Goal: Task Accomplishment & Management: Complete application form

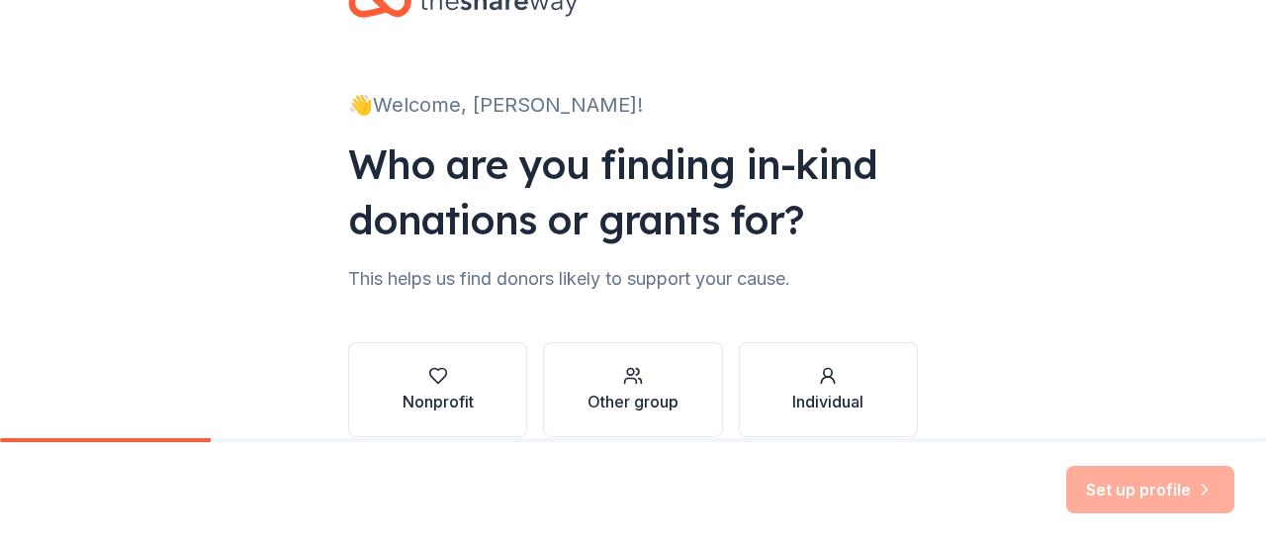
scroll to position [99, 0]
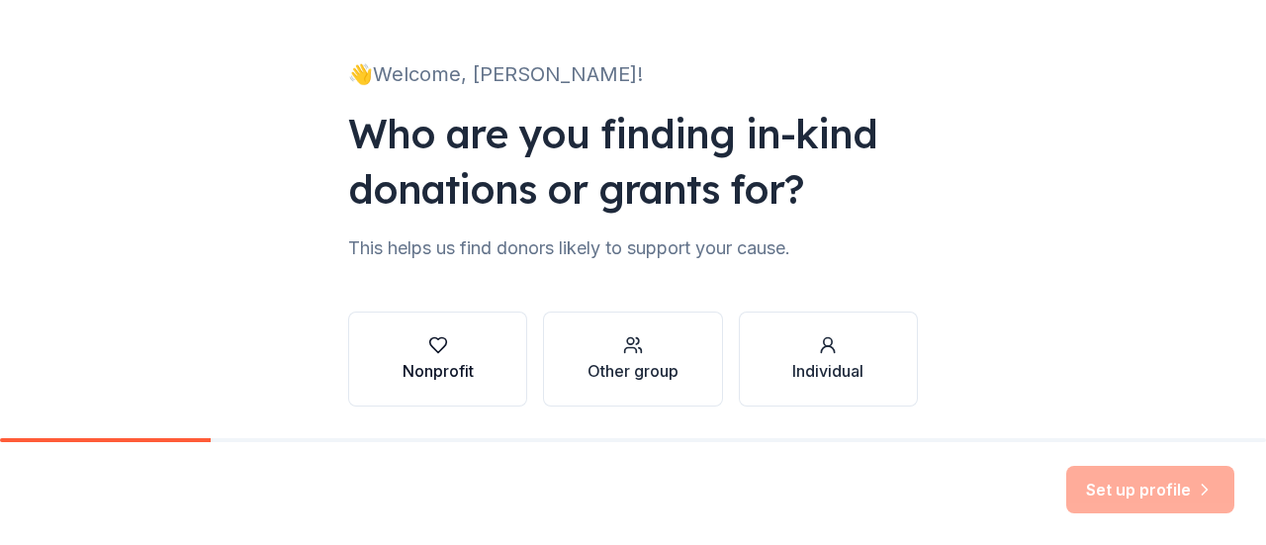
click at [457, 377] on div "Nonprofit" at bounding box center [438, 371] width 71 height 24
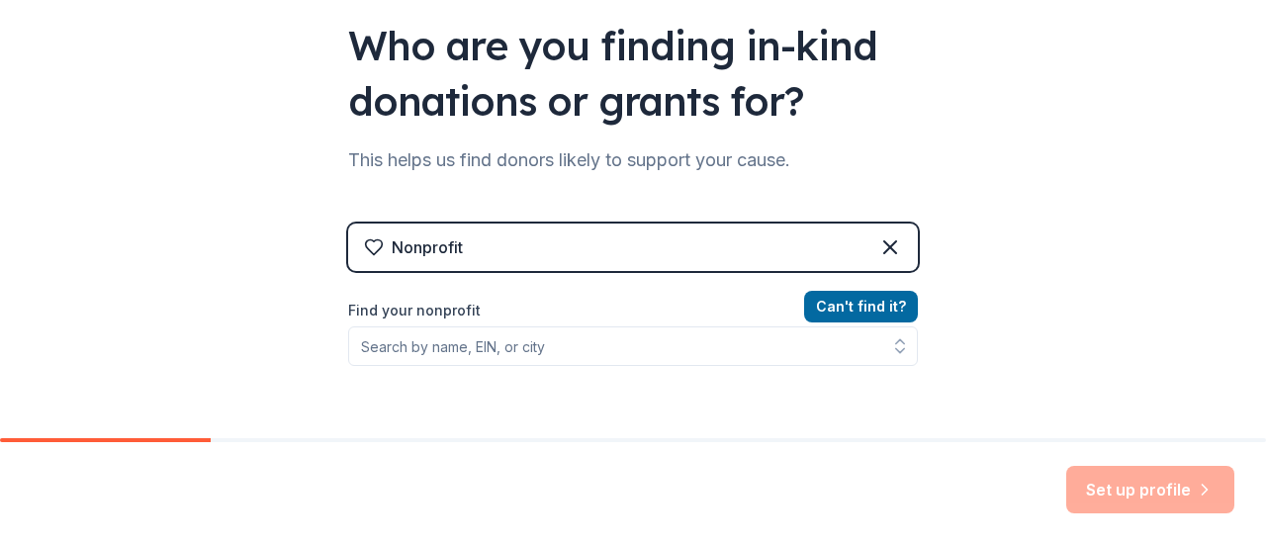
scroll to position [297, 0]
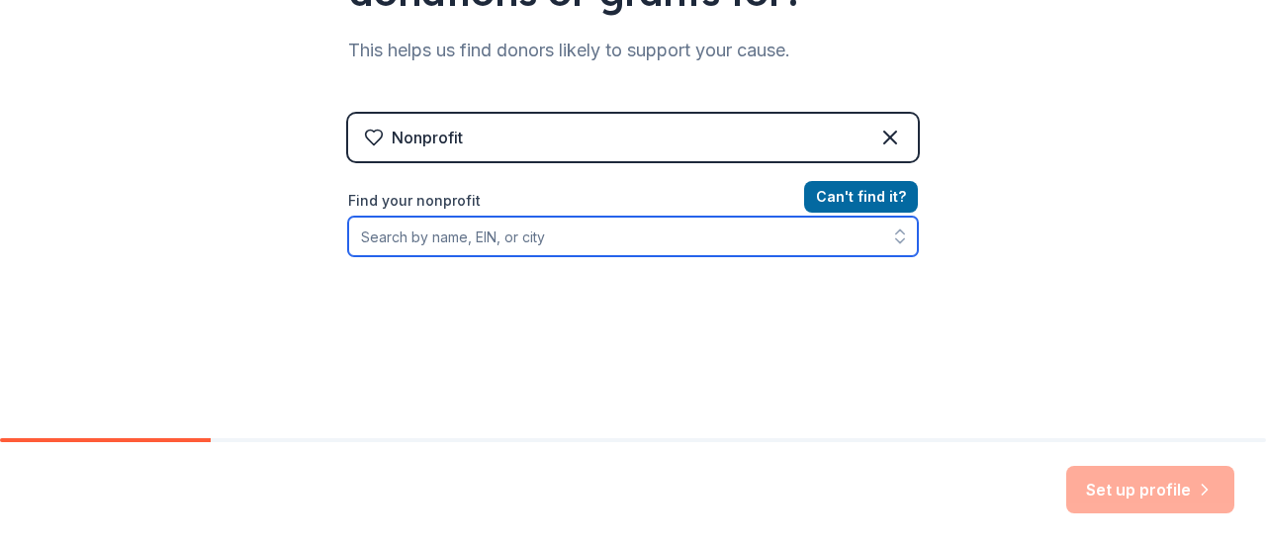
click at [446, 242] on input "Find your nonprofit" at bounding box center [633, 237] width 570 height 40
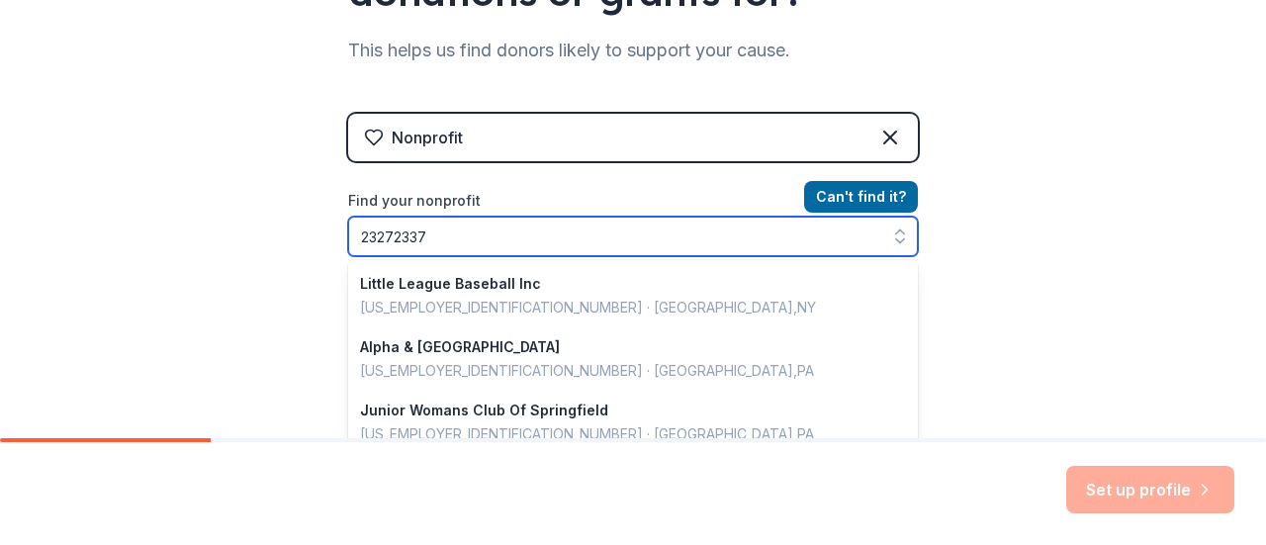
type input "232723373"
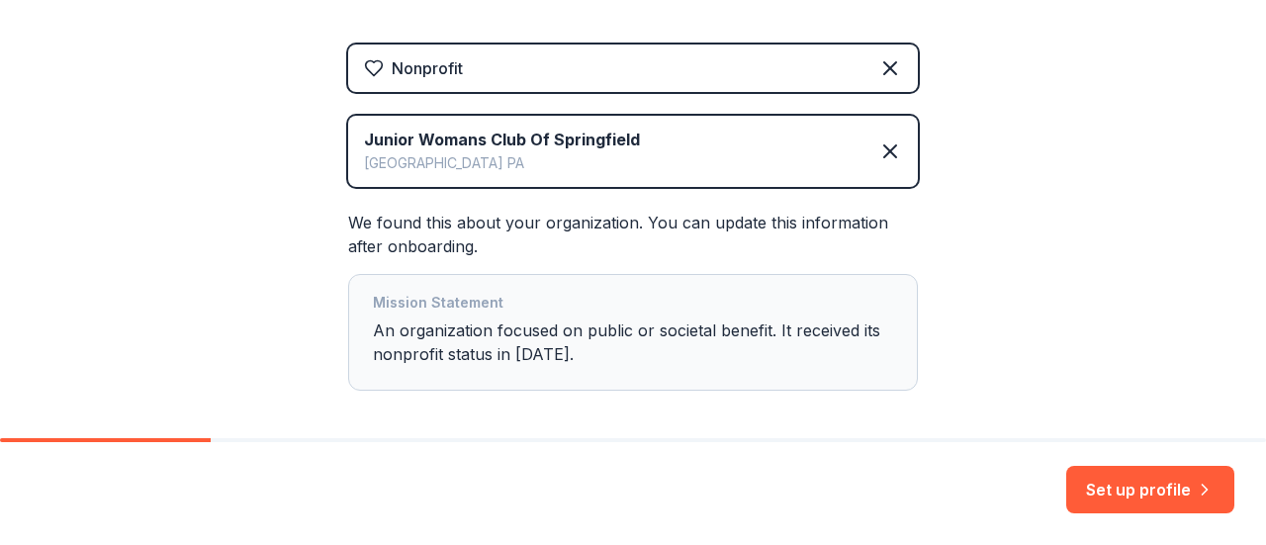
scroll to position [396, 0]
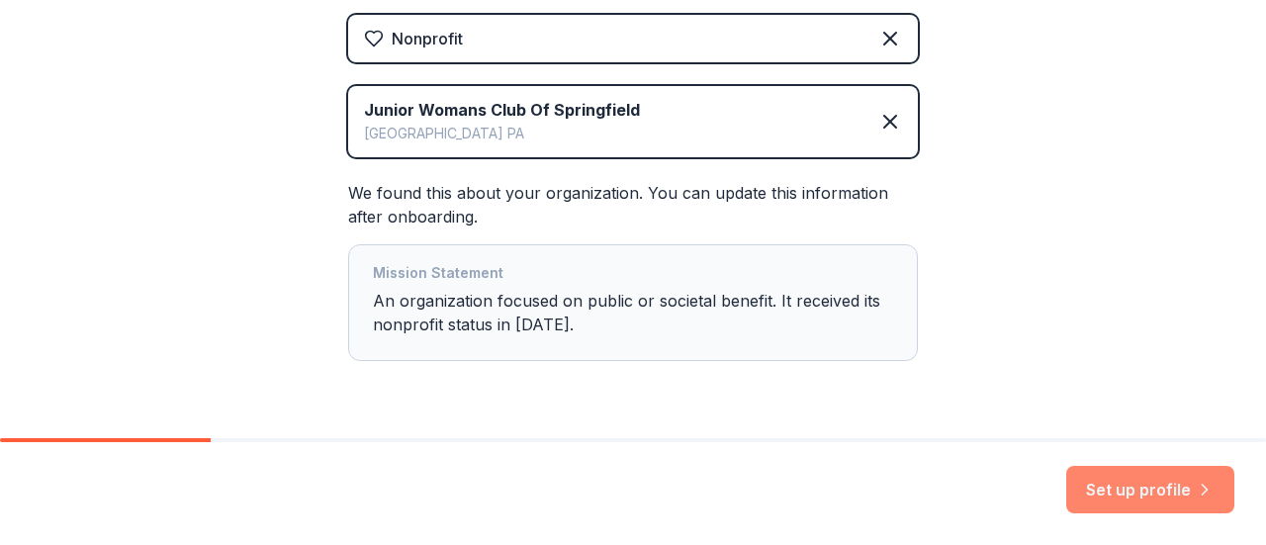
click at [1154, 494] on button "Set up profile" at bounding box center [1150, 489] width 168 height 47
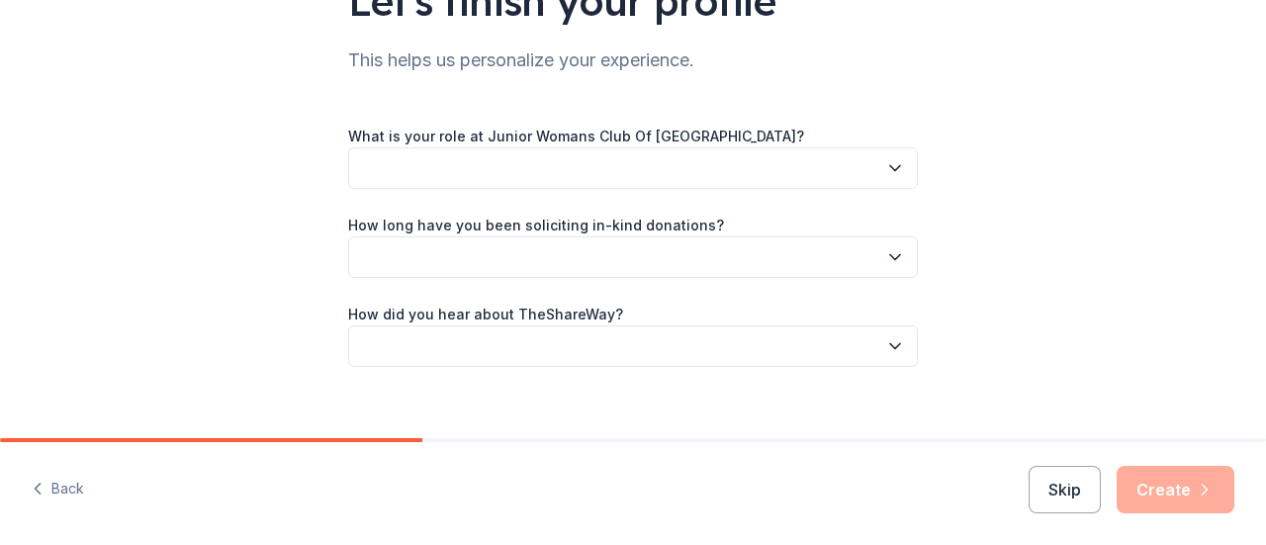
scroll to position [198, 0]
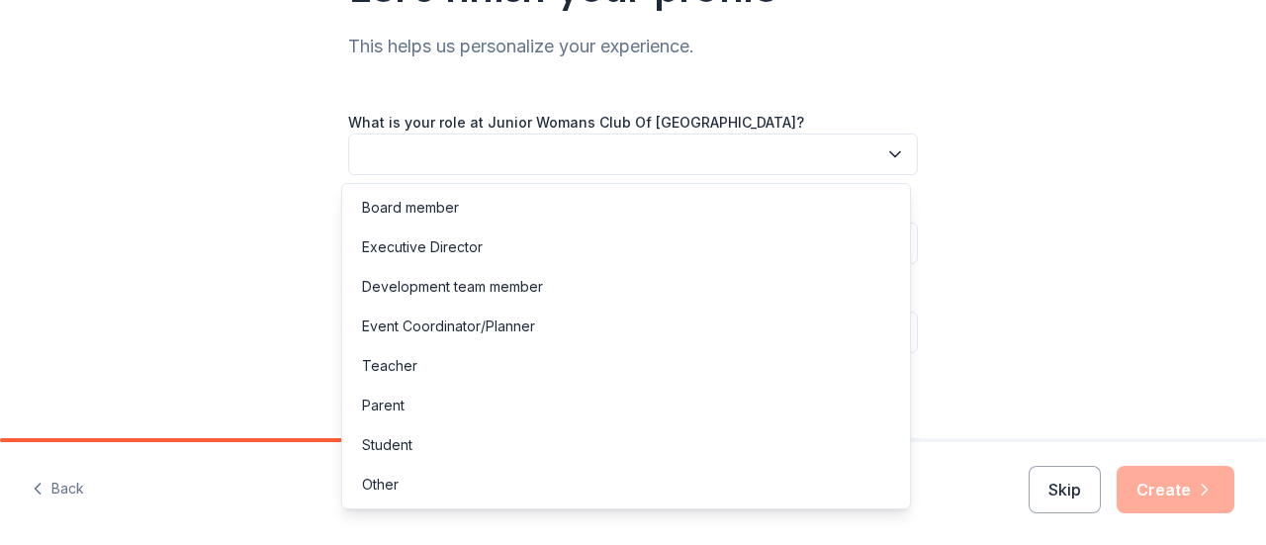
click at [885, 157] on icon "button" at bounding box center [895, 154] width 20 height 20
click at [425, 205] on div "Board member" at bounding box center [410, 208] width 97 height 24
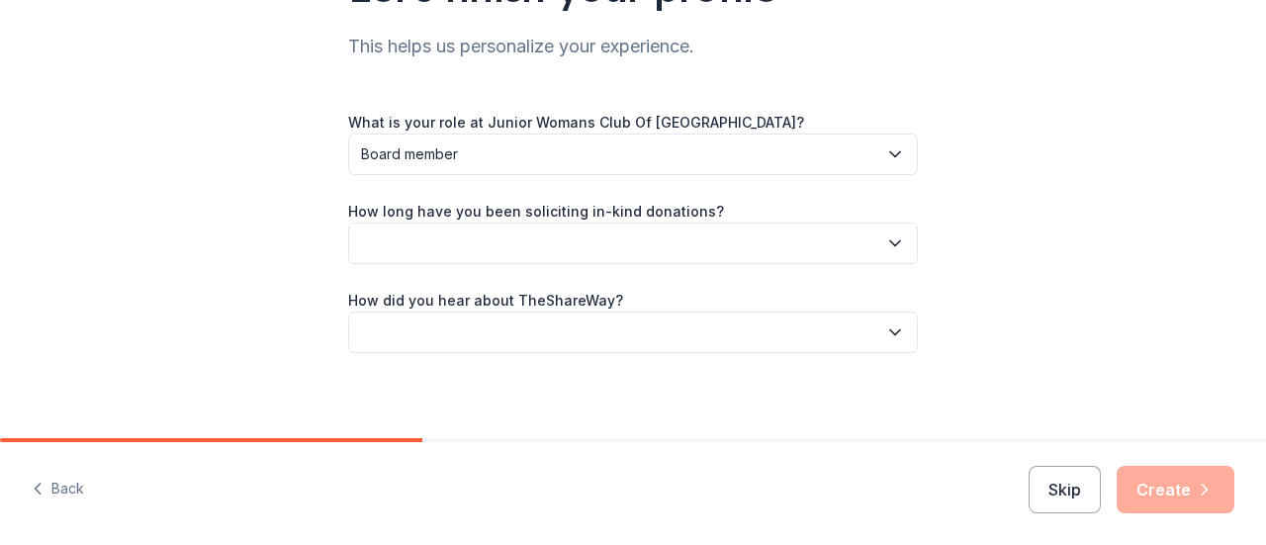
click at [887, 239] on icon "button" at bounding box center [895, 243] width 20 height 20
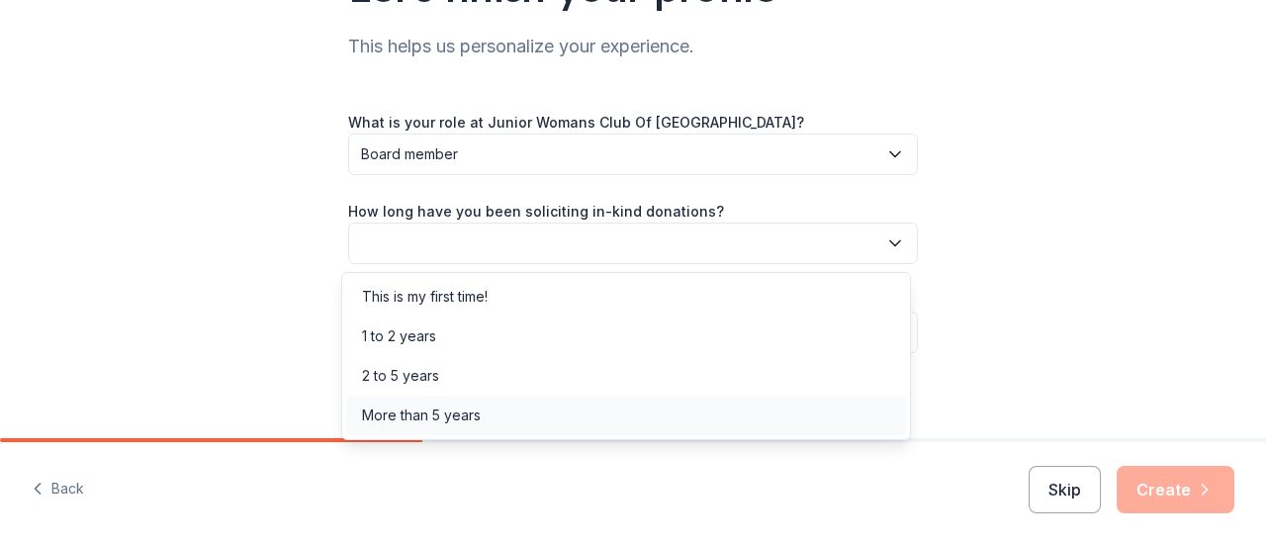
click at [421, 416] on div "More than 5 years" at bounding box center [421, 416] width 119 height 24
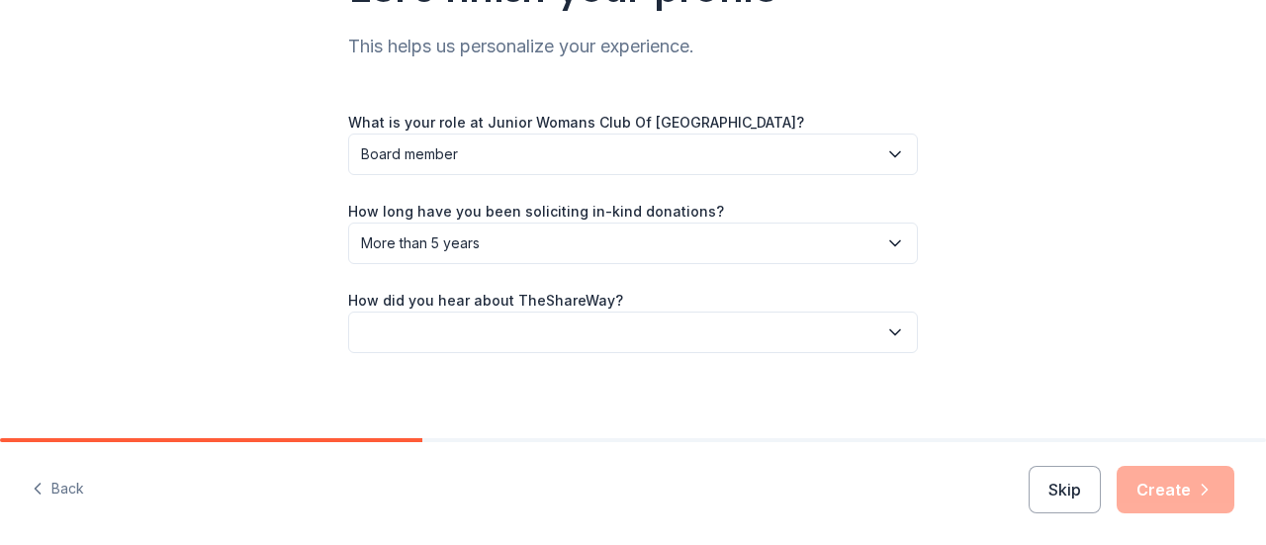
scroll to position [208, 0]
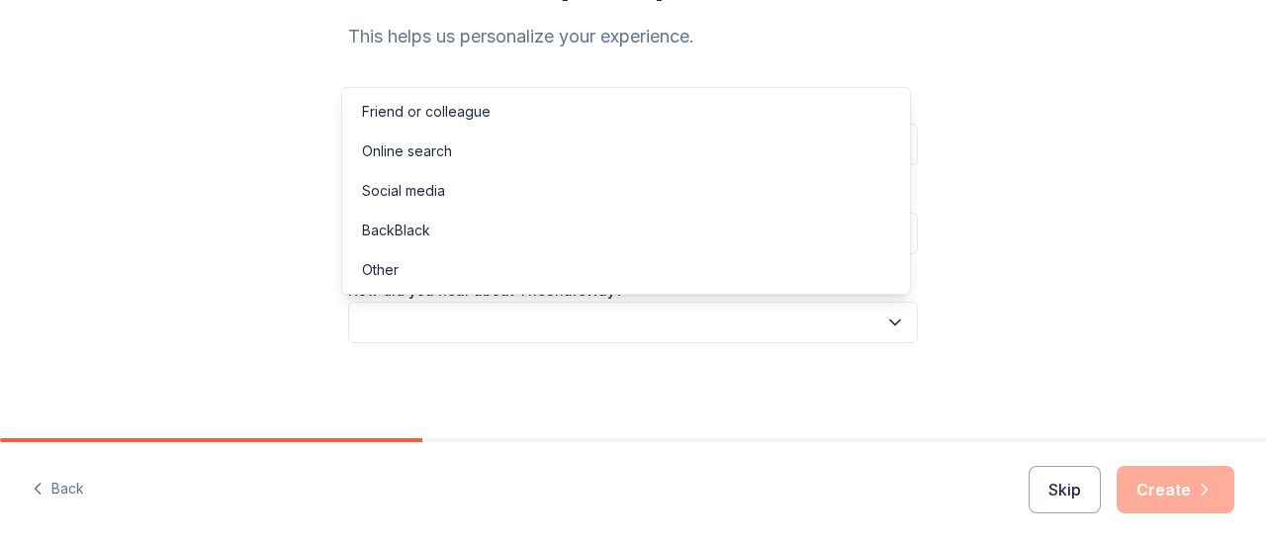
click at [414, 324] on button "button" at bounding box center [633, 323] width 570 height 42
click at [441, 107] on div "Friend or colleague" at bounding box center [426, 112] width 129 height 24
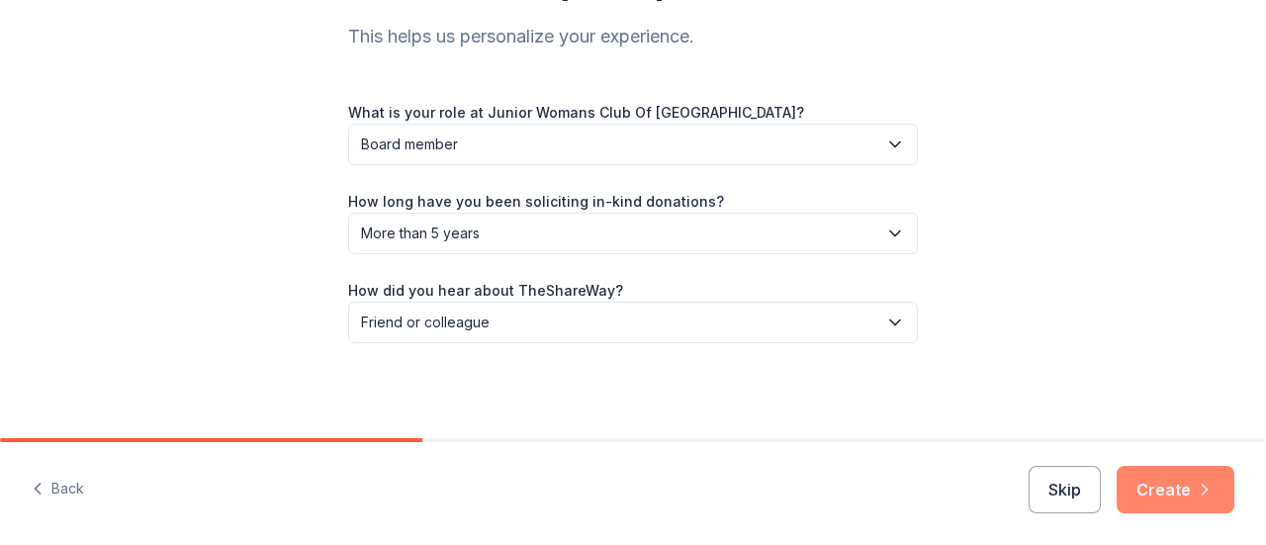
click at [1186, 496] on button "Create" at bounding box center [1176, 489] width 118 height 47
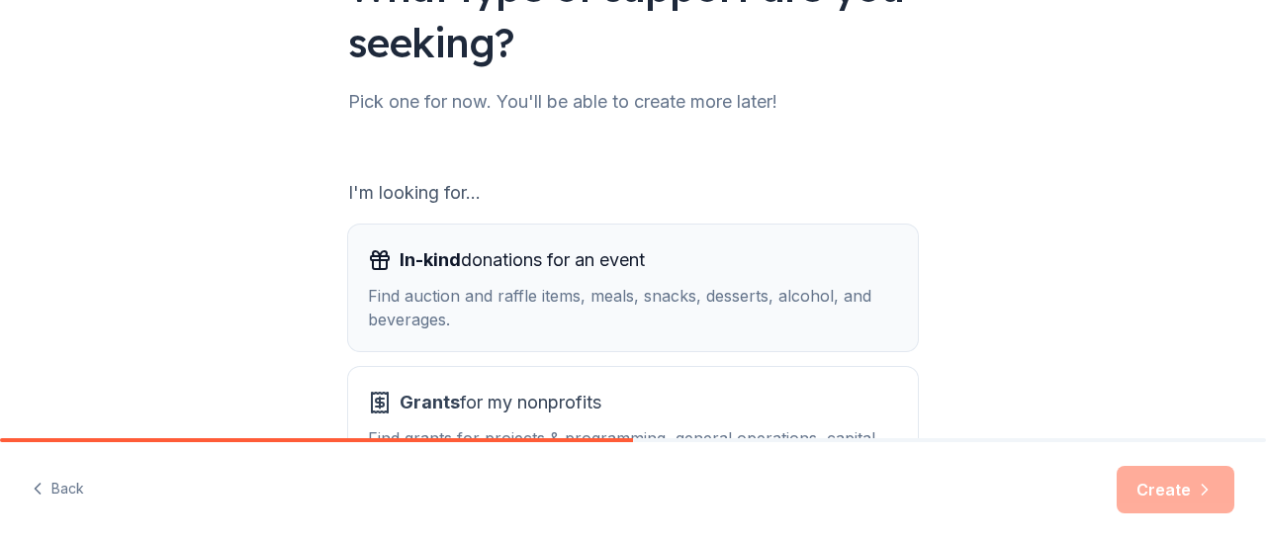
scroll to position [297, 0]
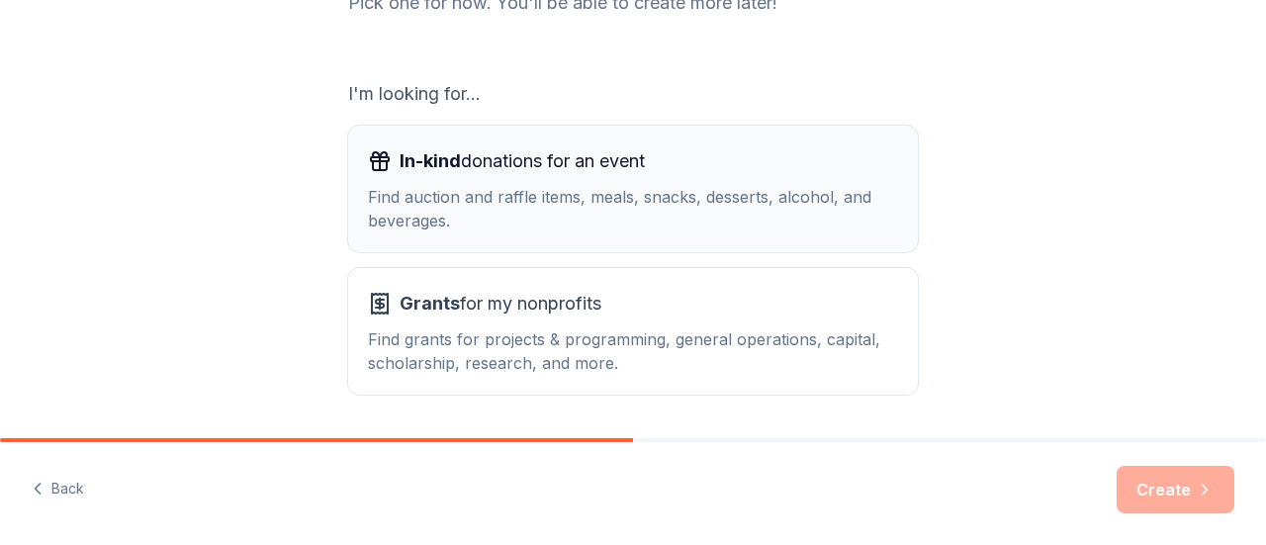
click at [522, 215] on div "Find auction and raffle items, meals, snacks, desserts, alcohol, and beverages." at bounding box center [633, 208] width 530 height 47
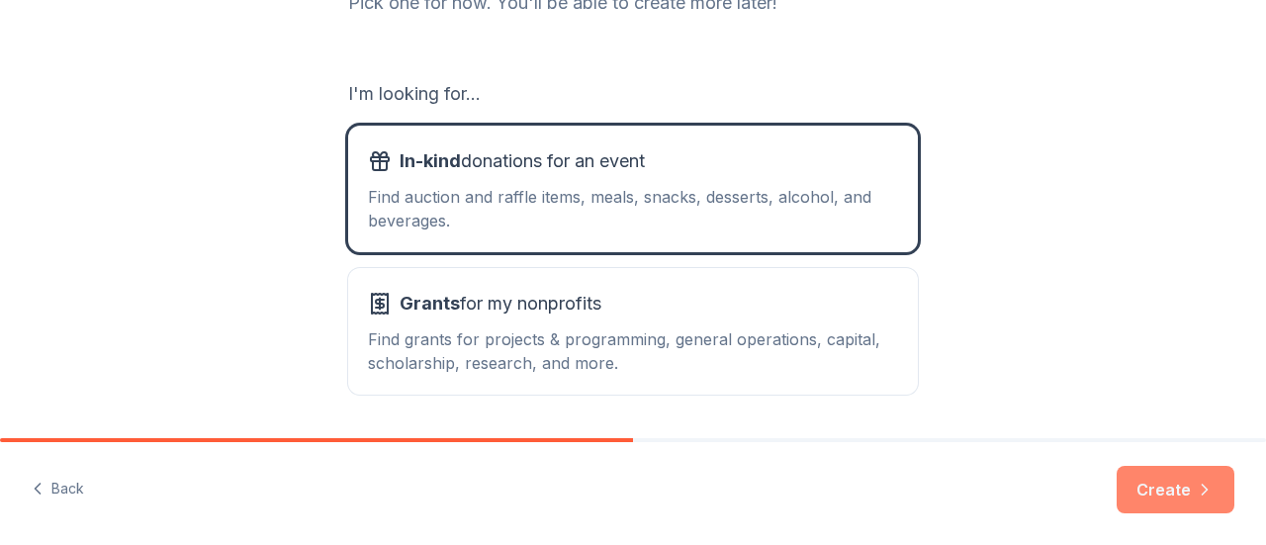
click at [1185, 487] on button "Create" at bounding box center [1176, 489] width 118 height 47
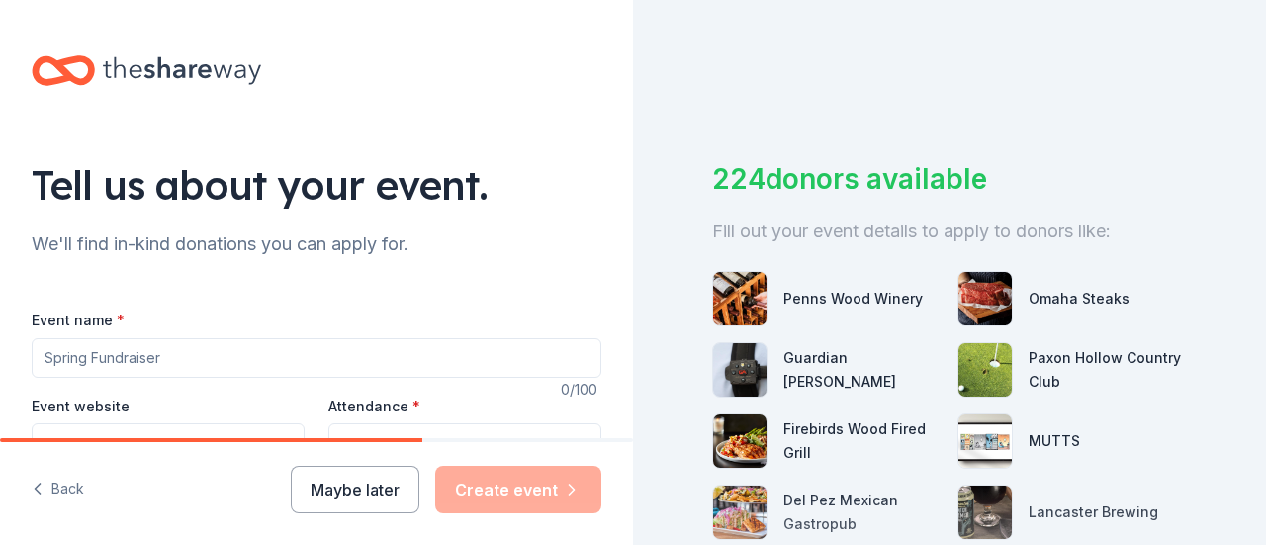
click at [201, 360] on input "Event name *" at bounding box center [317, 358] width 570 height 40
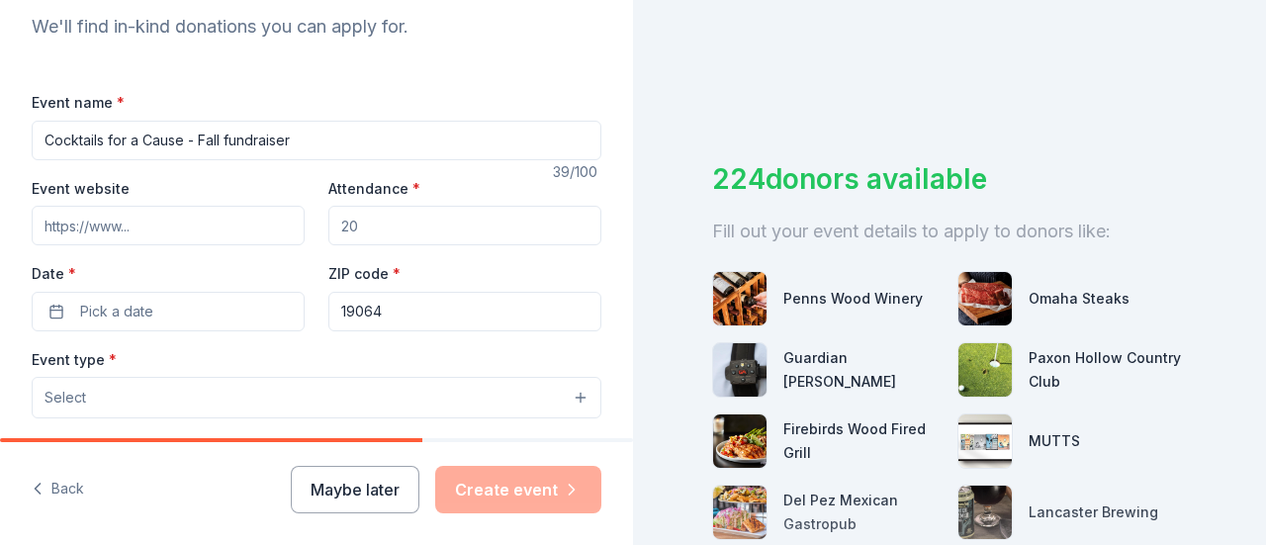
scroll to position [297, 0]
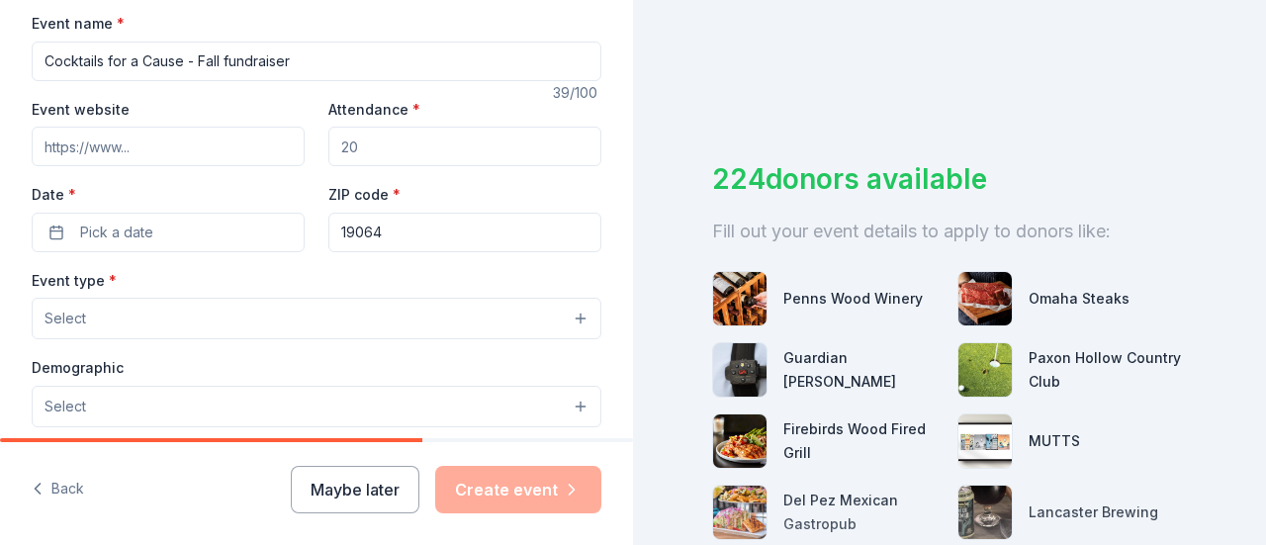
type input "Cocktails for a Cause - Fall fundraiser"
click at [137, 143] on input "Event website" at bounding box center [168, 147] width 273 height 40
type input "jwc"
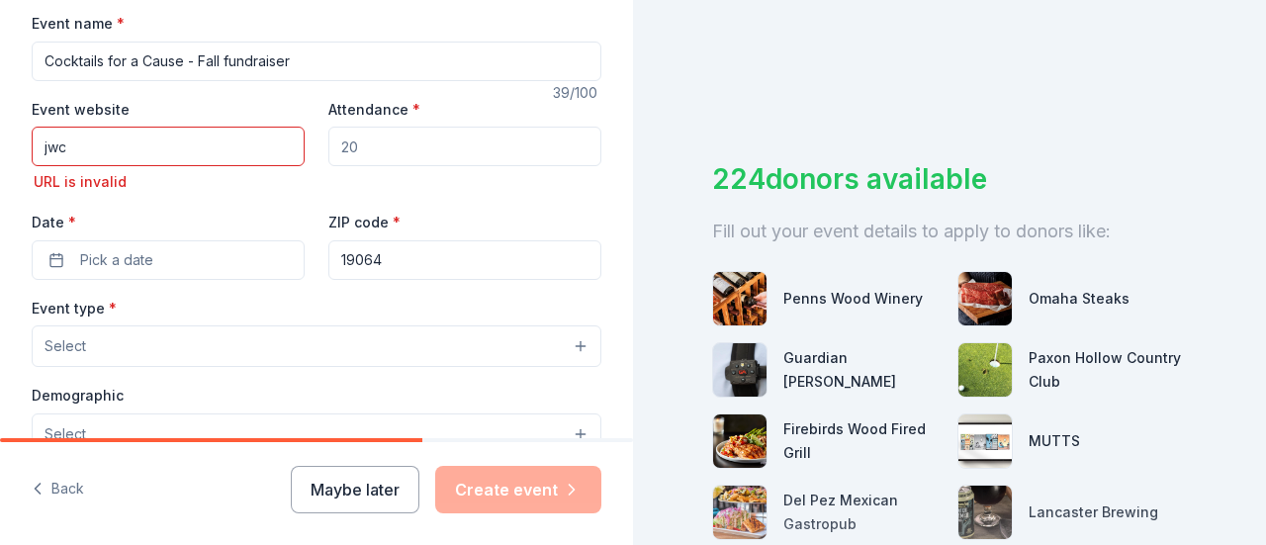
drag, startPoint x: 142, startPoint y: 145, endPoint x: 0, endPoint y: 145, distance: 142.4
click at [0, 145] on div "Tell us about your event. We'll find in-kind donations you can apply for. Event…" at bounding box center [316, 375] width 633 height 1344
paste input "www.springfielddelco.org/community-groups/junior-womens-club"
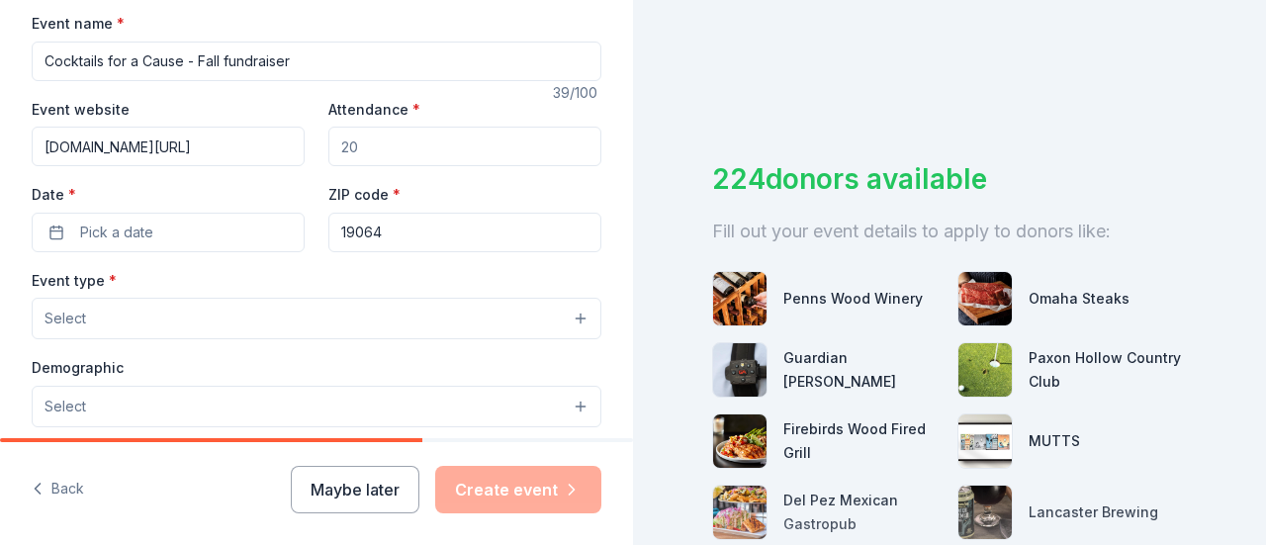
drag, startPoint x: 374, startPoint y: 149, endPoint x: 322, endPoint y: 148, distance: 52.4
click at [328, 148] on input "Attendance *" at bounding box center [464, 147] width 273 height 40
click at [215, 151] on input "www.springfielddelco.org/community-groups/junior-womens-club" at bounding box center [168, 147] width 273 height 40
type input "www.springfielddelco.org/community-groups/junior-womens-club/"
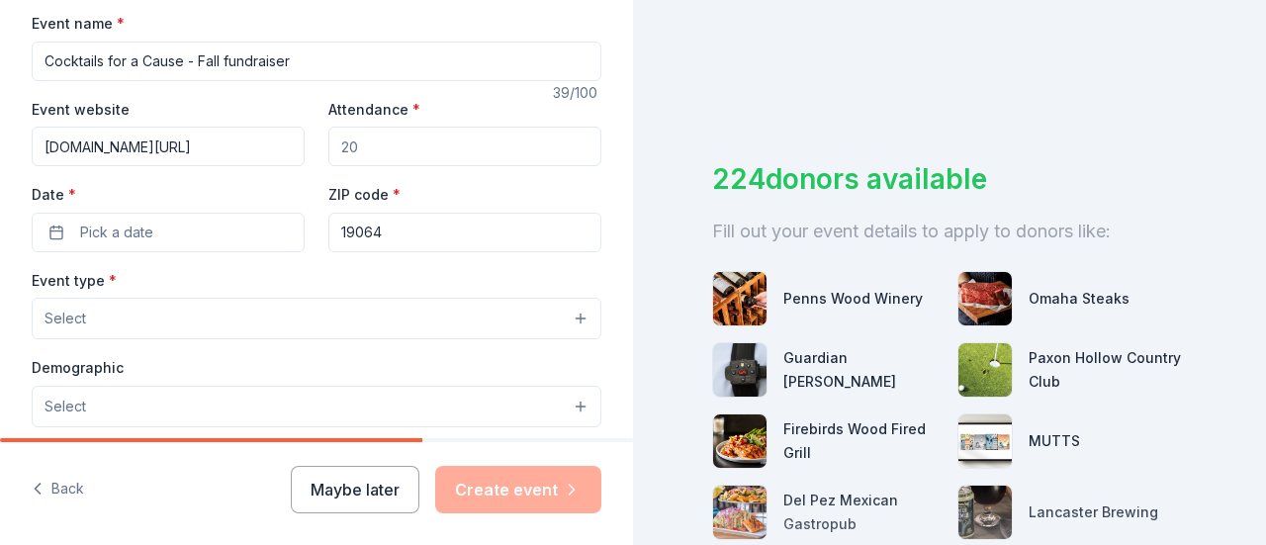
scroll to position [0, 0]
drag, startPoint x: 370, startPoint y: 143, endPoint x: 330, endPoint y: 142, distance: 39.6
click at [333, 142] on input "Attendance *" at bounding box center [464, 147] width 273 height 40
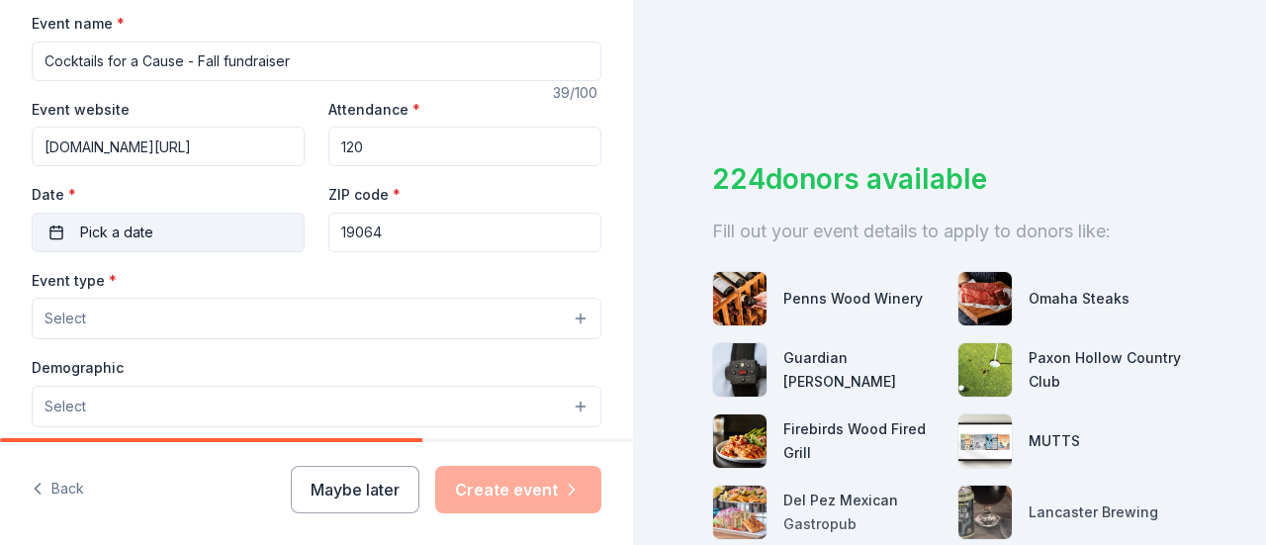
type input "120"
click at [127, 232] on span "Pick a date" at bounding box center [116, 233] width 73 height 24
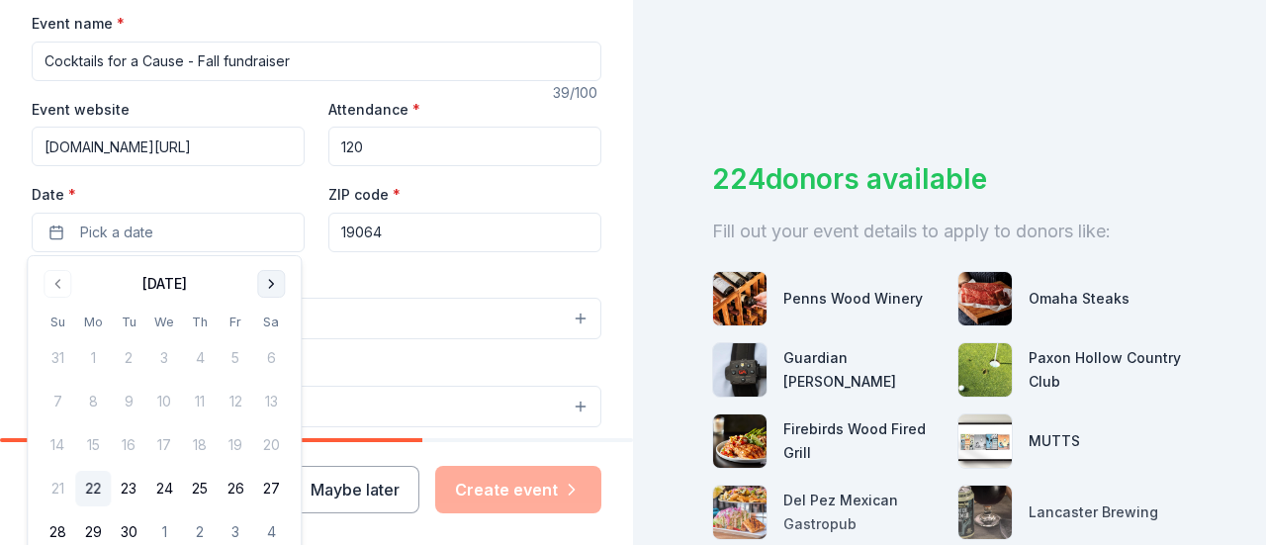
click at [267, 286] on button "Go to next month" at bounding box center [271, 284] width 28 height 28
click at [270, 404] on button "8" at bounding box center [271, 402] width 36 height 36
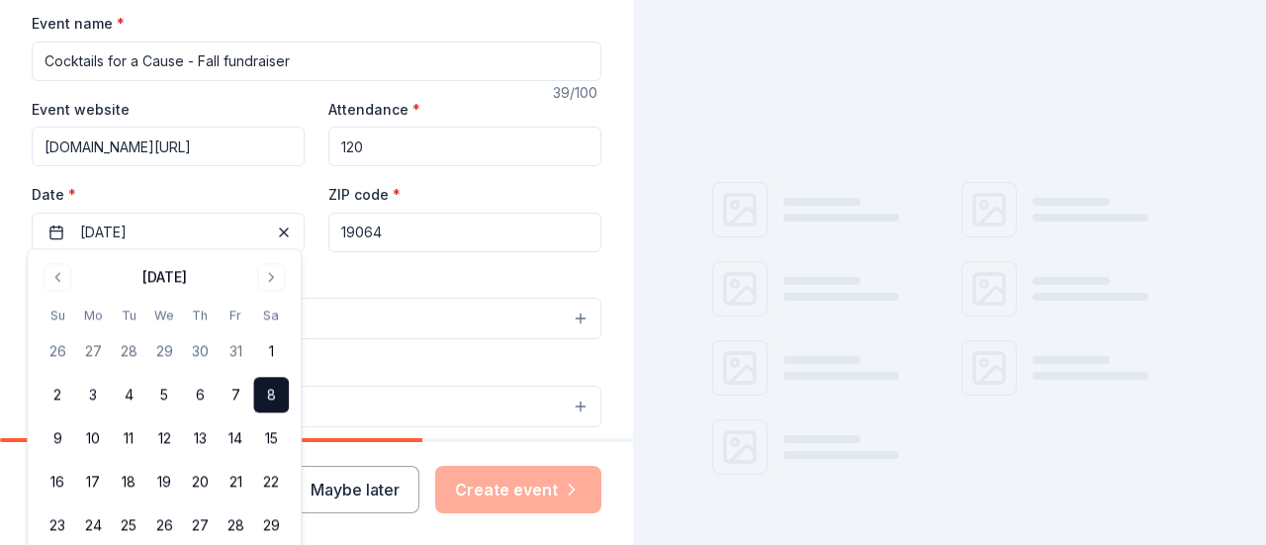
scroll to position [396, 0]
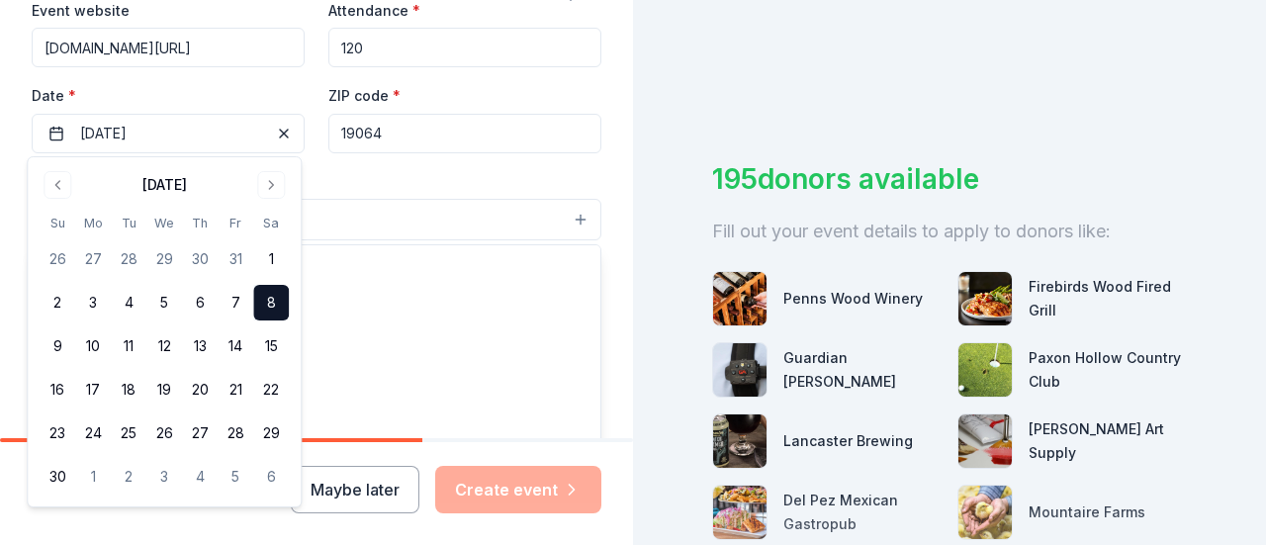
click at [365, 215] on button "Select" at bounding box center [317, 220] width 570 height 42
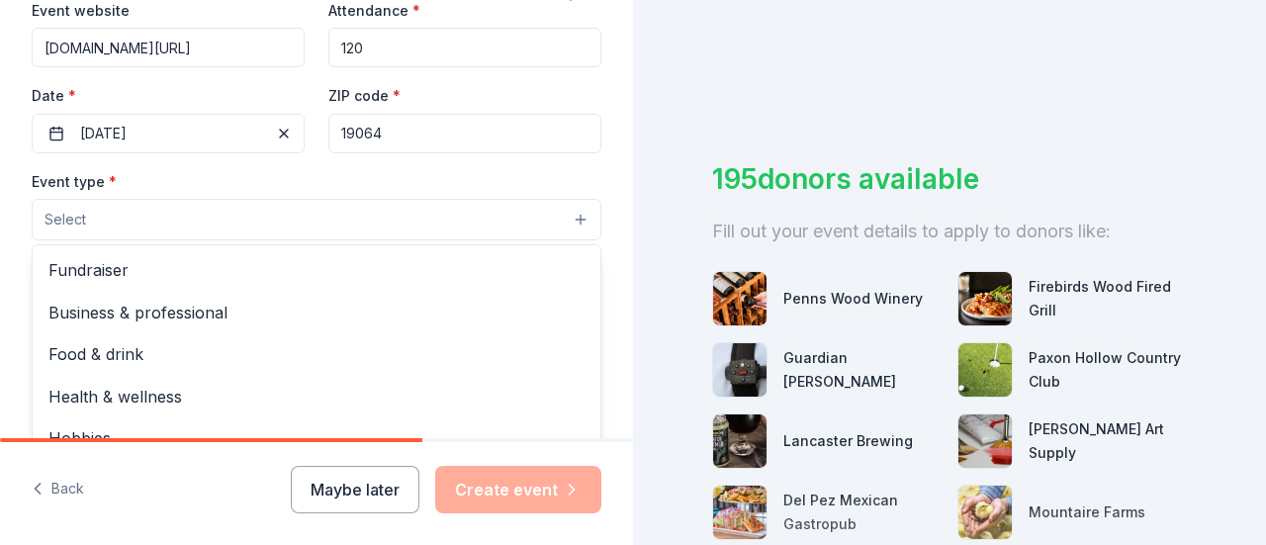
scroll to position [495, 0]
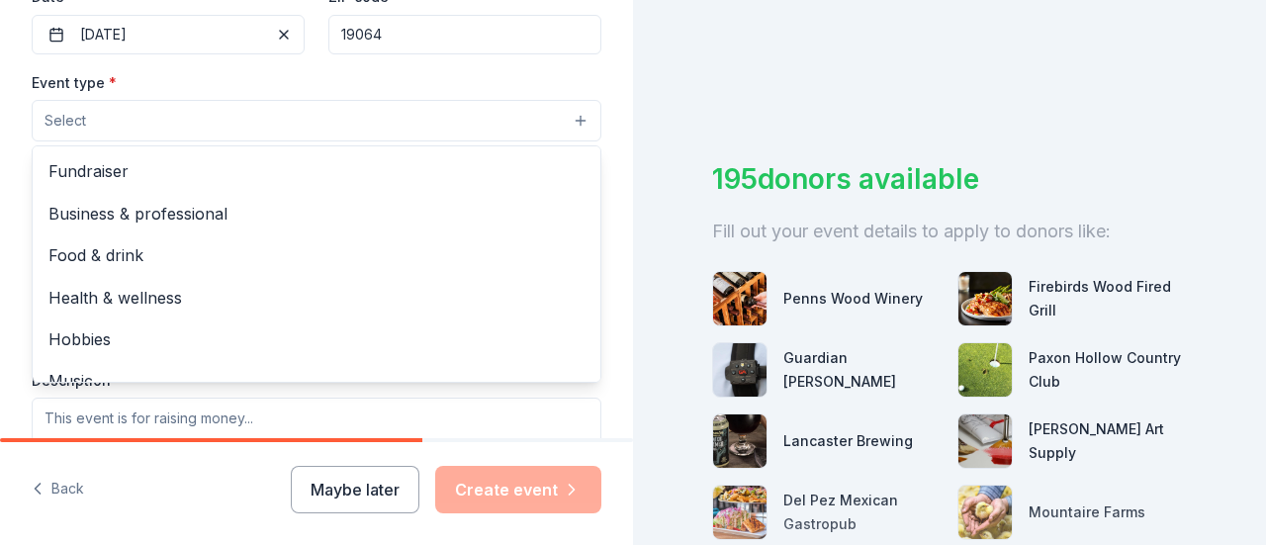
click at [398, 32] on div "Event name * Cocktails for a Cause - Fall fundraiser 39 /100 Event website www.…" at bounding box center [317, 270] width 570 height 914
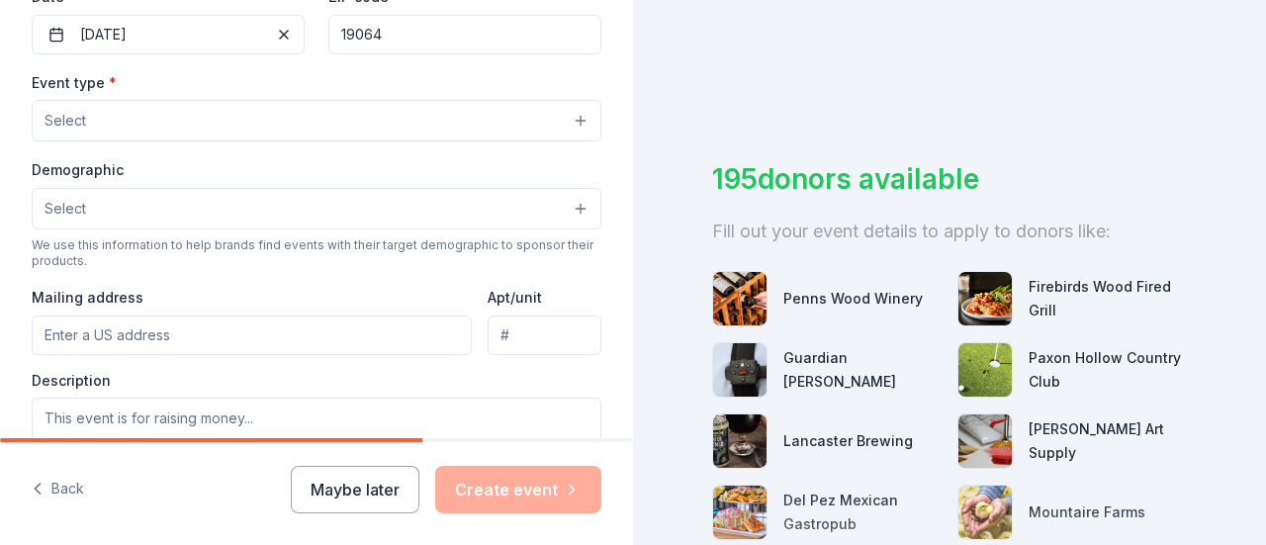
click at [392, 36] on input "19064" at bounding box center [464, 35] width 273 height 40
type input "19063"
click at [411, 118] on button "Select" at bounding box center [317, 121] width 570 height 42
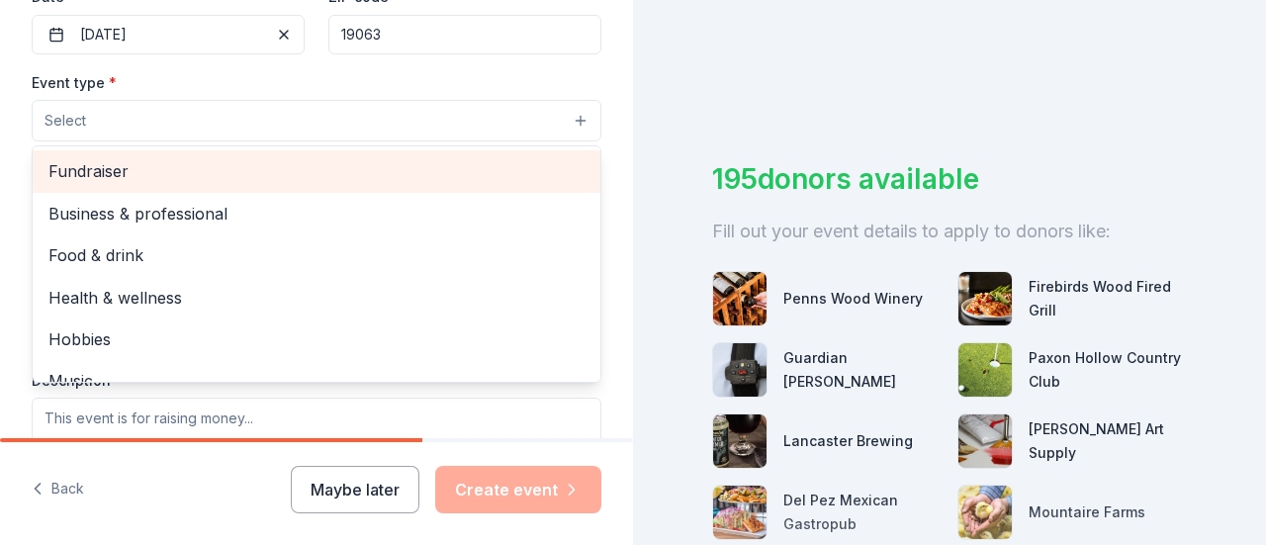
click at [95, 177] on span "Fundraiser" at bounding box center [316, 171] width 536 height 26
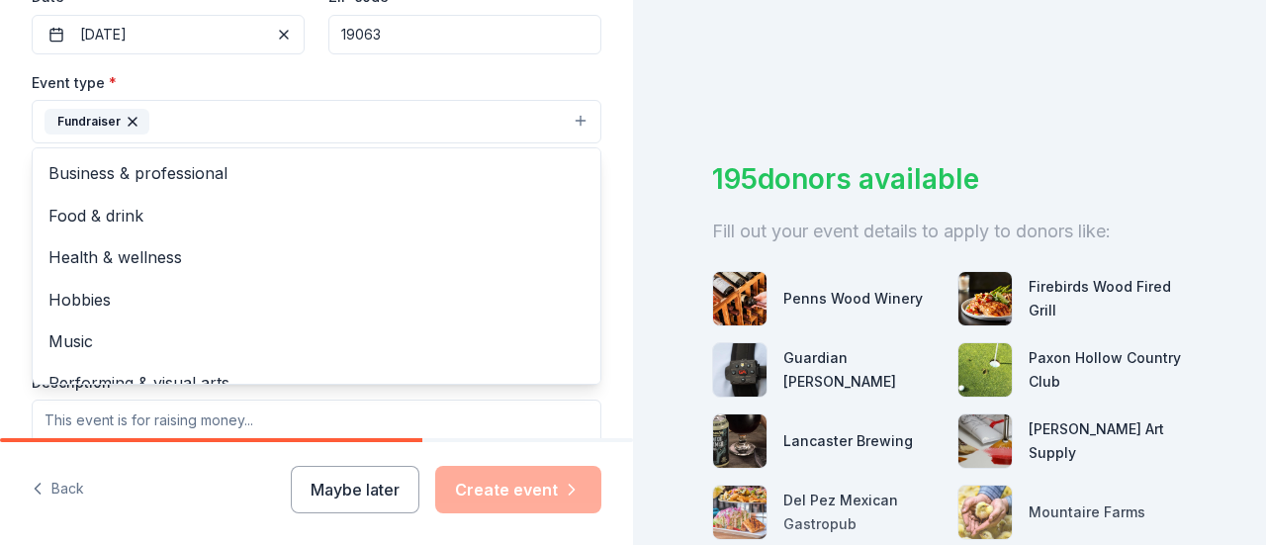
click at [295, 116] on button "Fundraiser" at bounding box center [317, 122] width 570 height 44
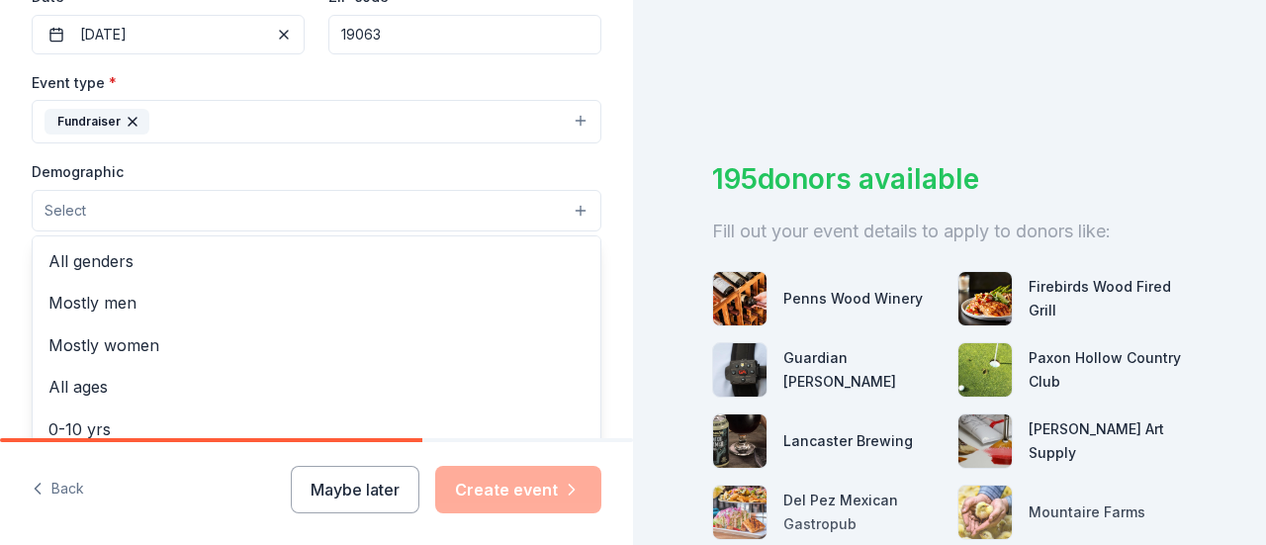
click at [254, 211] on button "Select" at bounding box center [317, 211] width 570 height 42
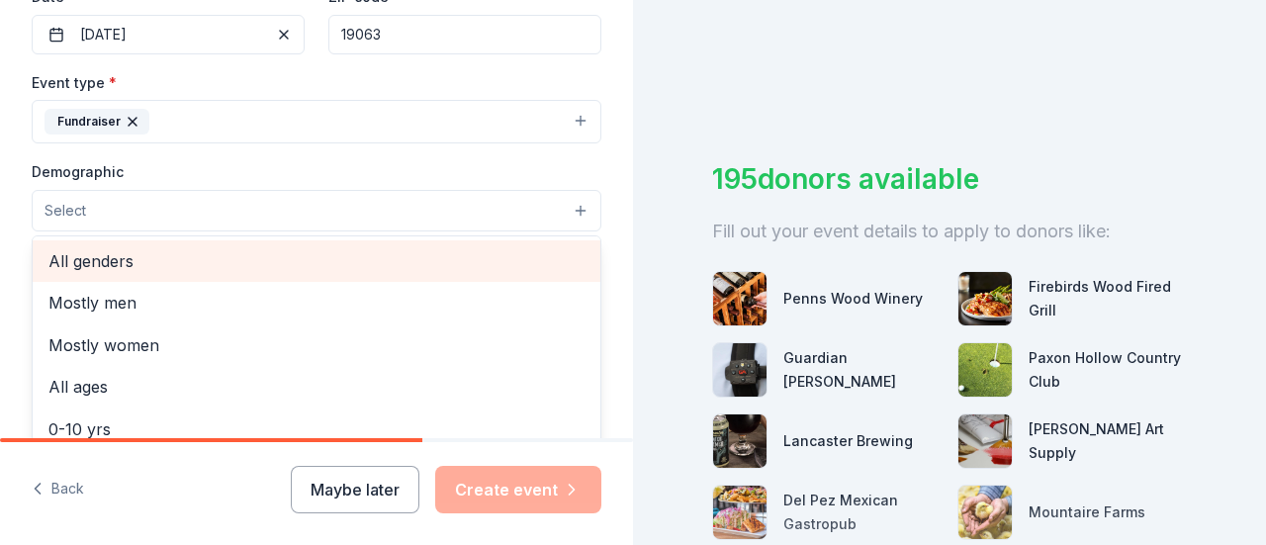
click at [117, 269] on span "All genders" at bounding box center [316, 261] width 536 height 26
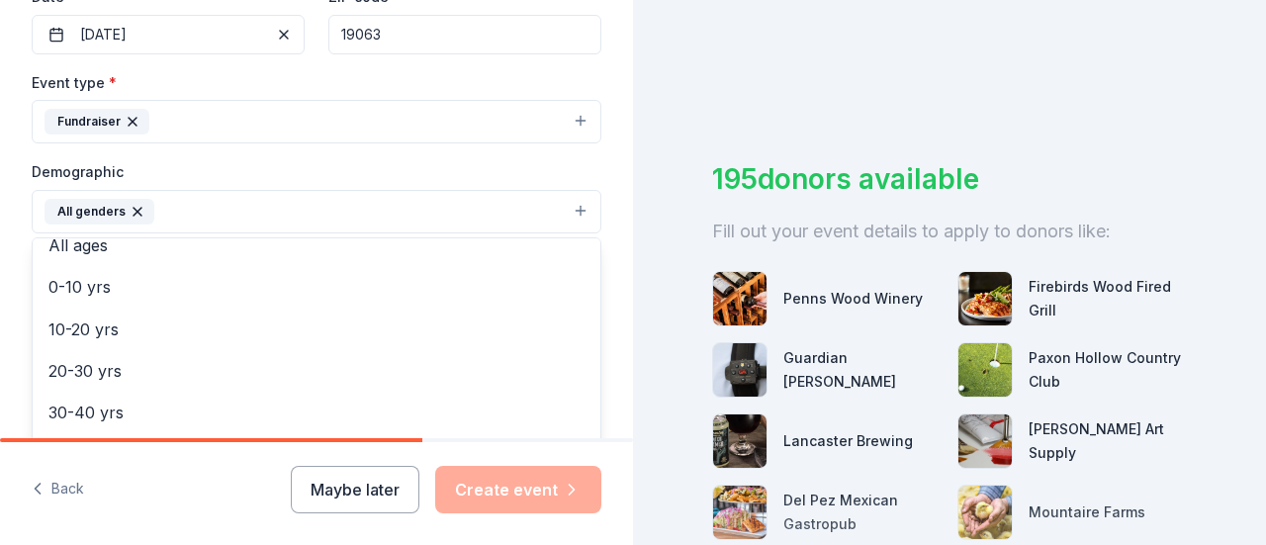
scroll to position [198, 0]
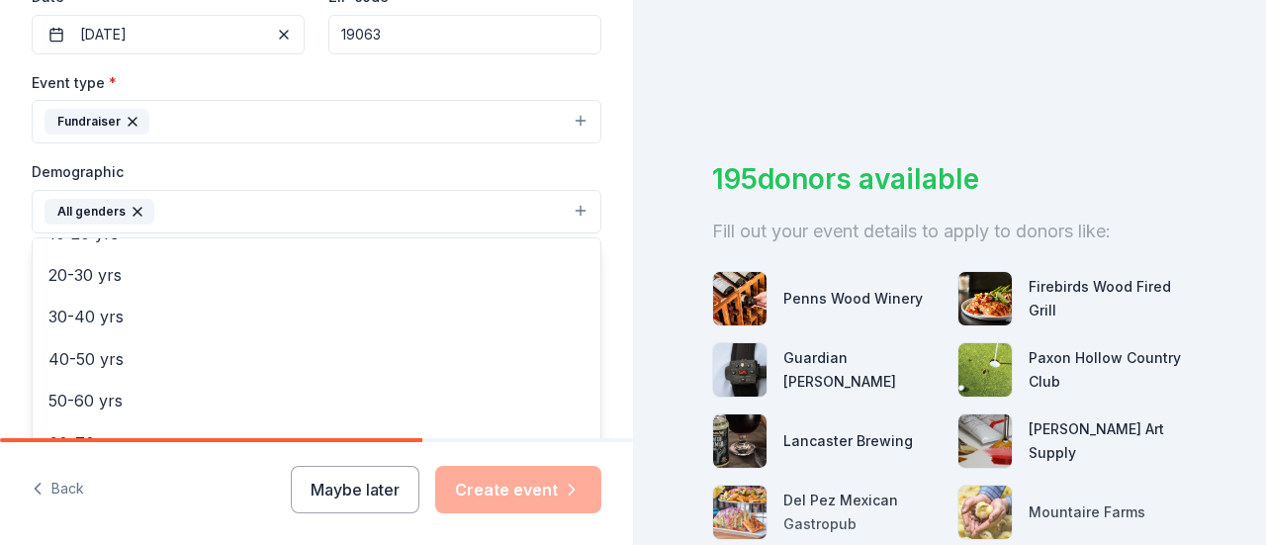
click at [665, 181] on div "Tell us about your event. We'll find in-kind donations you can apply for. Event…" at bounding box center [633, 272] width 1266 height 545
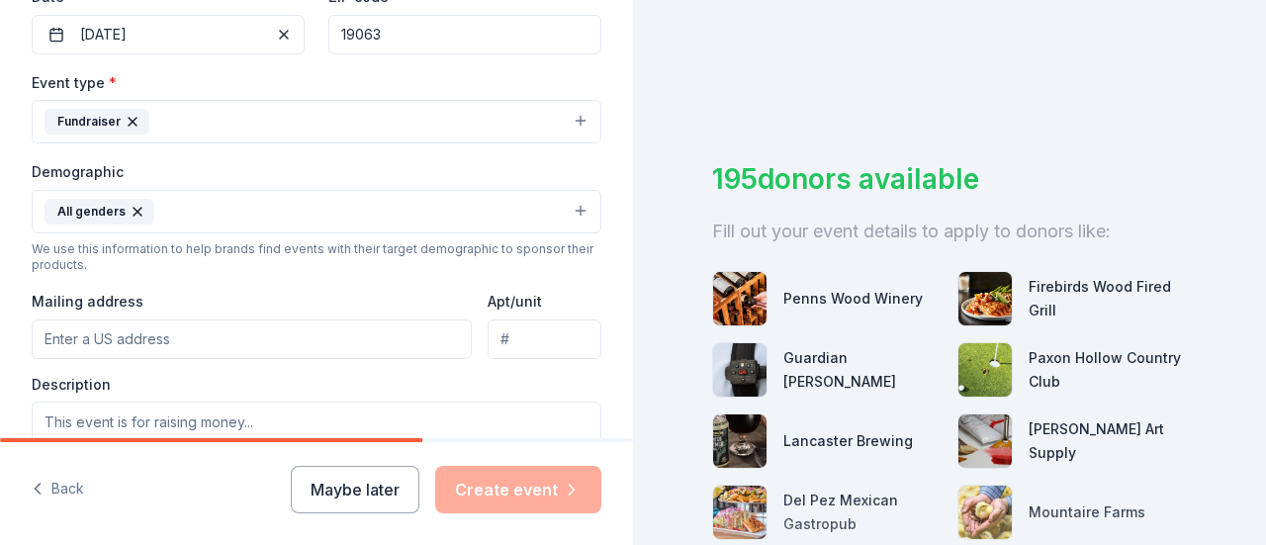
click at [184, 346] on input "Mailing address" at bounding box center [252, 340] width 440 height 40
type input "101 Duncan Lane"
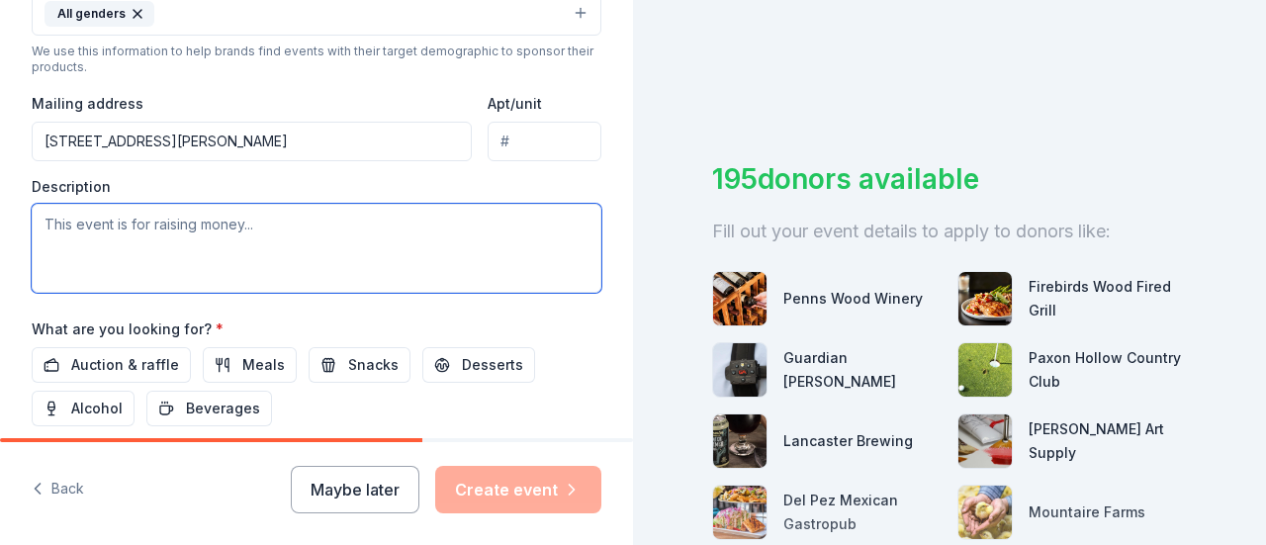
click at [216, 233] on textarea at bounding box center [317, 248] width 570 height 89
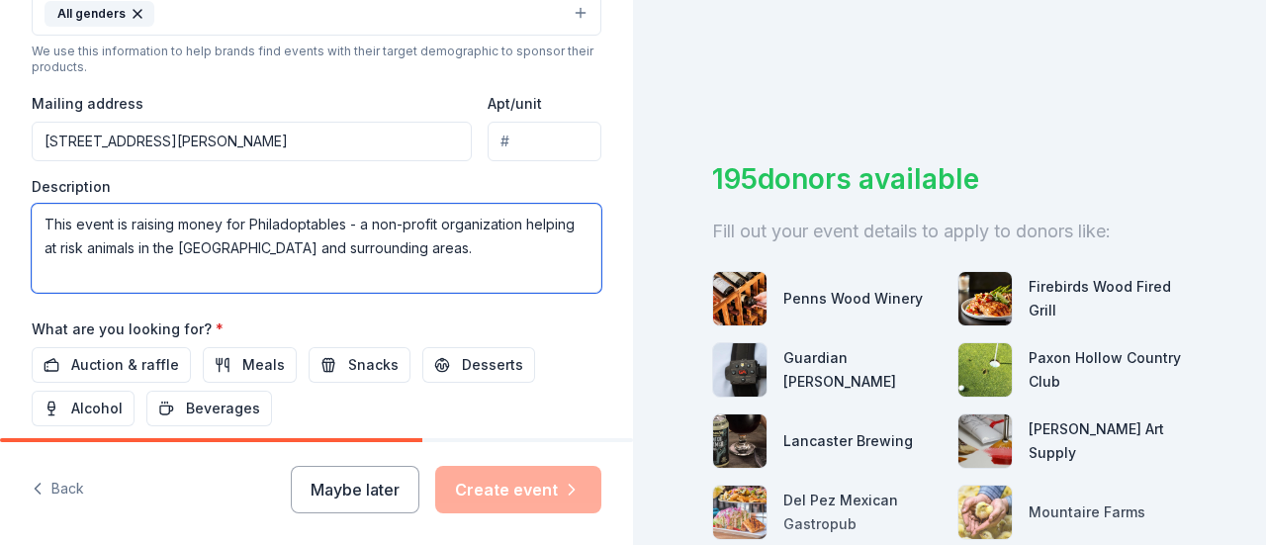
scroll to position [791, 0]
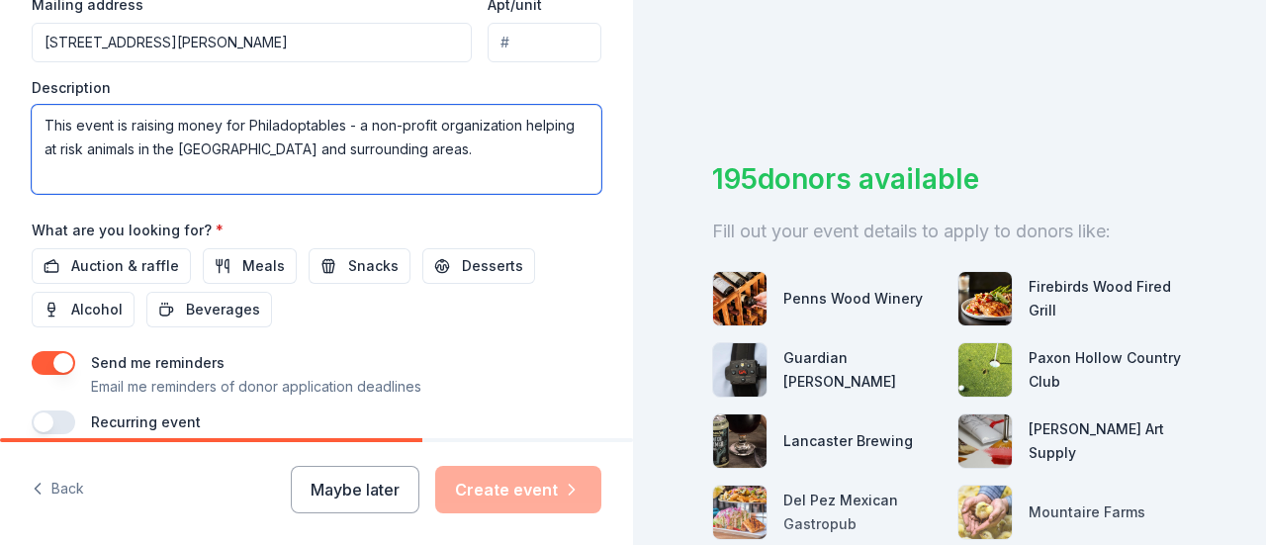
type textarea "This event is raising money for Philadoptables - a non-profit organization help…"
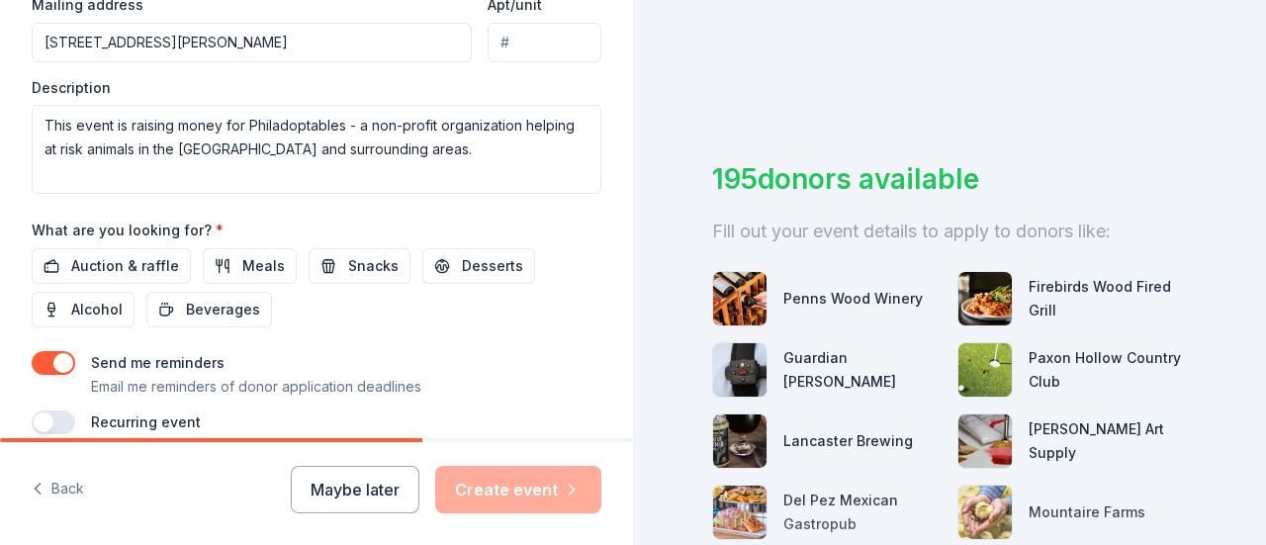
click at [198, 36] on input "101 Duncan Lane" at bounding box center [252, 43] width 440 height 40
type input "101 Duncan Lane, Springfield, PA, 19064"
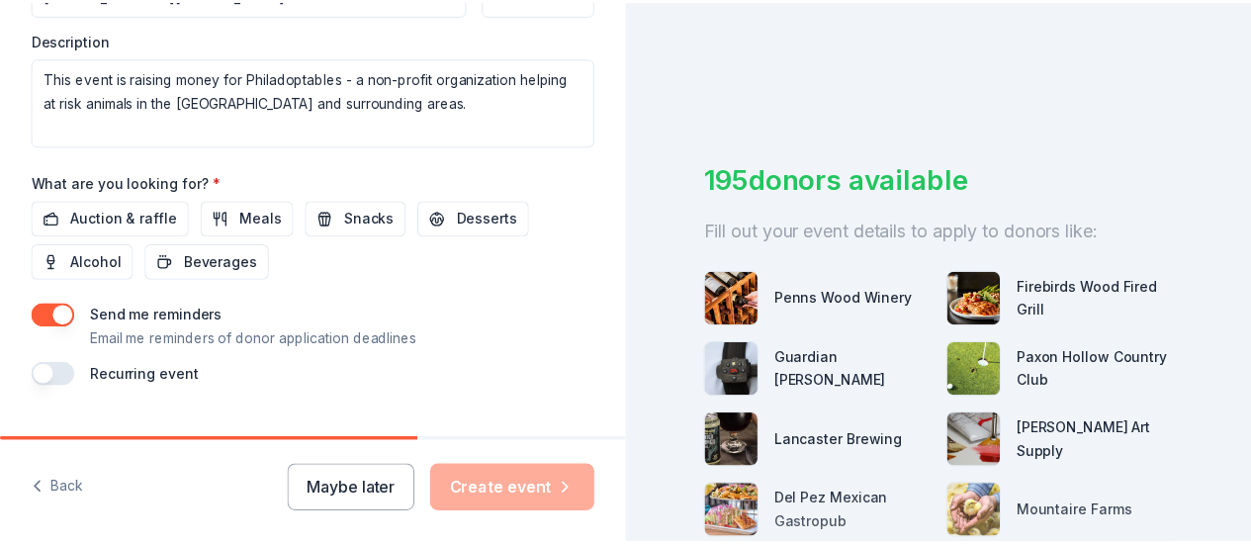
scroll to position [876, 0]
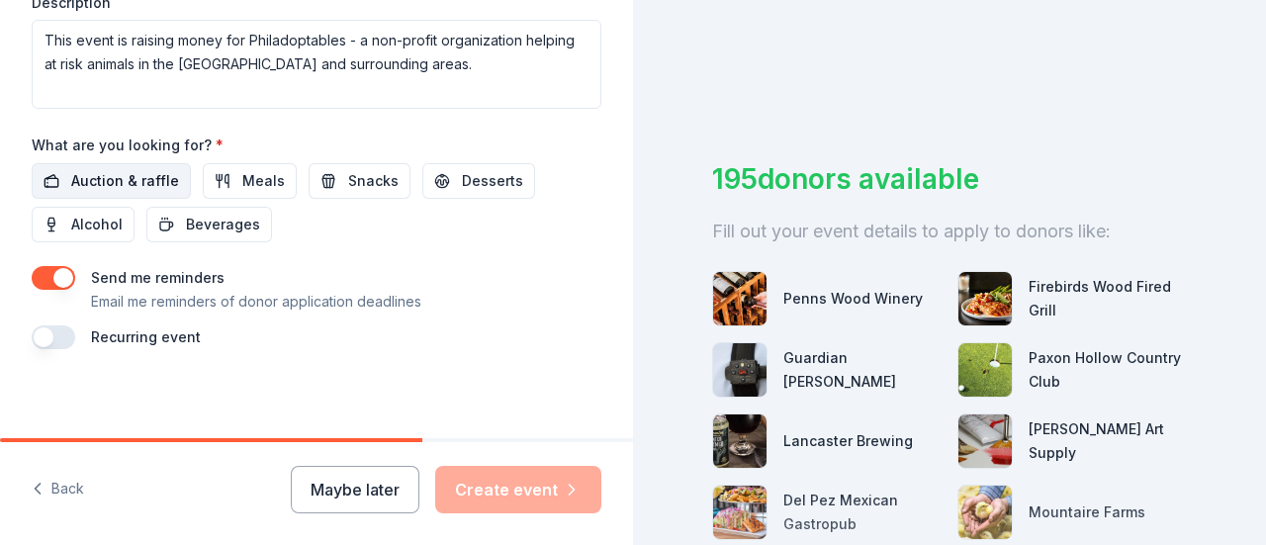
click at [139, 174] on span "Auction & raffle" at bounding box center [125, 181] width 108 height 24
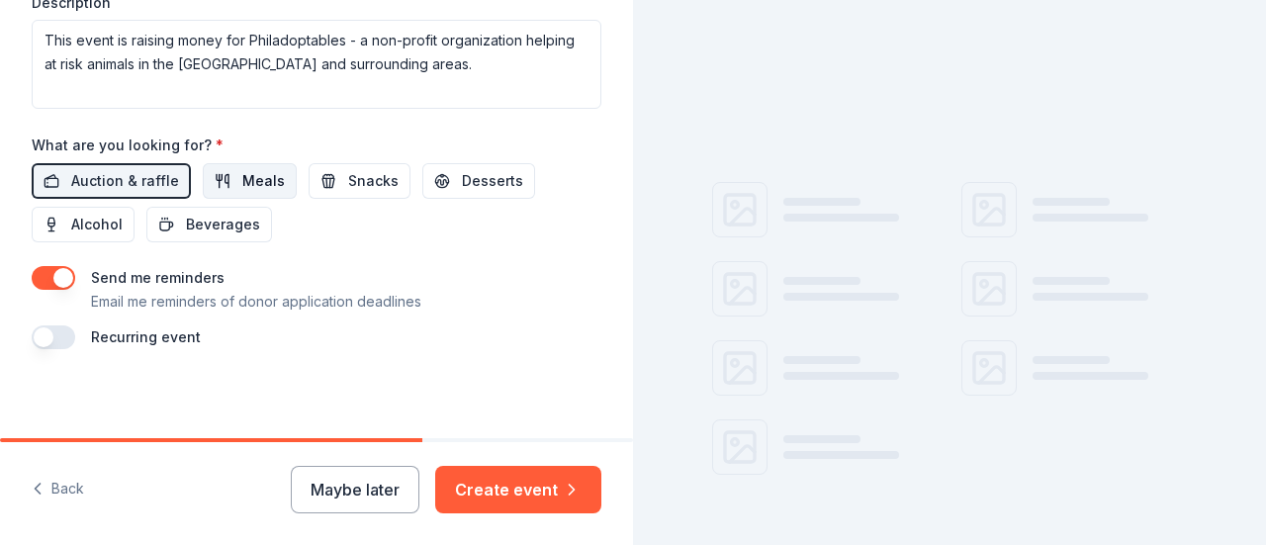
click at [247, 171] on span "Meals" at bounding box center [263, 181] width 43 height 24
click at [376, 174] on span "Snacks" at bounding box center [373, 181] width 50 height 24
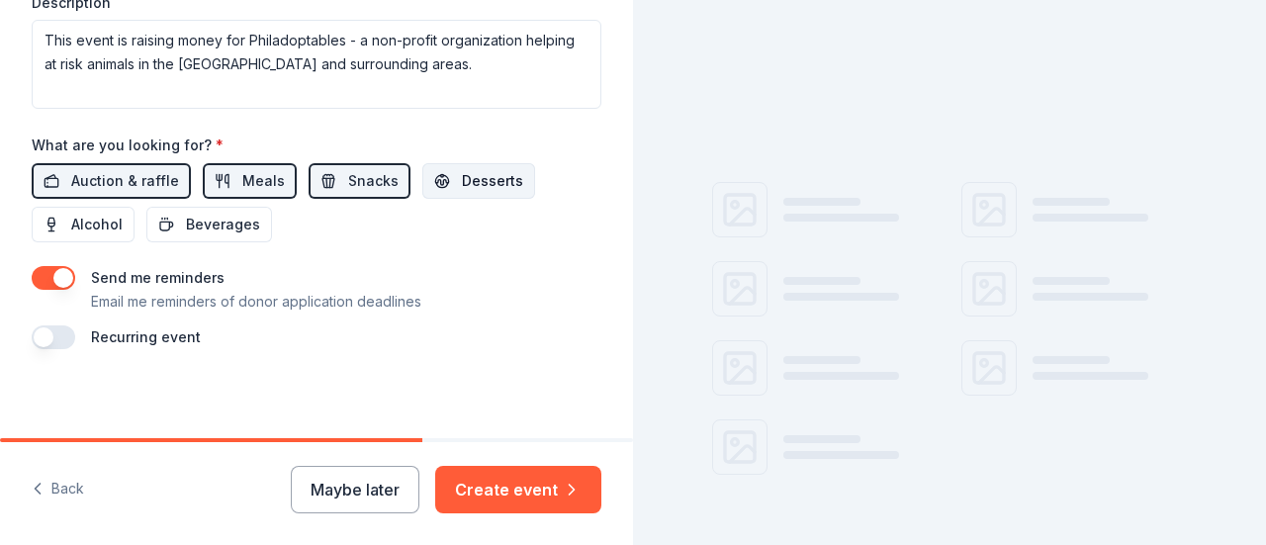
click at [462, 170] on span "Desserts" at bounding box center [492, 181] width 61 height 24
click at [196, 223] on span "Beverages" at bounding box center [223, 225] width 74 height 24
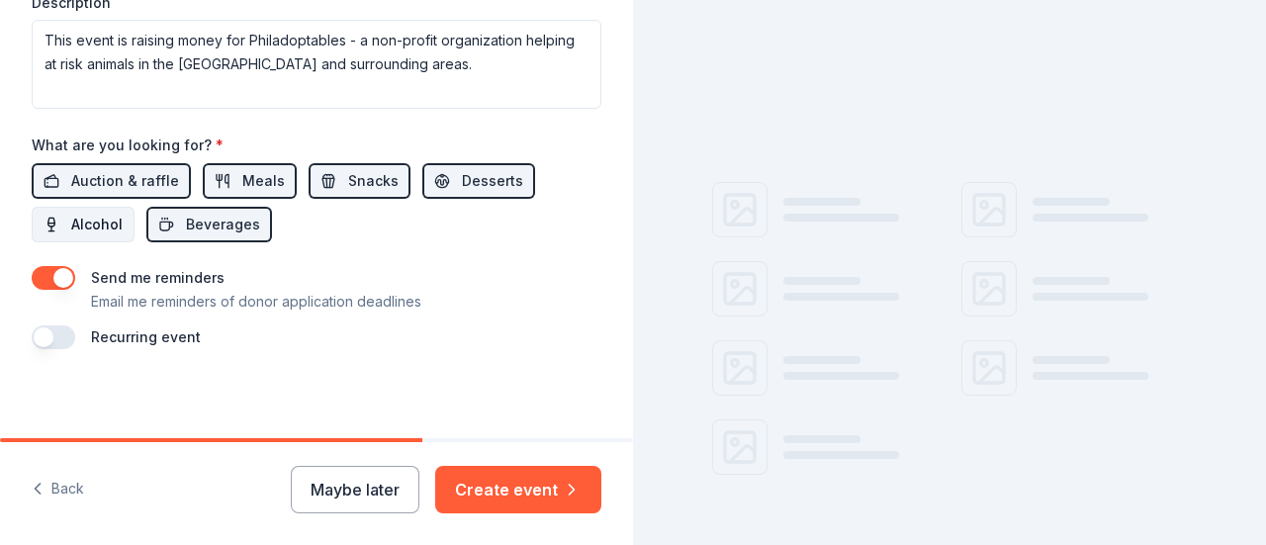
click at [79, 229] on span "Alcohol" at bounding box center [96, 225] width 51 height 24
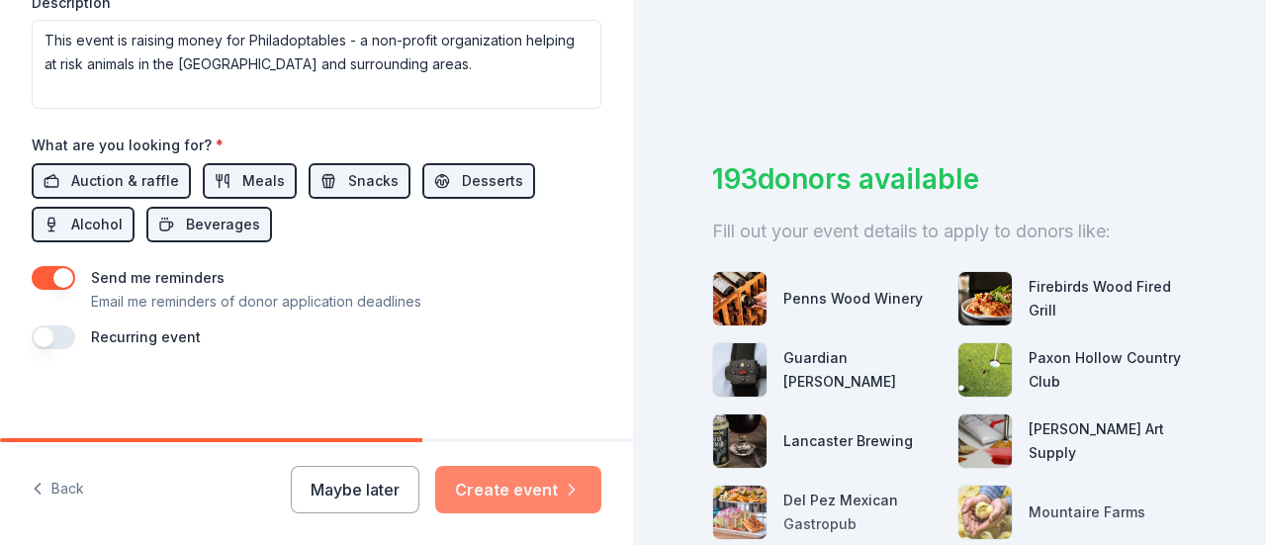
click at [555, 504] on button "Create event" at bounding box center [518, 489] width 166 height 47
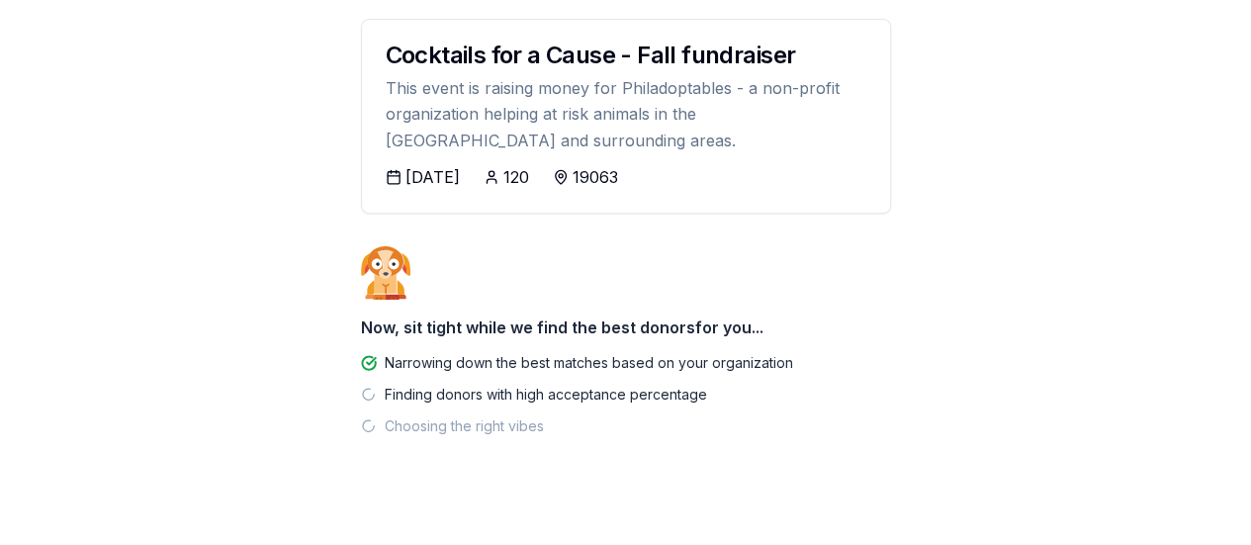
scroll to position [319, 0]
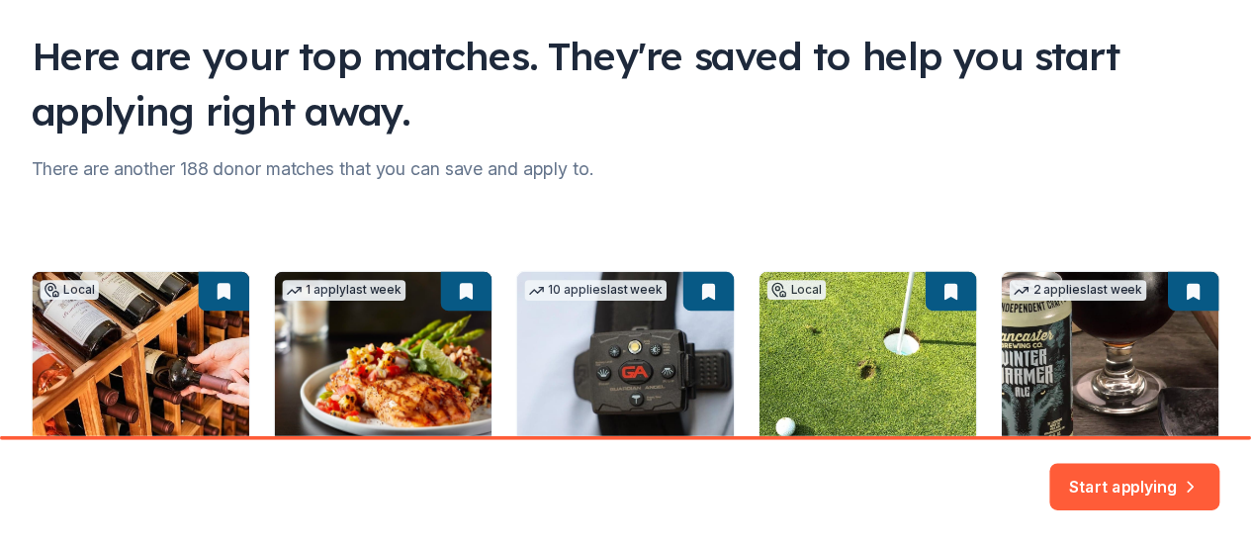
scroll to position [297, 0]
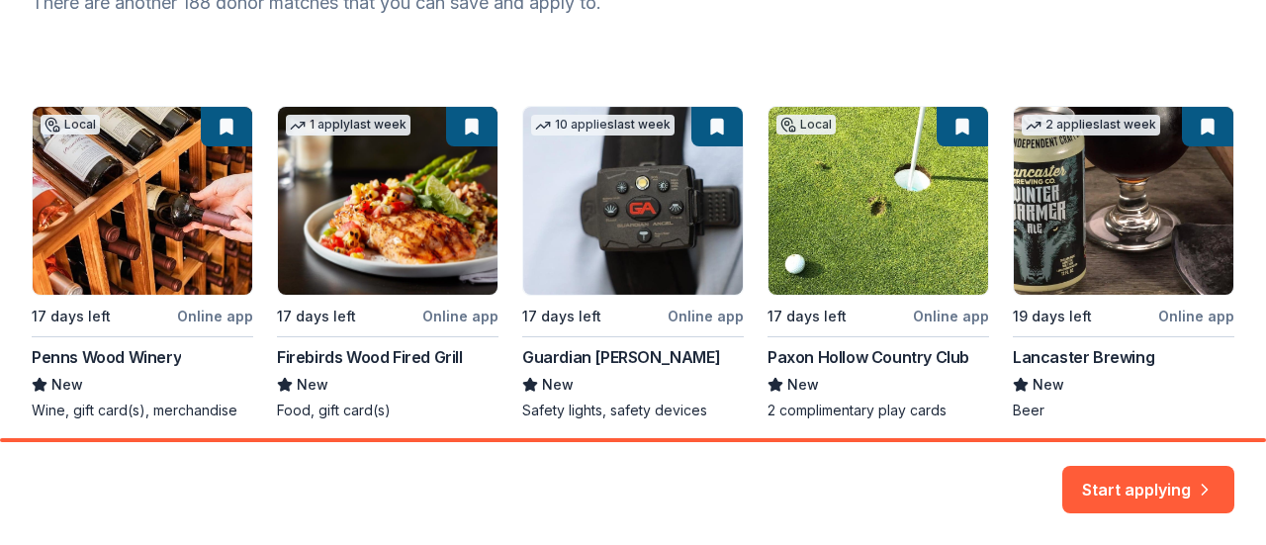
click at [205, 315] on div "Local 17 days left Online app Penns Wood Winery New Wine, gift card(s), merchan…" at bounding box center [633, 263] width 1203 height 315
click at [47, 355] on div "Local 17 days left Online app Penns Wood Winery New Wine, gift card(s), merchan…" at bounding box center [633, 263] width 1203 height 315
click at [218, 128] on div "Local 17 days left Online app Penns Wood Winery New Wine, gift card(s), merchan…" at bounding box center [633, 263] width 1203 height 315
click at [225, 128] on div "Local 17 days left Online app Penns Wood Winery New Wine, gift card(s), merchan…" at bounding box center [633, 263] width 1203 height 315
click at [1106, 472] on button "Start applying" at bounding box center [1148, 477] width 172 height 47
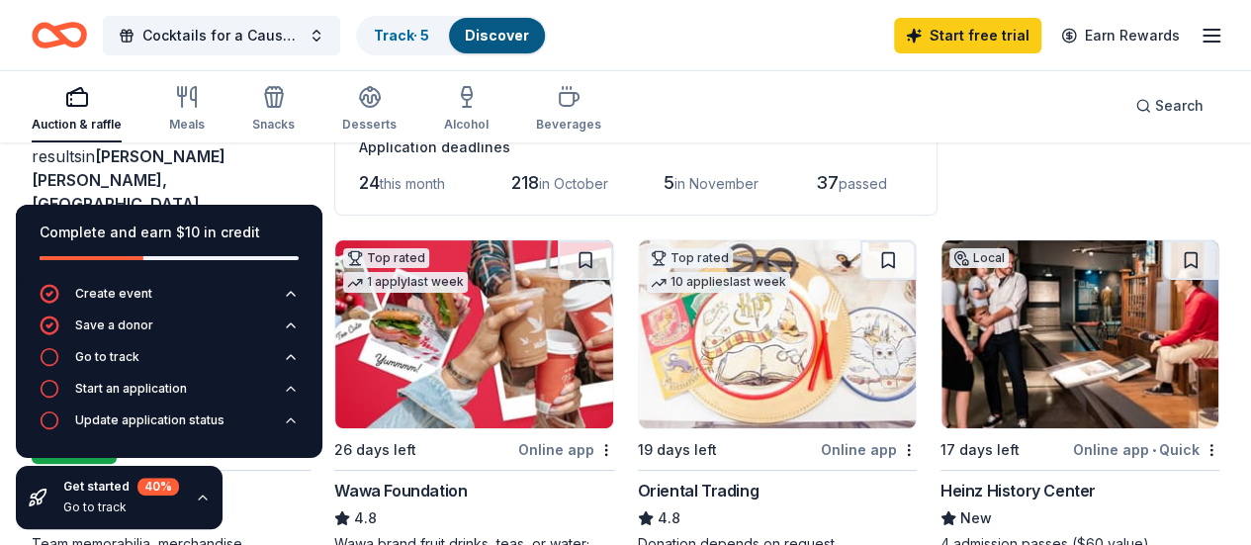
scroll to position [198, 0]
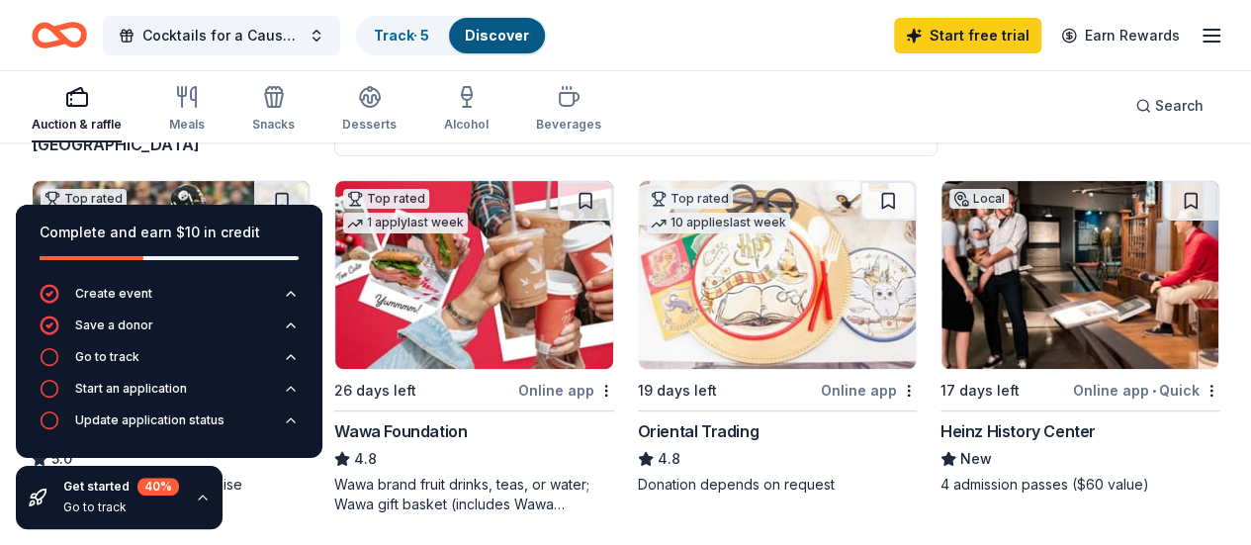
click at [57, 241] on div "Complete and earn $10 in credit" at bounding box center [169, 233] width 259 height 24
click at [51, 247] on div "Complete and earn $10 in credit" at bounding box center [169, 244] width 259 height 47
click at [200, 498] on icon "button" at bounding box center [203, 498] width 16 height 16
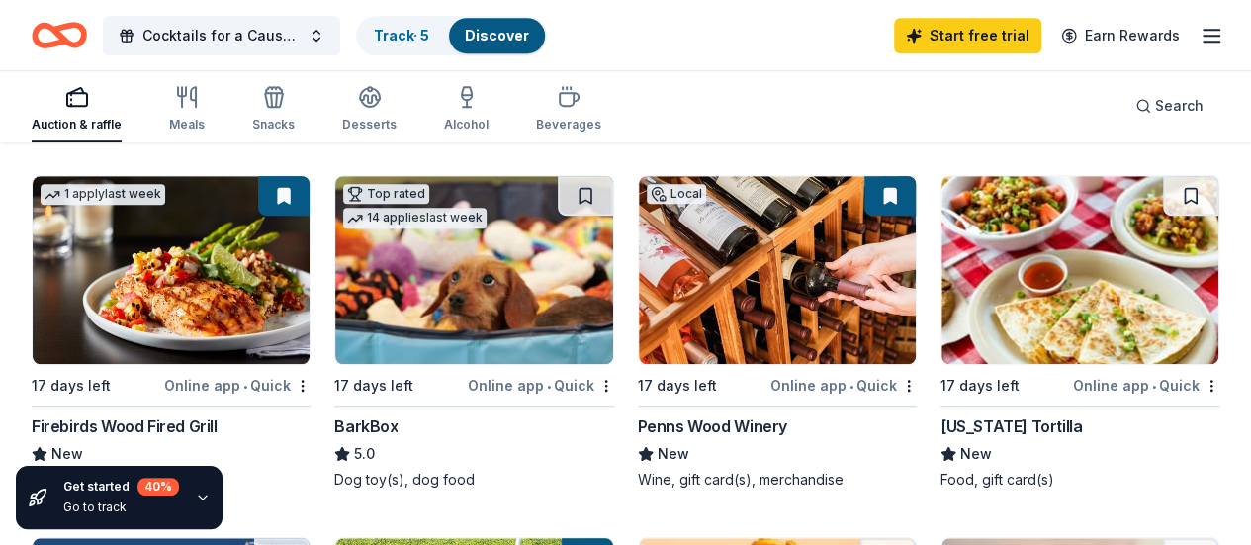
scroll to position [692, 0]
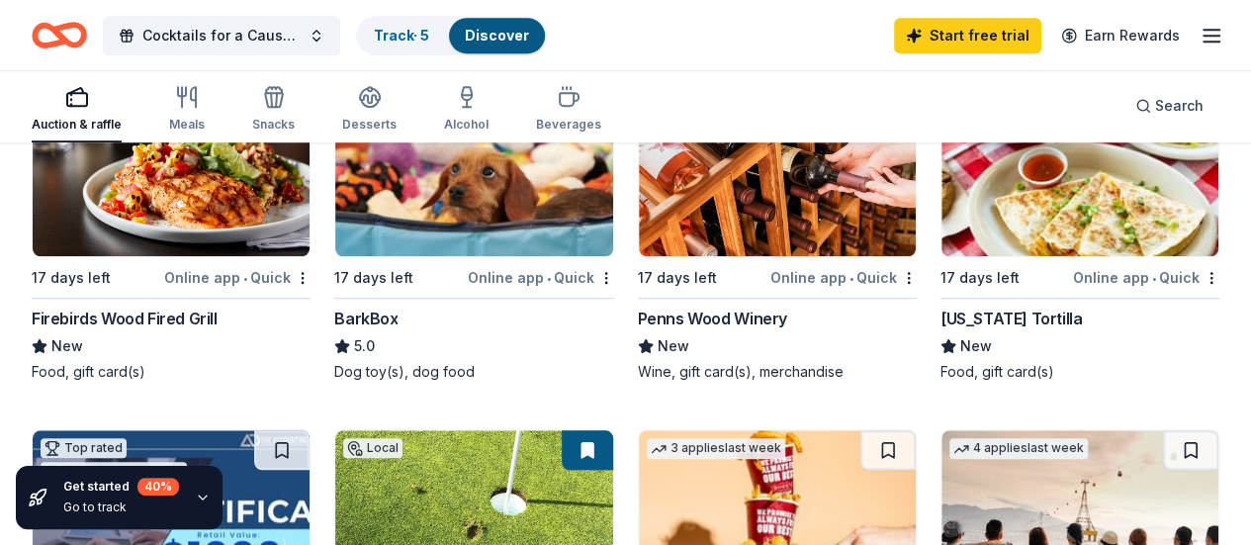
click at [771, 265] on div "Online app • Quick" at bounding box center [844, 277] width 146 height 25
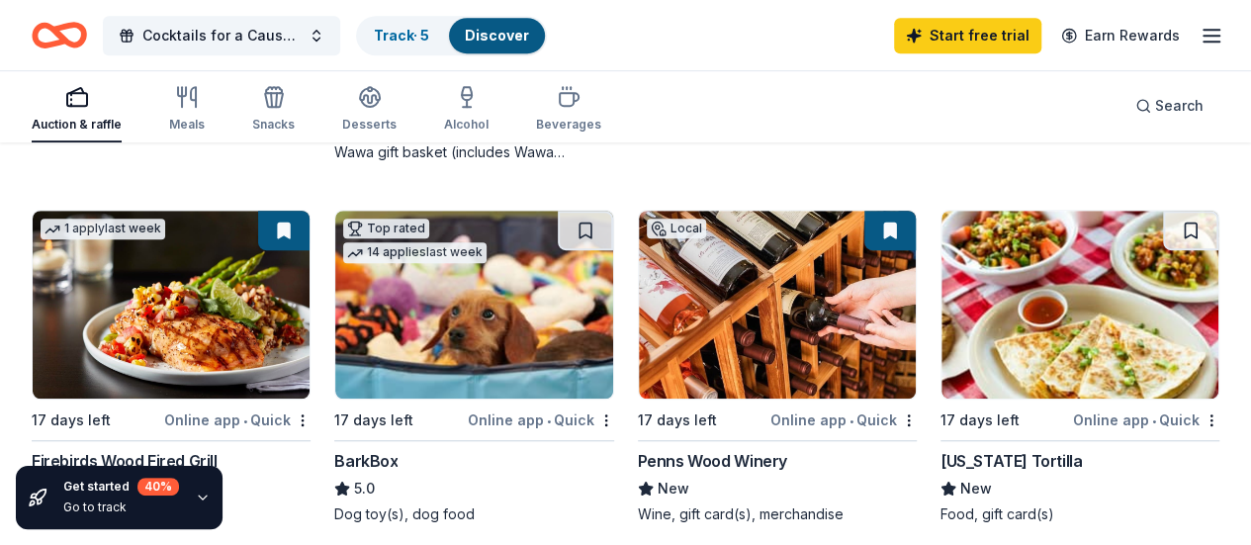
scroll to position [552, 0]
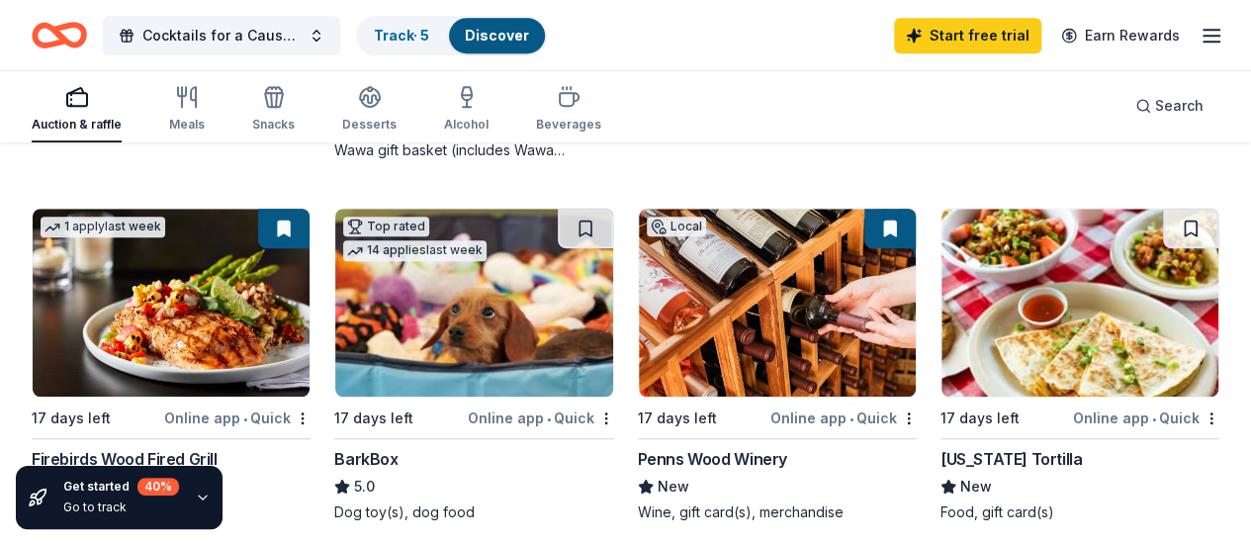
click at [865, 209] on button at bounding box center [890, 229] width 51 height 40
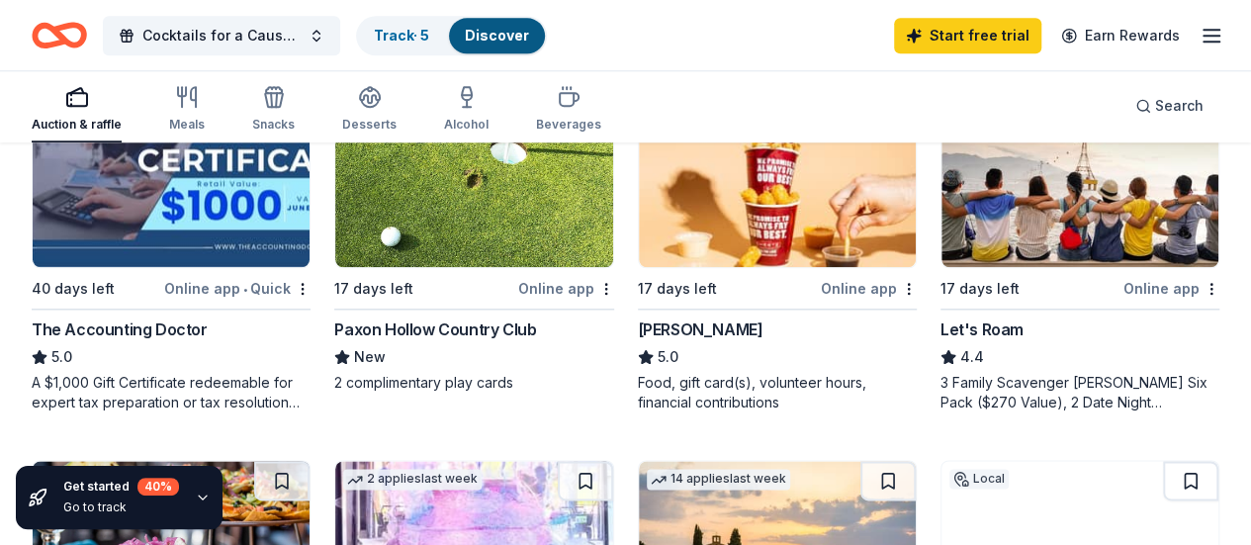
scroll to position [948, 0]
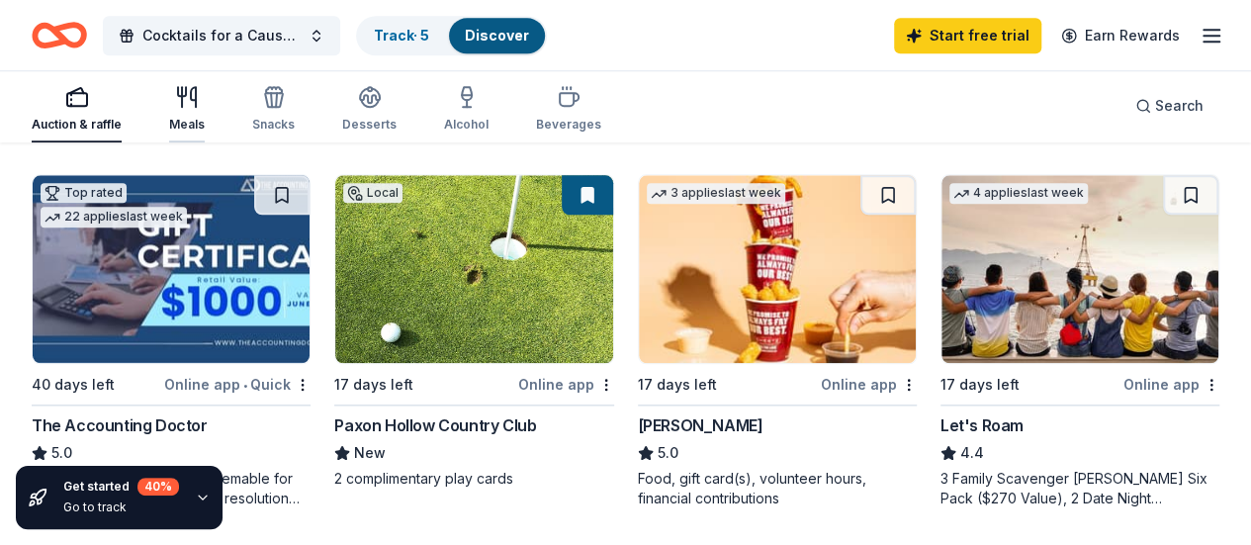
click at [199, 104] on icon "button" at bounding box center [187, 97] width 24 height 24
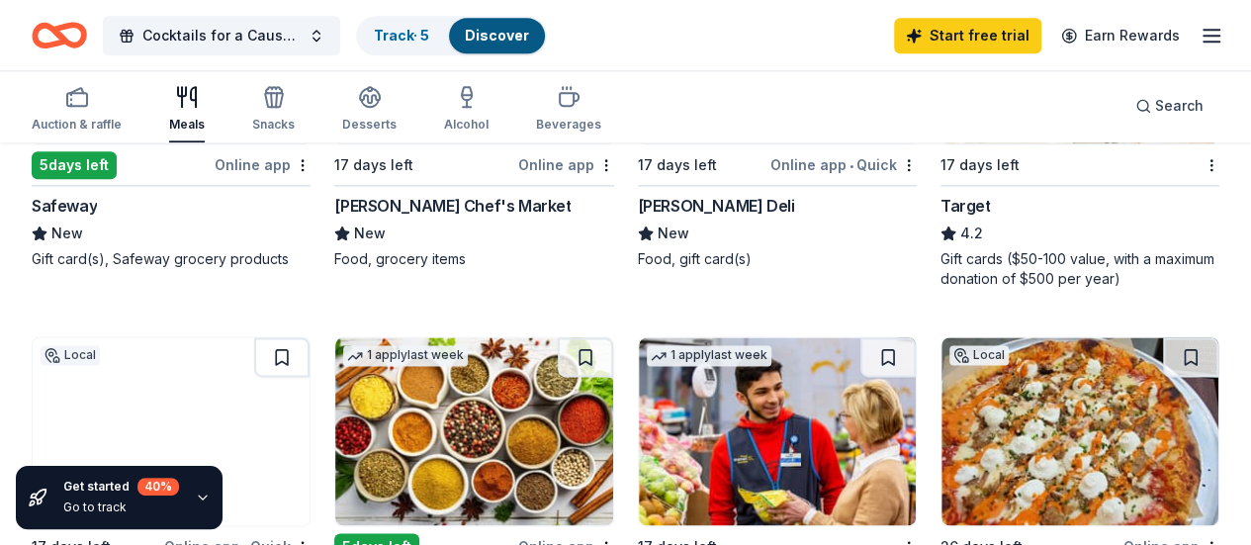
scroll to position [791, 0]
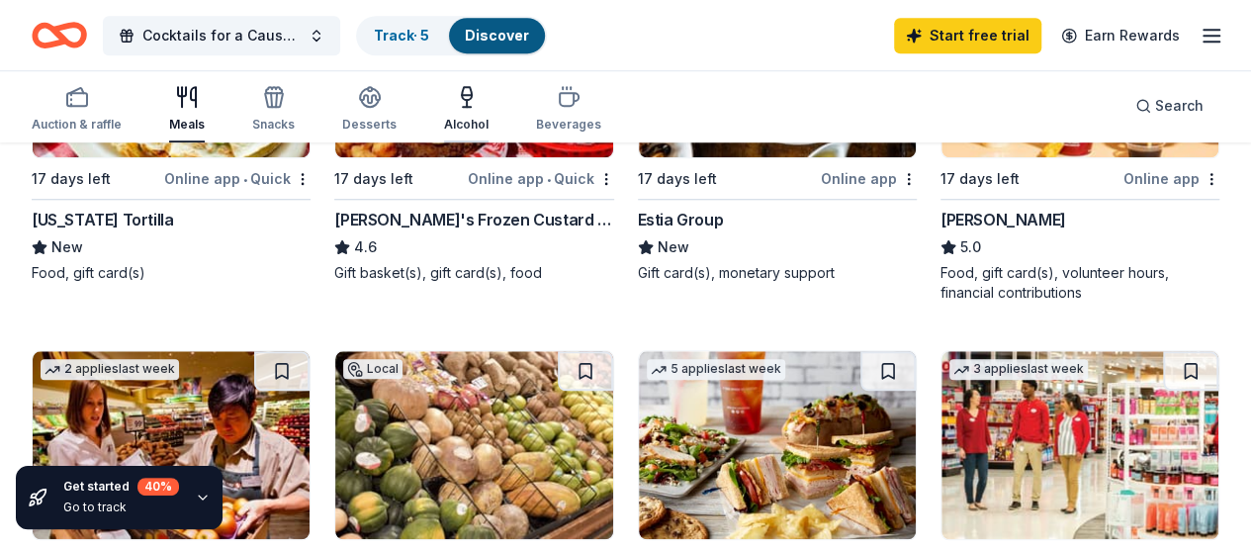
click at [477, 116] on div "Alcohol" at bounding box center [466, 108] width 45 height 47
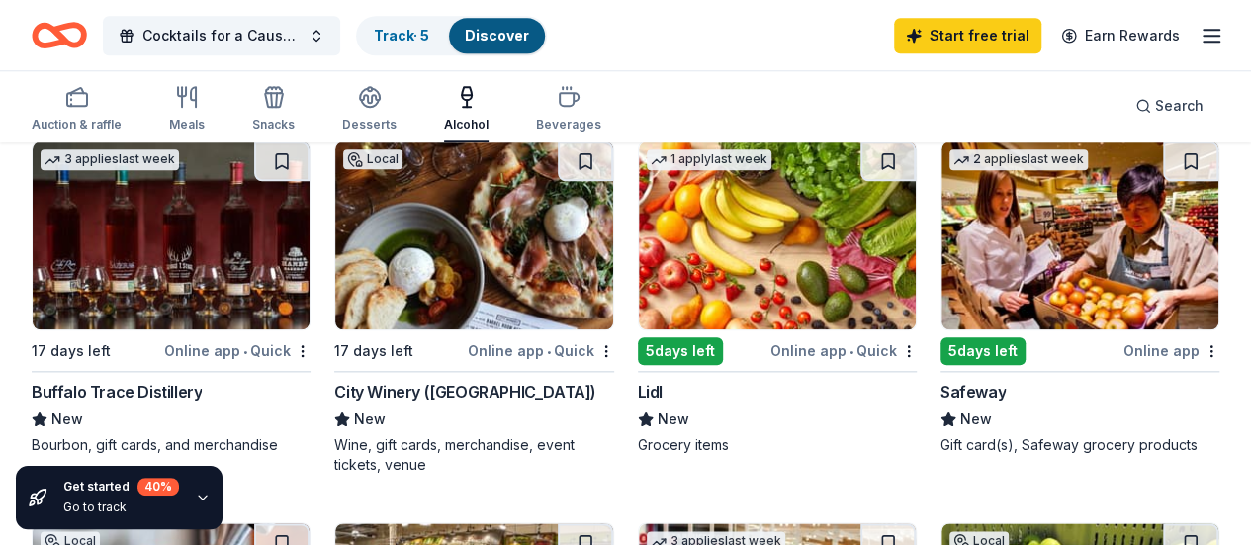
scroll to position [791, 0]
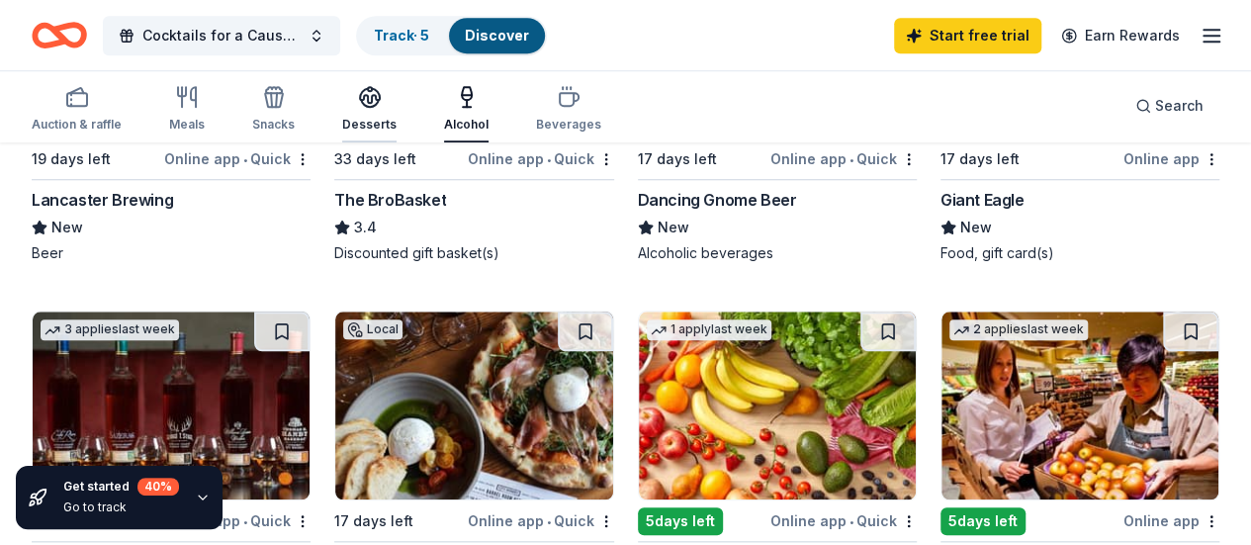
click at [373, 108] on icon "button" at bounding box center [370, 97] width 24 height 24
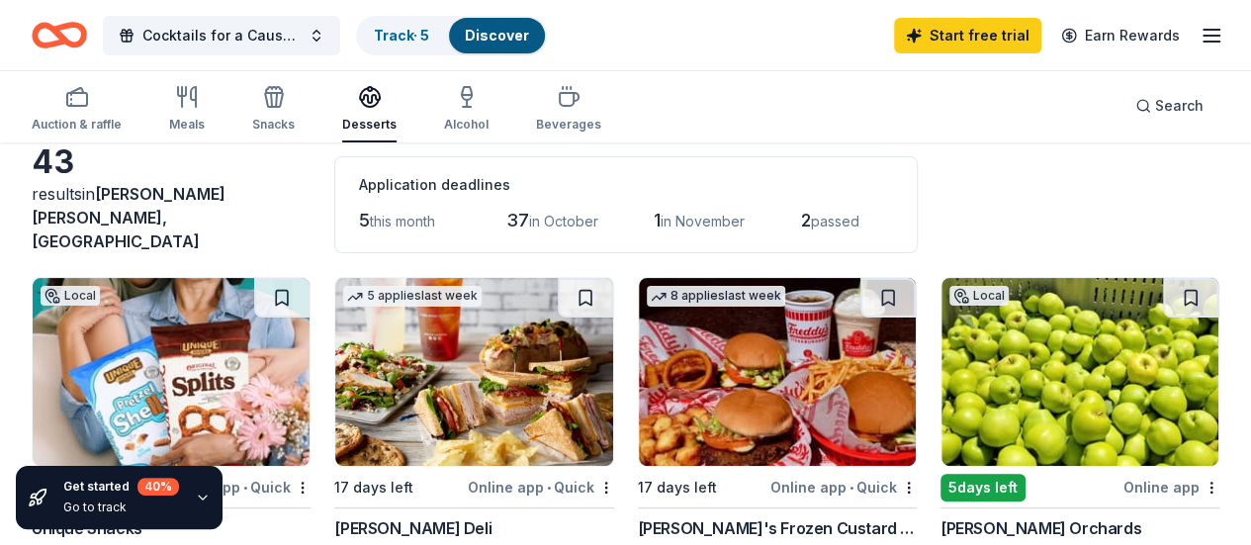
scroll to position [198, 0]
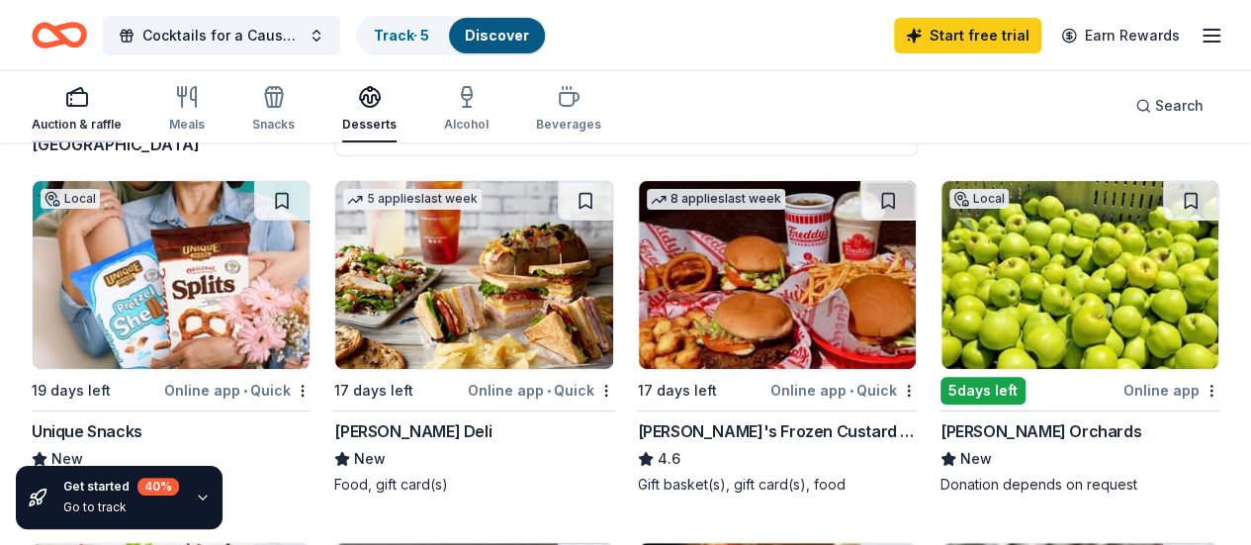
click at [90, 116] on div "Auction & raffle" at bounding box center [77, 108] width 90 height 47
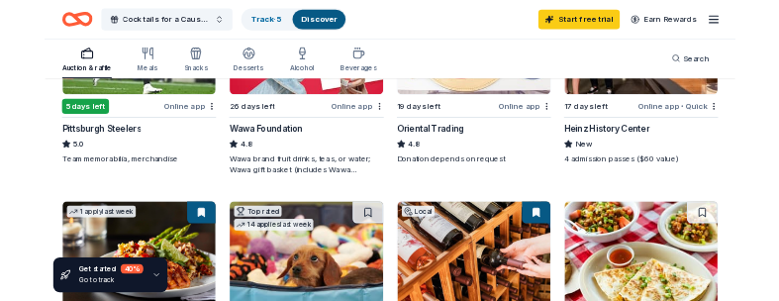
scroll to position [594, 0]
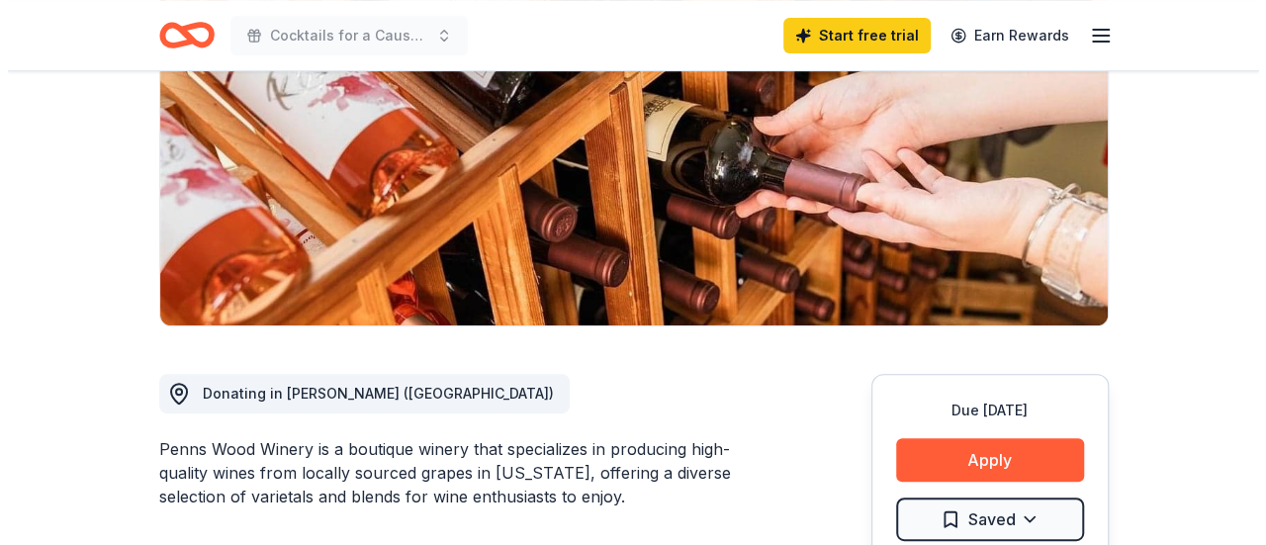
scroll to position [297, 0]
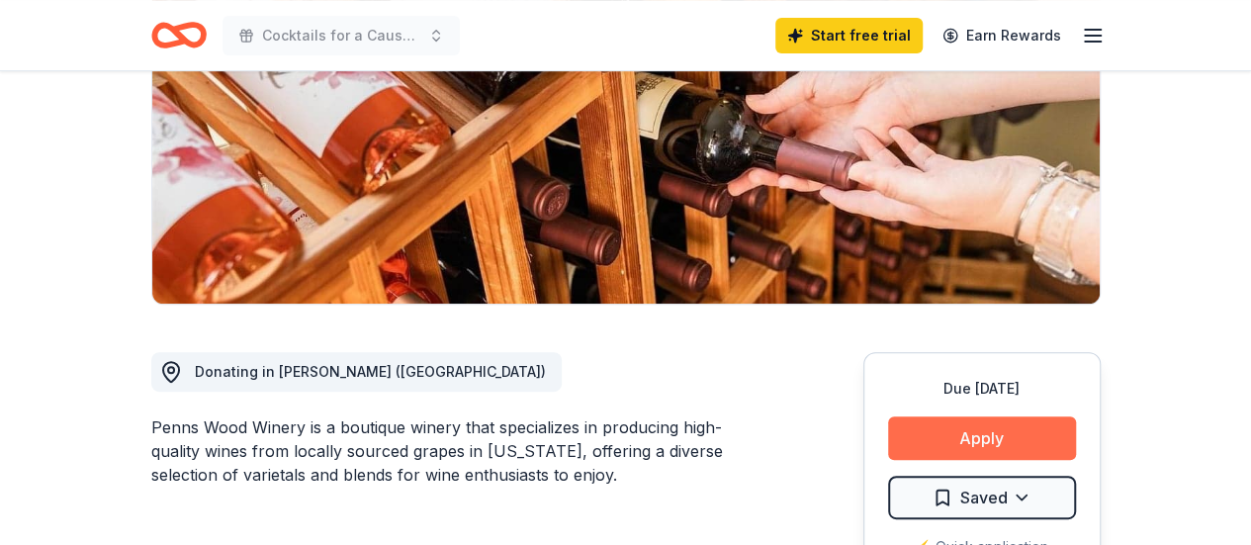
click at [1009, 439] on button "Apply" at bounding box center [982, 438] width 188 height 44
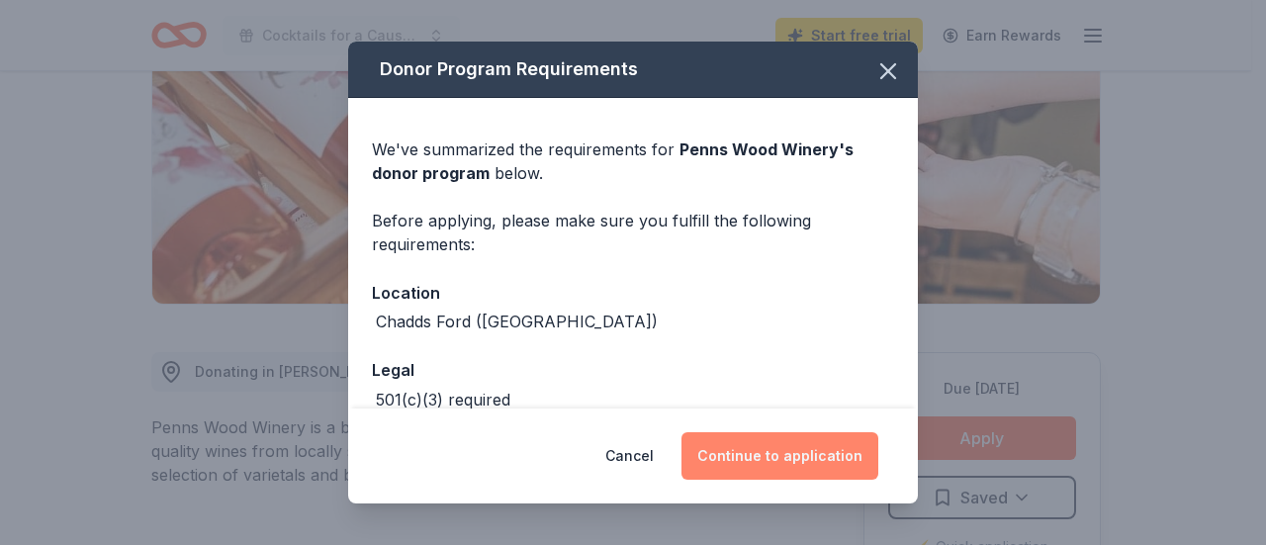
click at [756, 453] on button "Continue to application" at bounding box center [780, 455] width 197 height 47
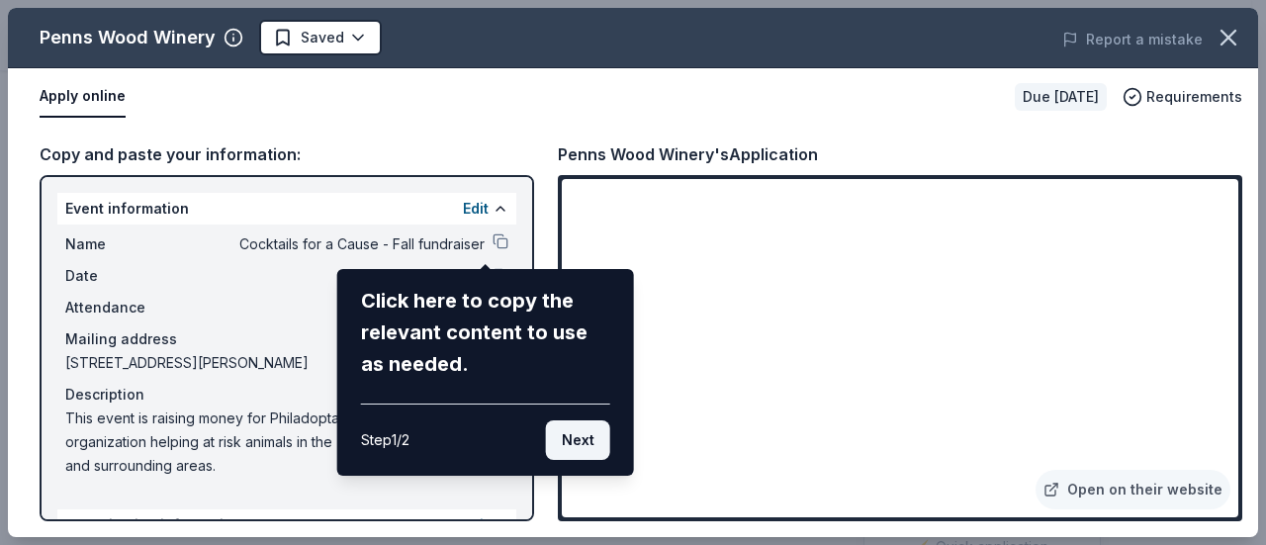
click at [599, 439] on button "Next" at bounding box center [578, 440] width 64 height 40
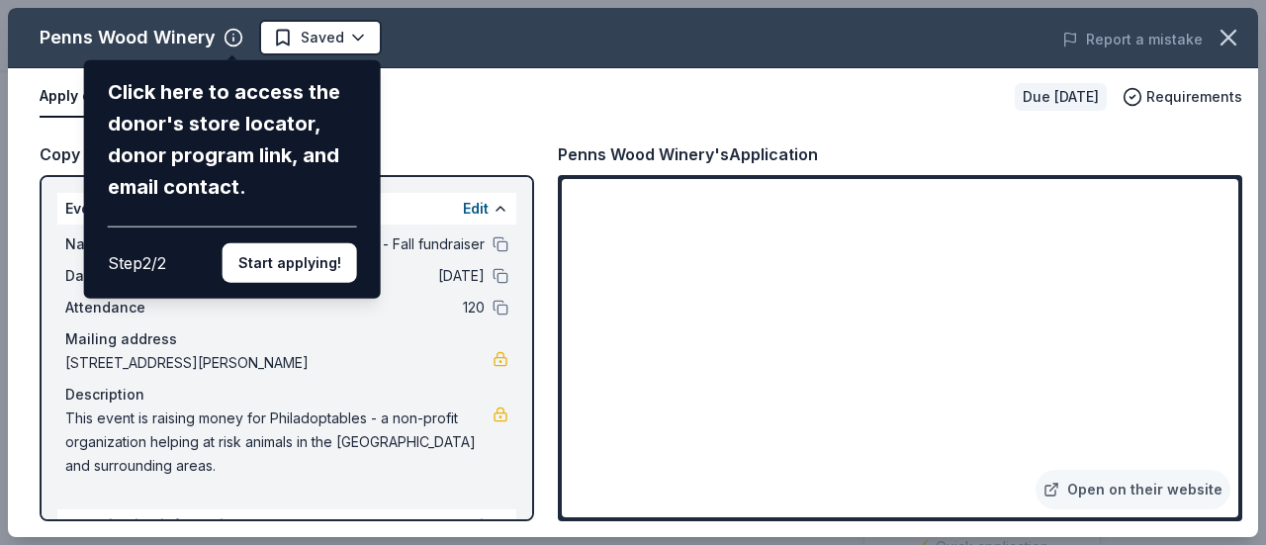
click at [946, 479] on div "Penns Wood Winery Click here to access the donor's store locator, donor program…" at bounding box center [633, 272] width 1250 height 529
drag, startPoint x: 1231, startPoint y: 292, endPoint x: 1233, endPoint y: 316, distance: 23.8
click at [1233, 316] on div "Penns Wood Winery Click here to access the donor's store locator, donor program…" at bounding box center [633, 272] width 1250 height 529
click at [1124, 501] on div "Penns Wood Winery Click here to access the donor's store locator, donor program…" at bounding box center [633, 272] width 1250 height 529
click at [1066, 487] on div "Penns Wood Winery Click here to access the donor's store locator, donor program…" at bounding box center [633, 272] width 1250 height 529
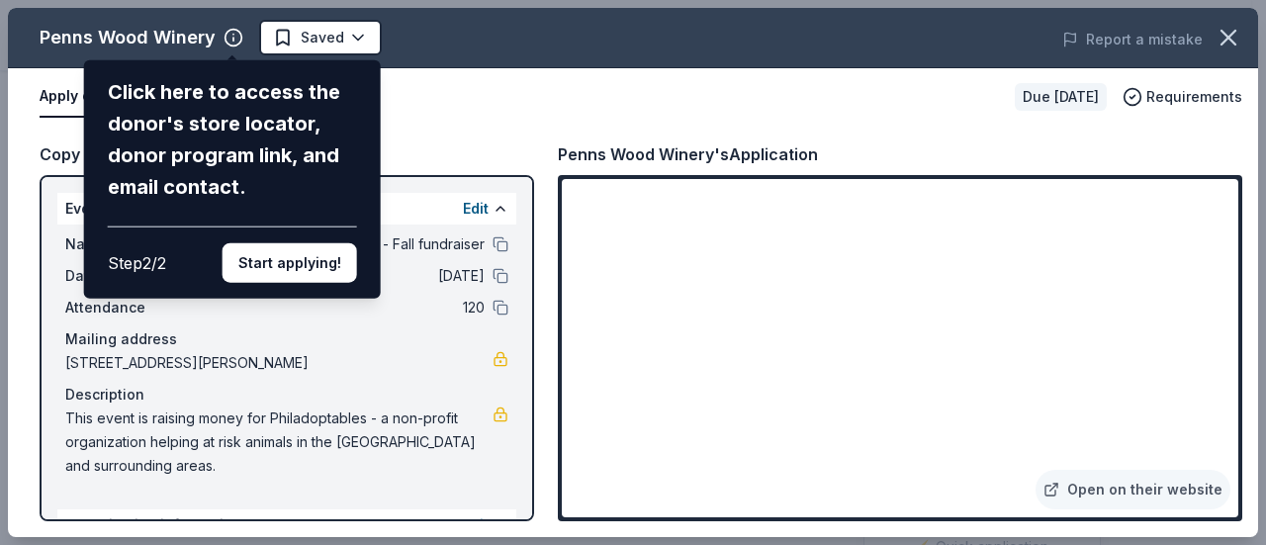
click at [1066, 487] on div "Penns Wood Winery Click here to access the donor's store locator, donor program…" at bounding box center [633, 272] width 1250 height 529
click at [288, 263] on button "Start applying!" at bounding box center [290, 263] width 135 height 40
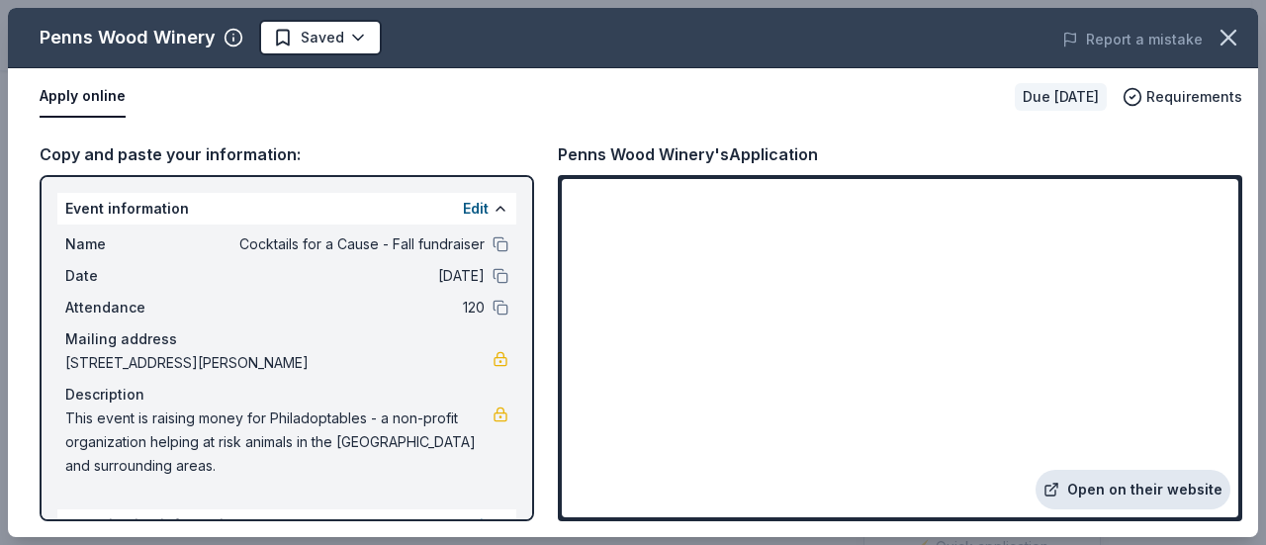
click at [1115, 492] on link "Open on their website" at bounding box center [1133, 490] width 195 height 40
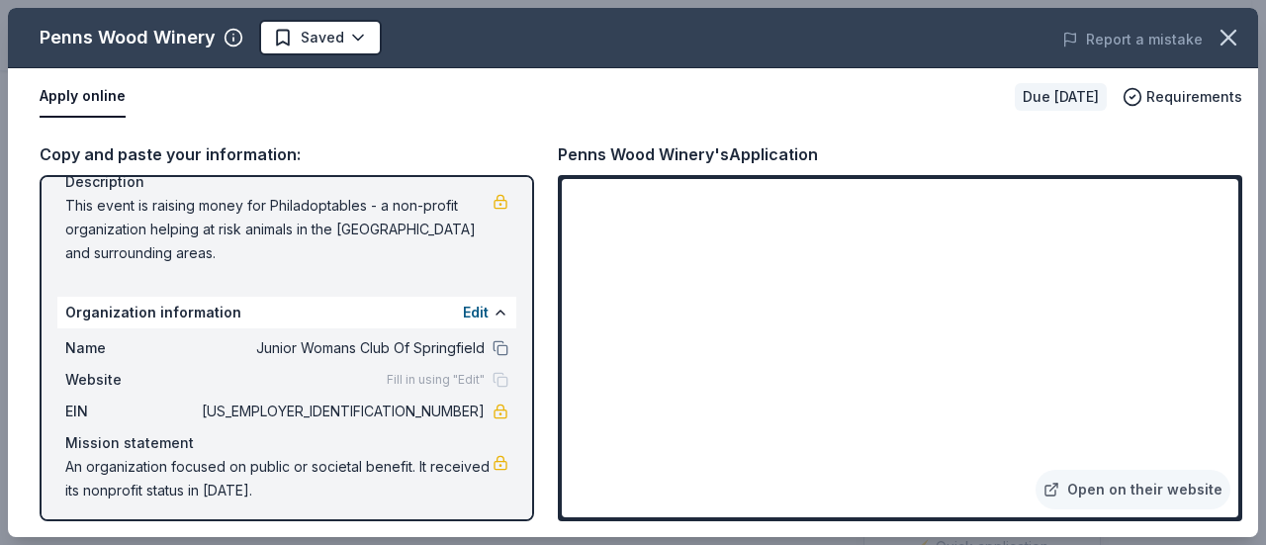
scroll to position [220, 0]
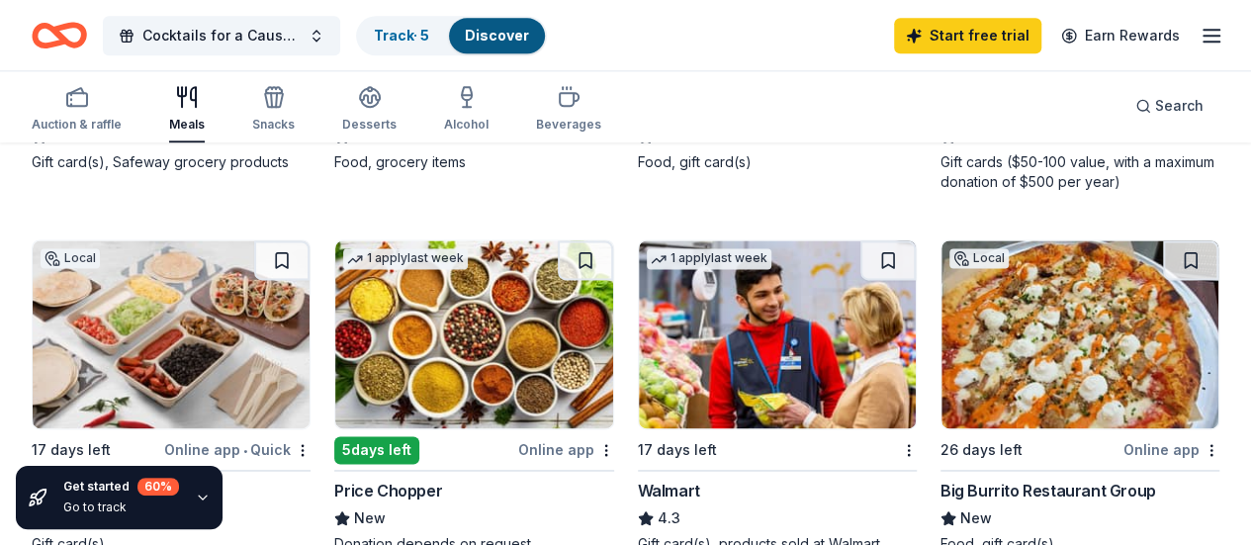
scroll to position [1385, 0]
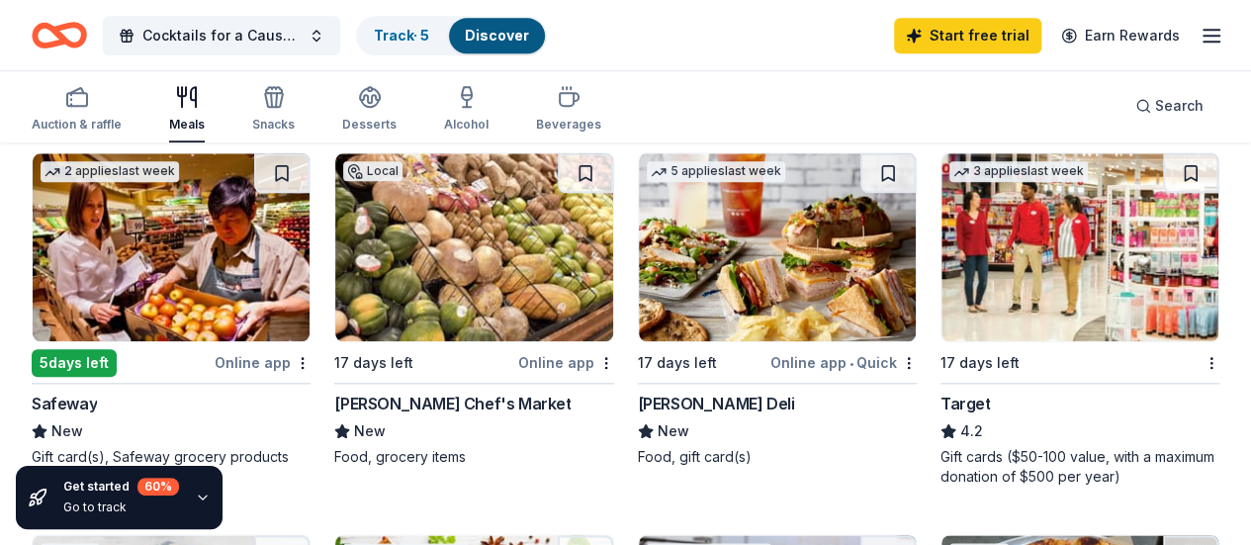
scroll to position [1088, 0]
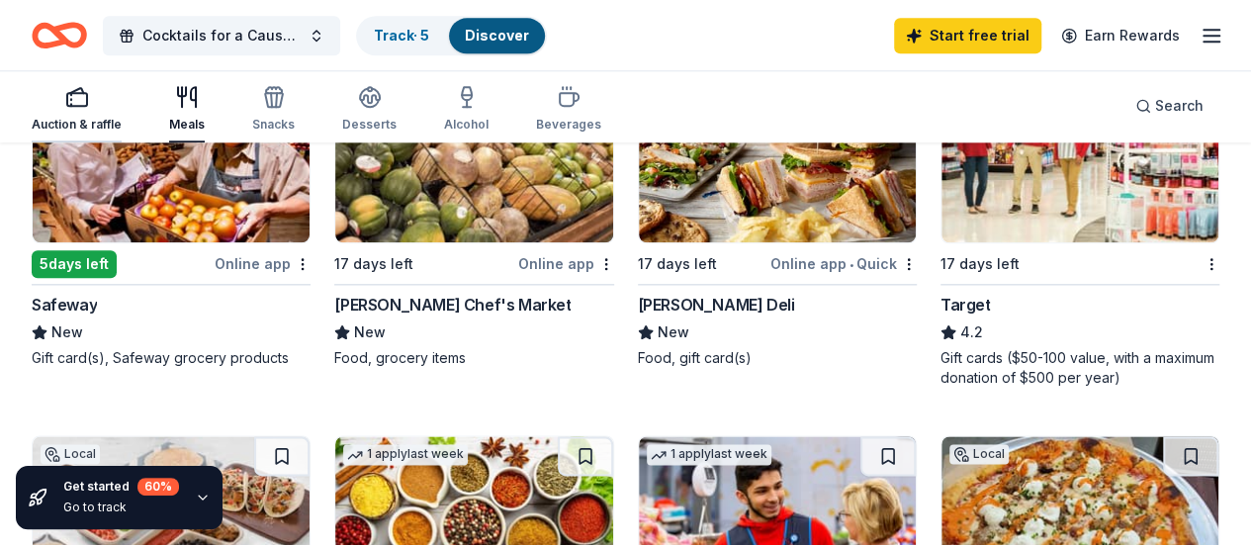
click at [88, 110] on div "Auction & raffle" at bounding box center [77, 108] width 90 height 47
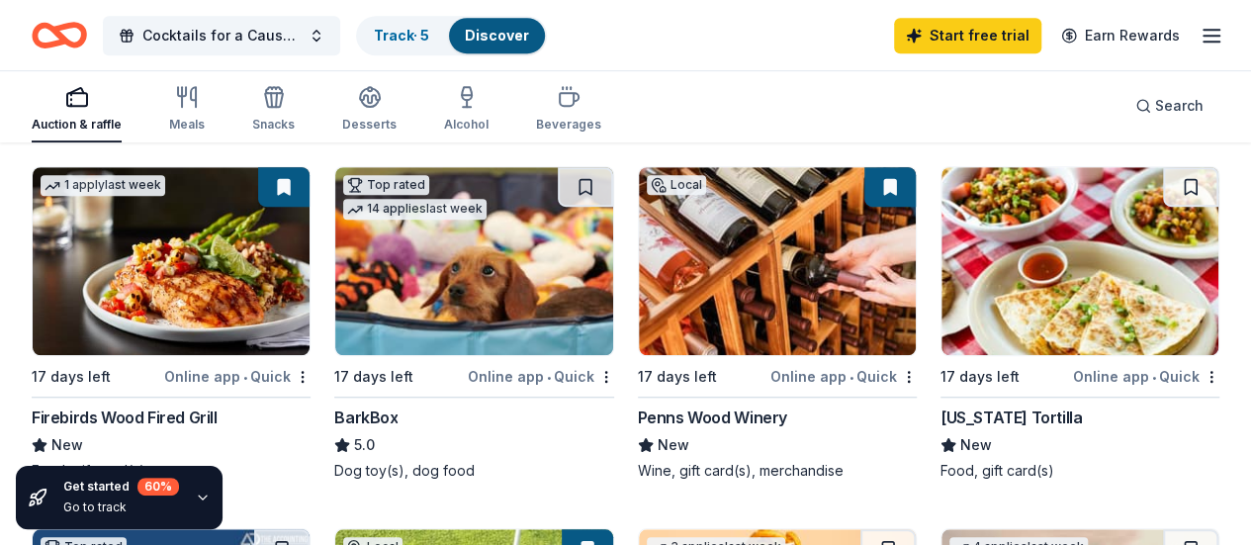
scroll to position [692, 0]
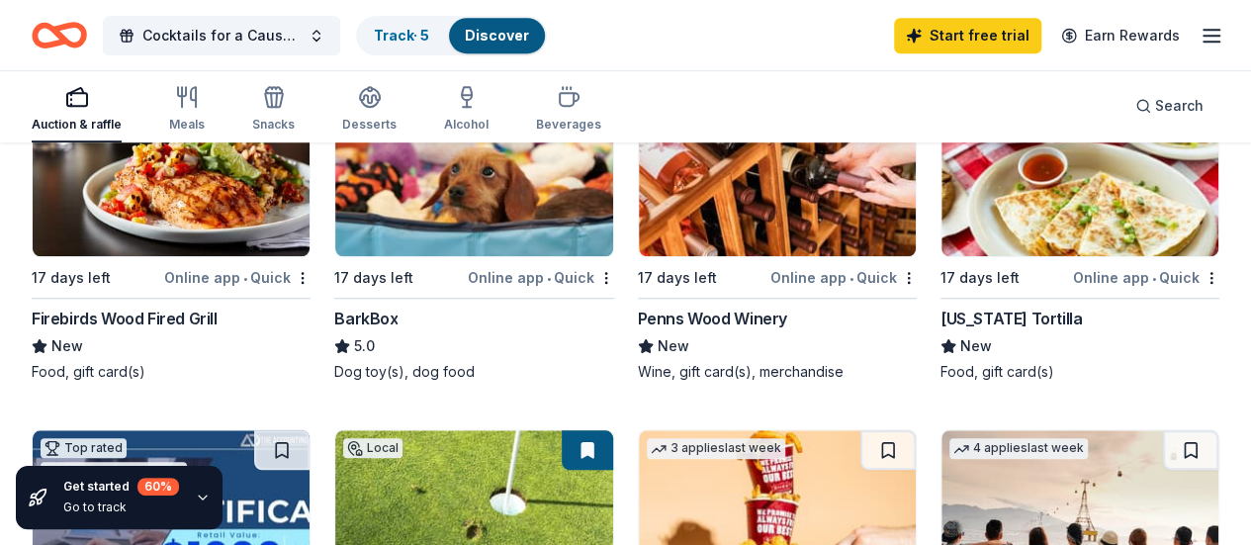
click at [468, 265] on div "Online app • Quick" at bounding box center [541, 277] width 146 height 25
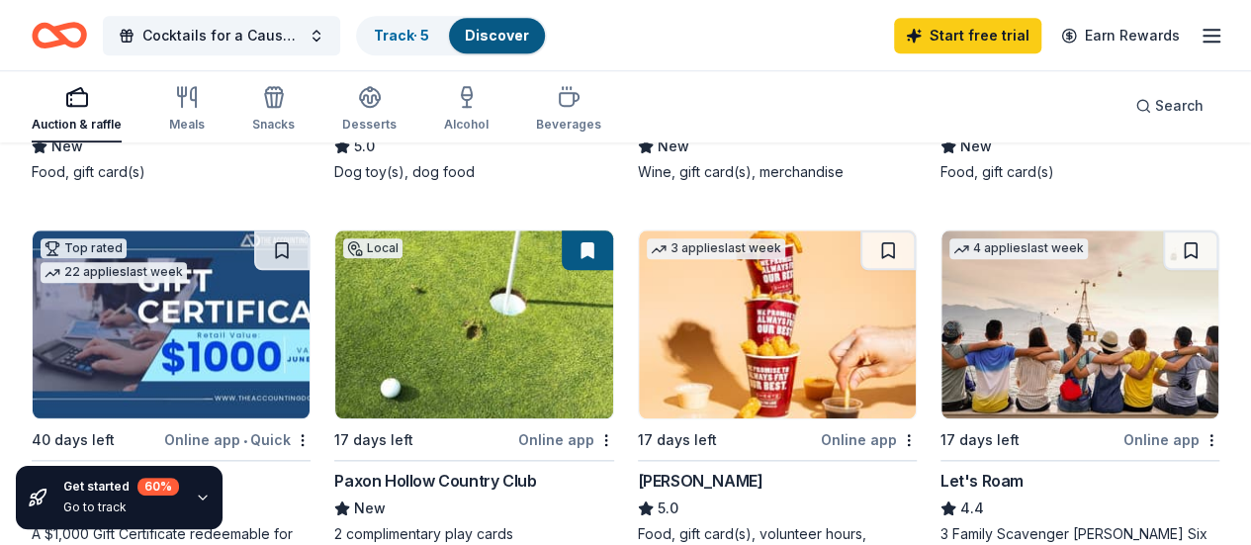
scroll to position [989, 0]
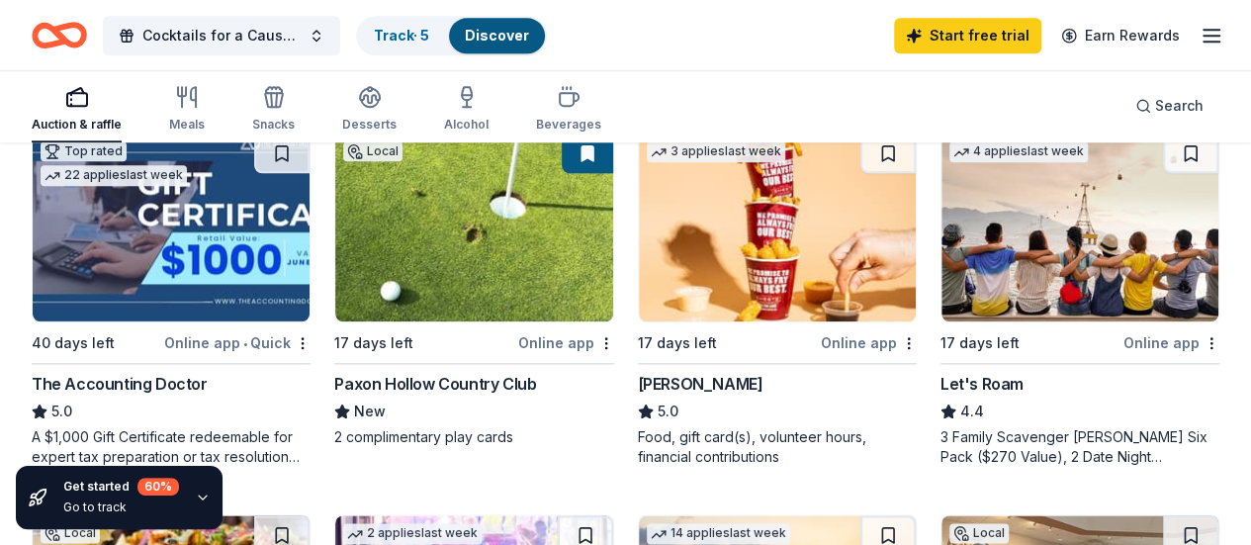
click at [875, 287] on img at bounding box center [1080, 228] width 277 height 188
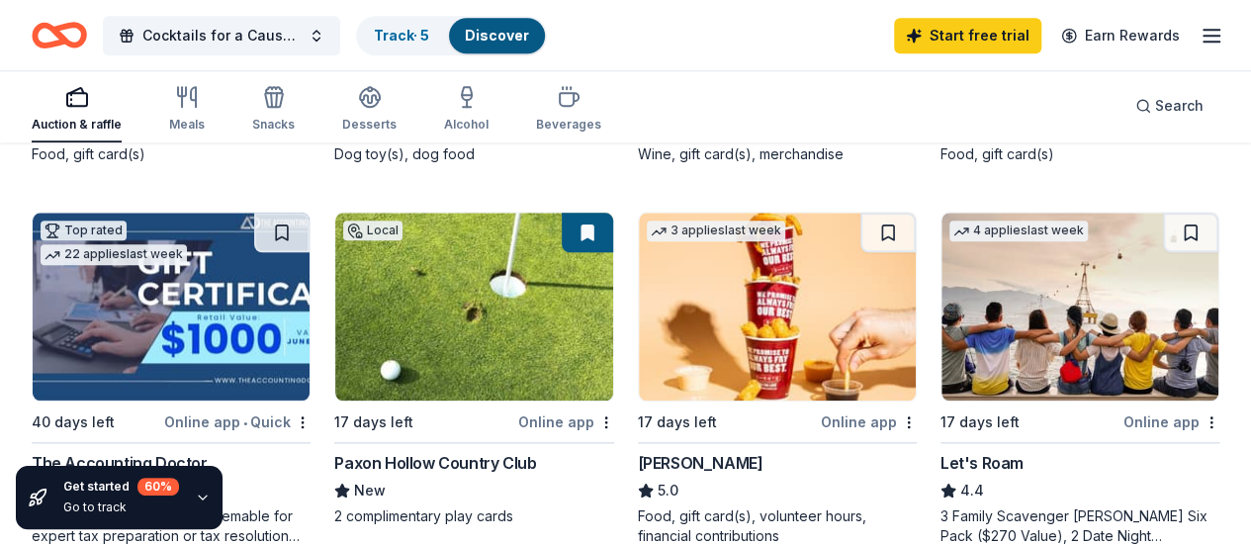
scroll to position [791, 0]
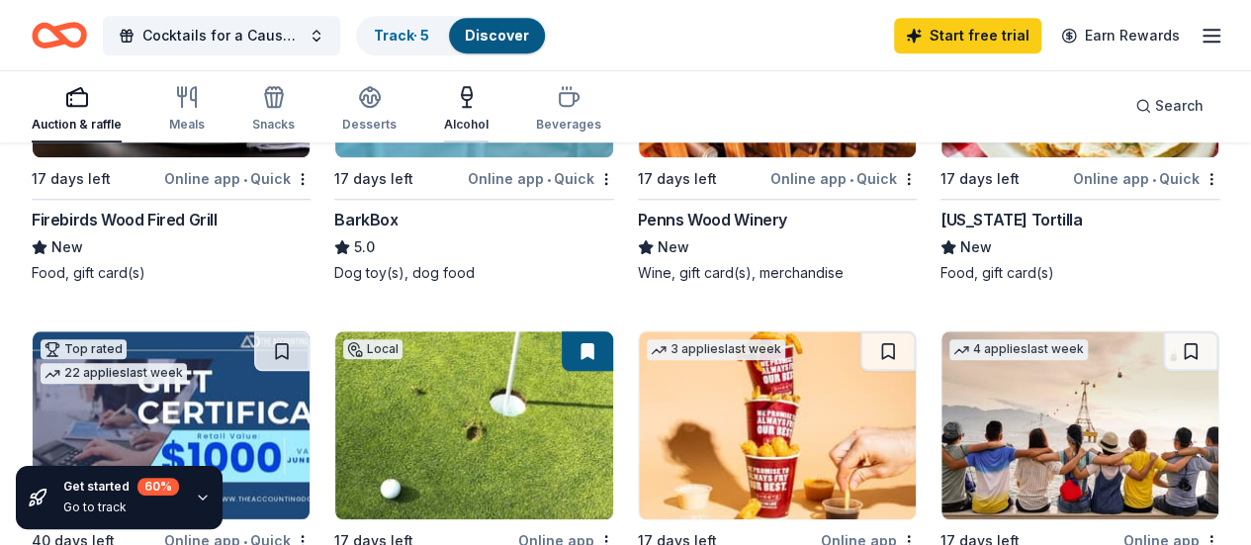
click at [471, 110] on div "Alcohol" at bounding box center [466, 108] width 45 height 47
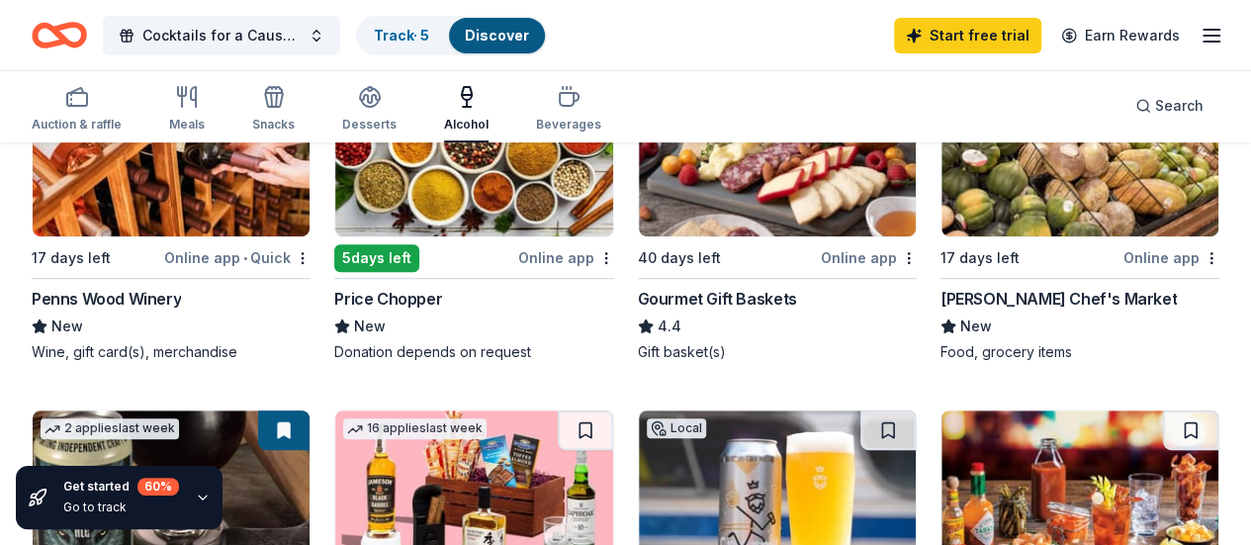
scroll to position [297, 0]
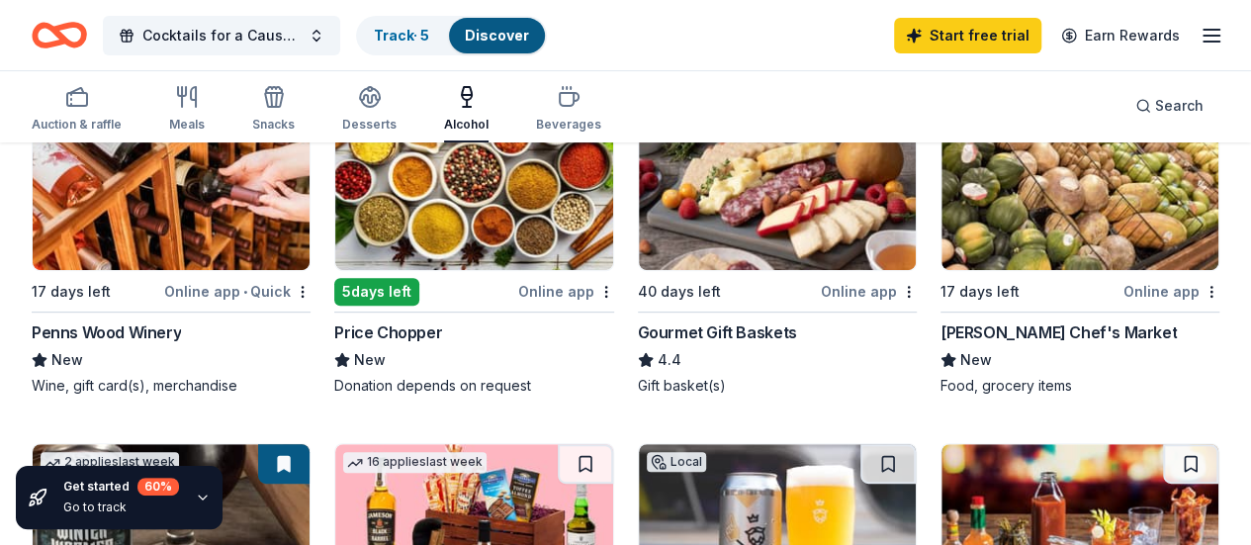
click at [821, 282] on div "Online app" at bounding box center [869, 291] width 96 height 25
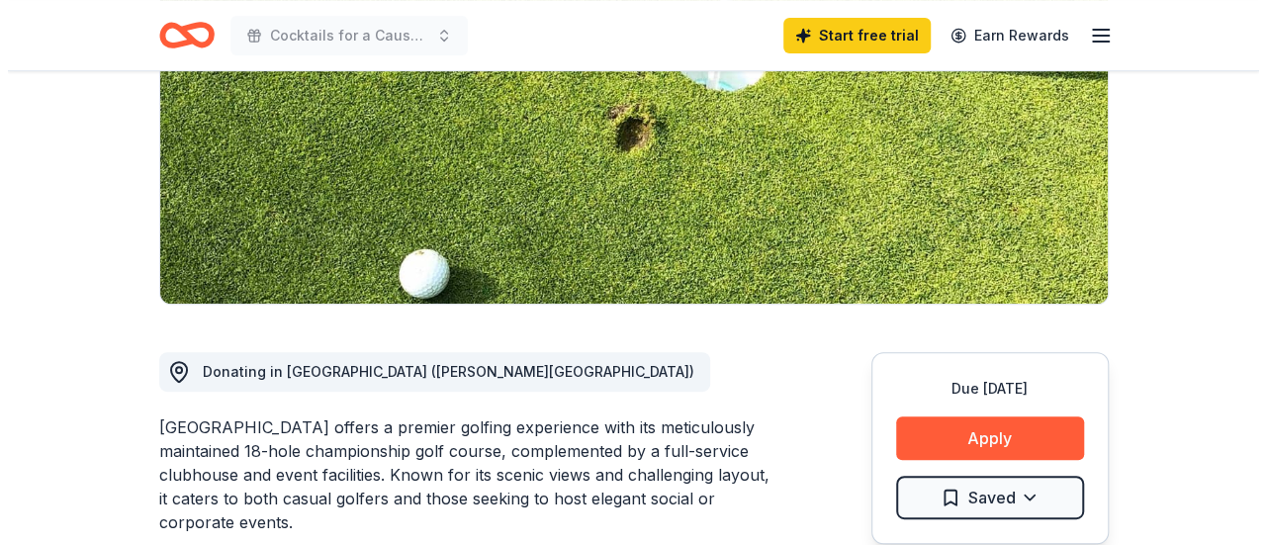
scroll to position [396, 0]
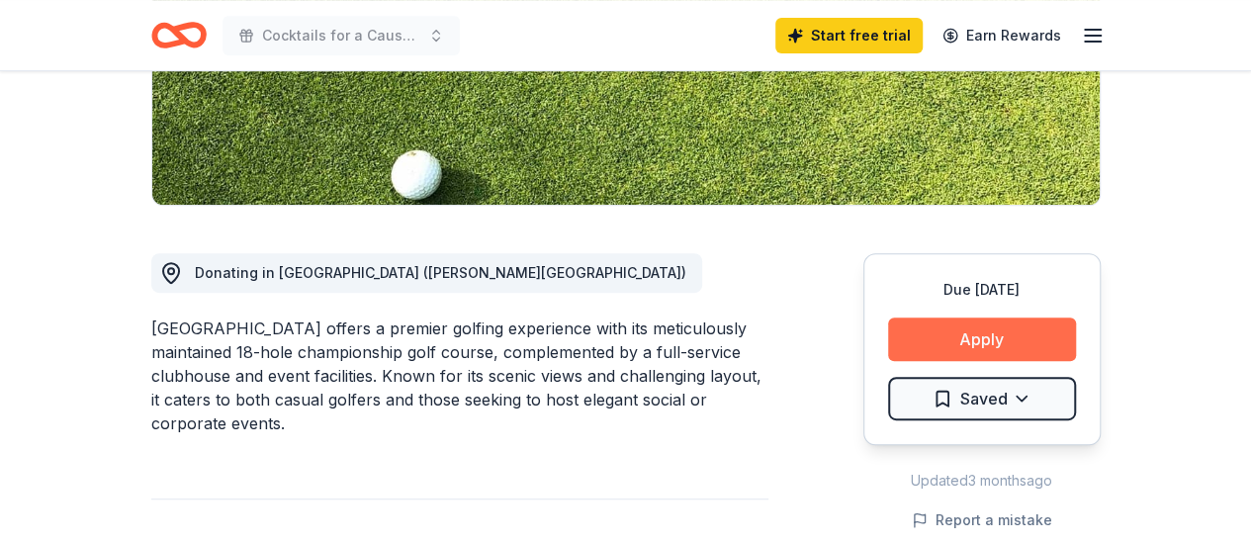
click at [992, 331] on button "Apply" at bounding box center [982, 340] width 188 height 44
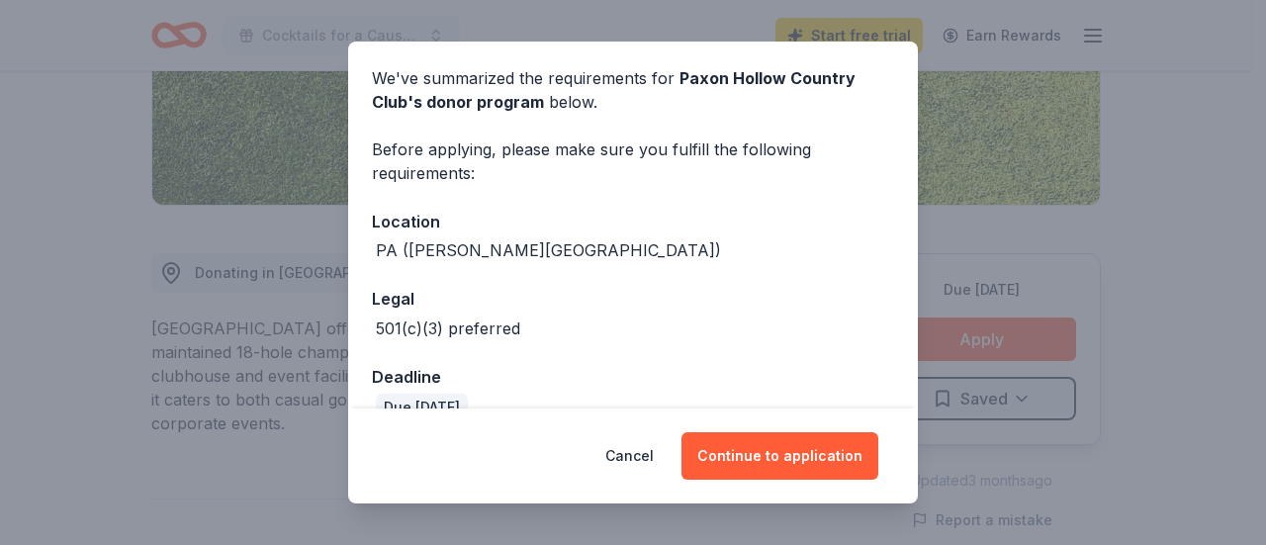
scroll to position [107, 0]
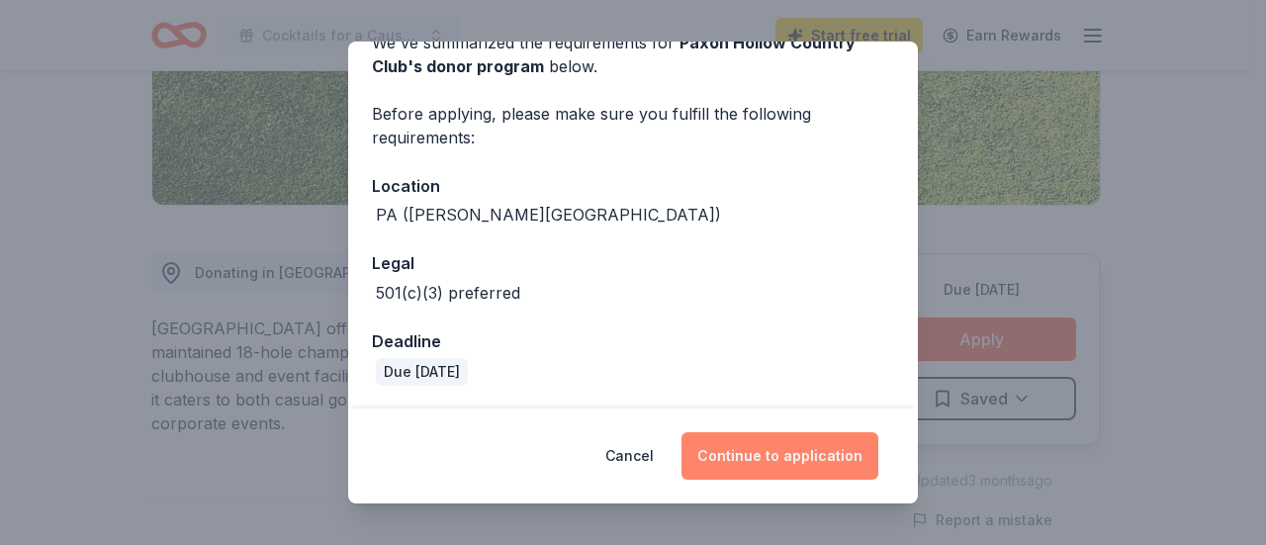
click at [793, 454] on button "Continue to application" at bounding box center [780, 455] width 197 height 47
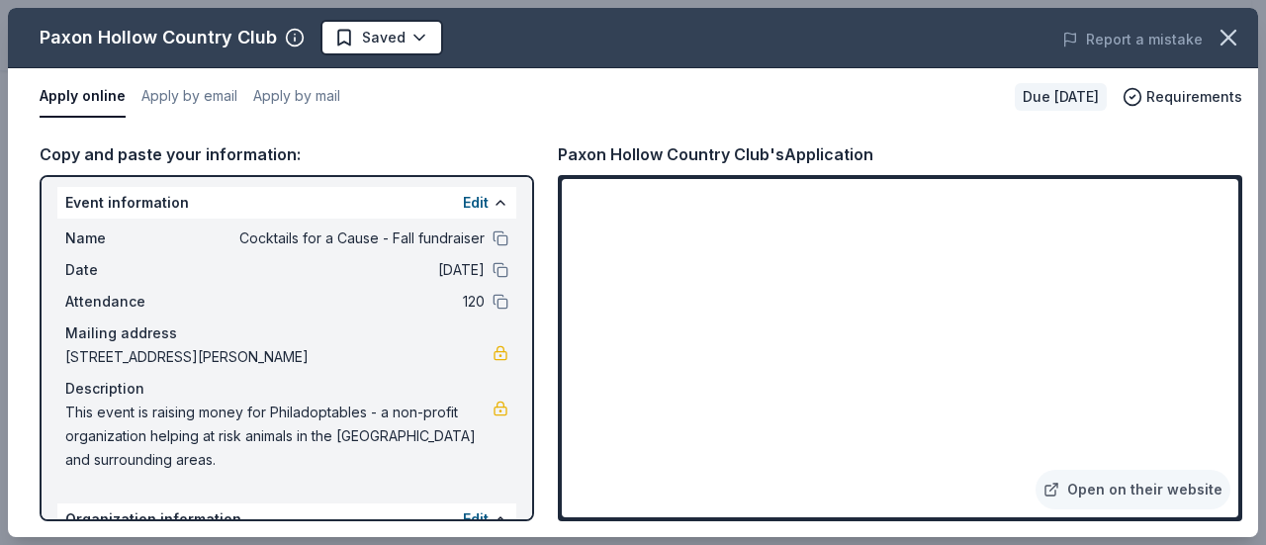
scroll to position [0, 0]
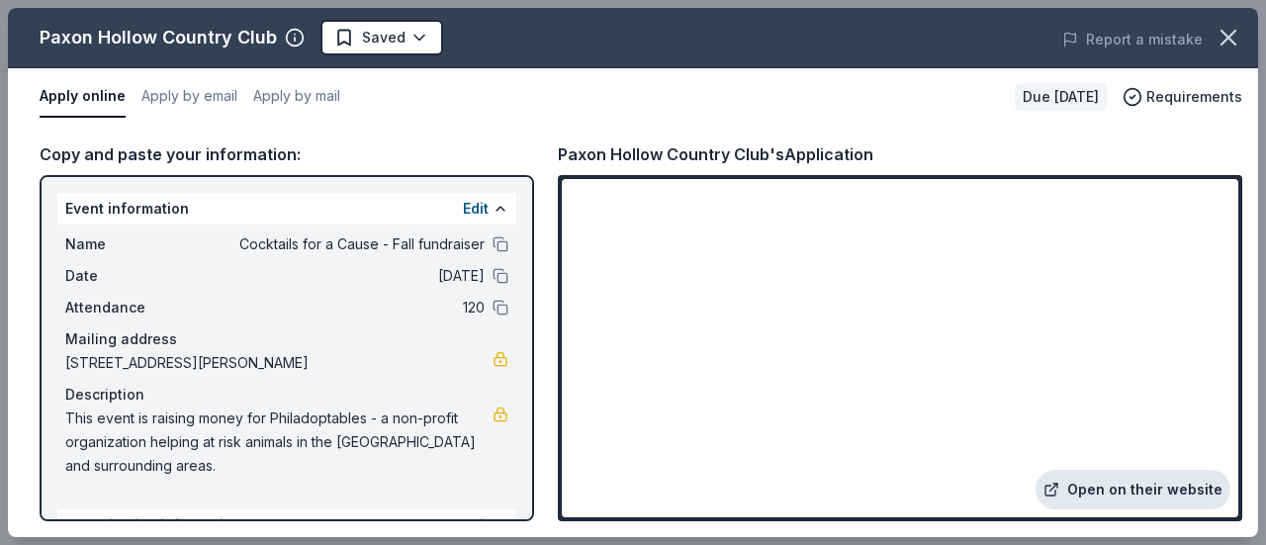
click at [1096, 490] on link "Open on their website" at bounding box center [1133, 490] width 195 height 40
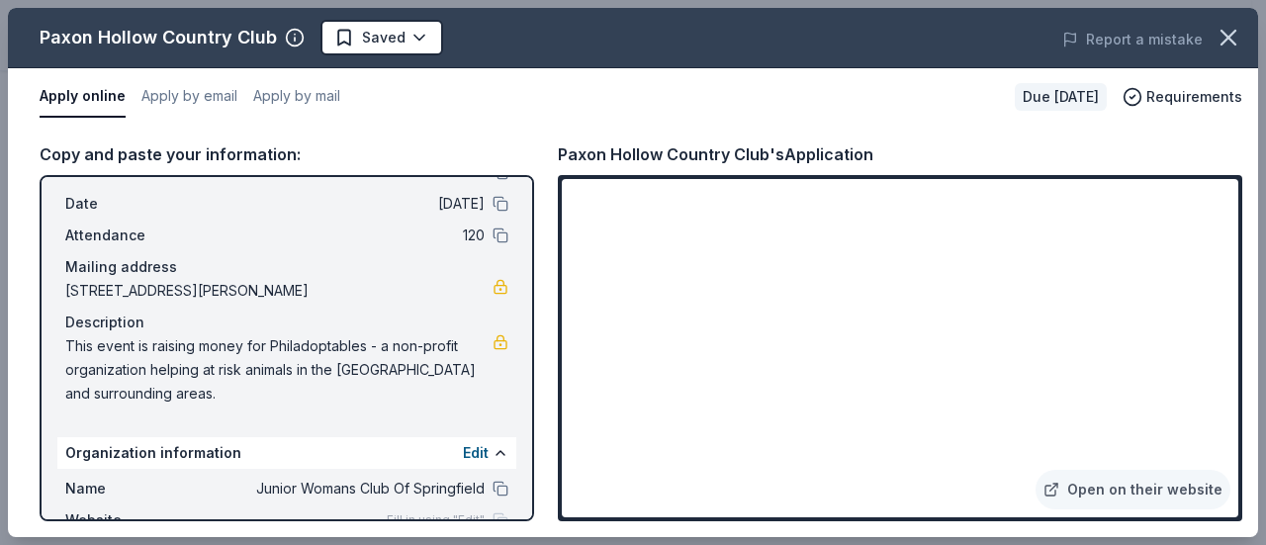
scroll to position [99, 0]
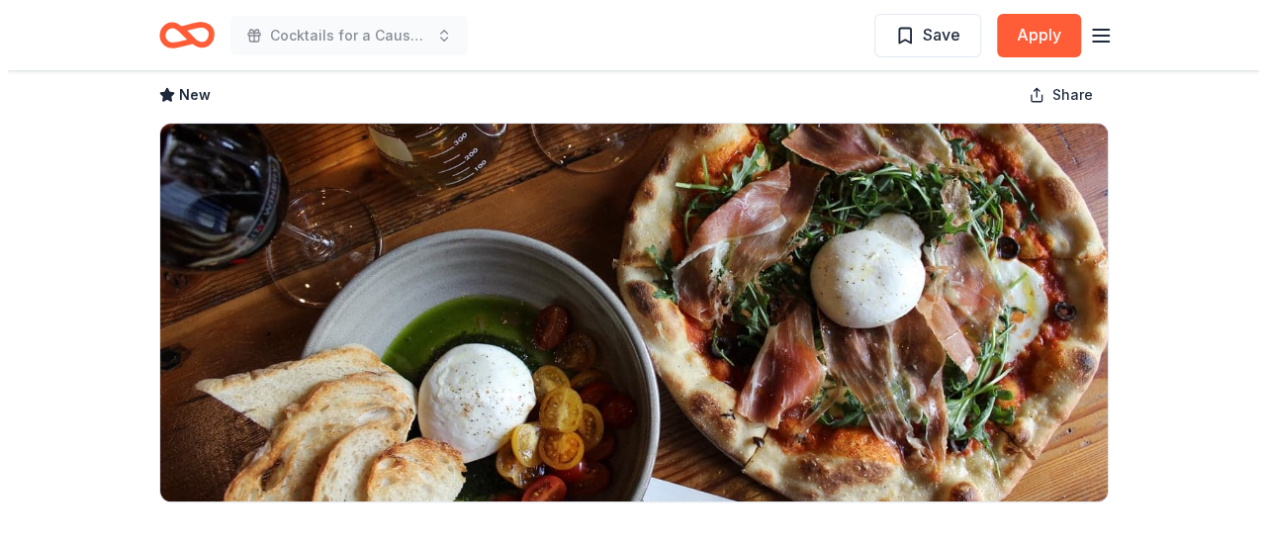
scroll to position [396, 0]
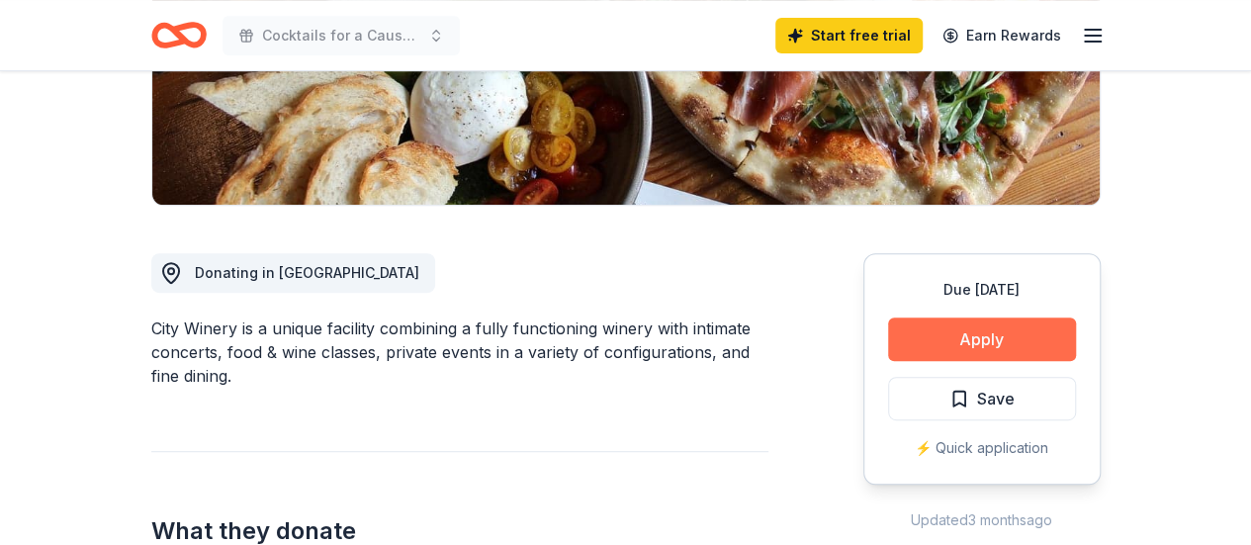
click at [991, 337] on button "Apply" at bounding box center [982, 340] width 188 height 44
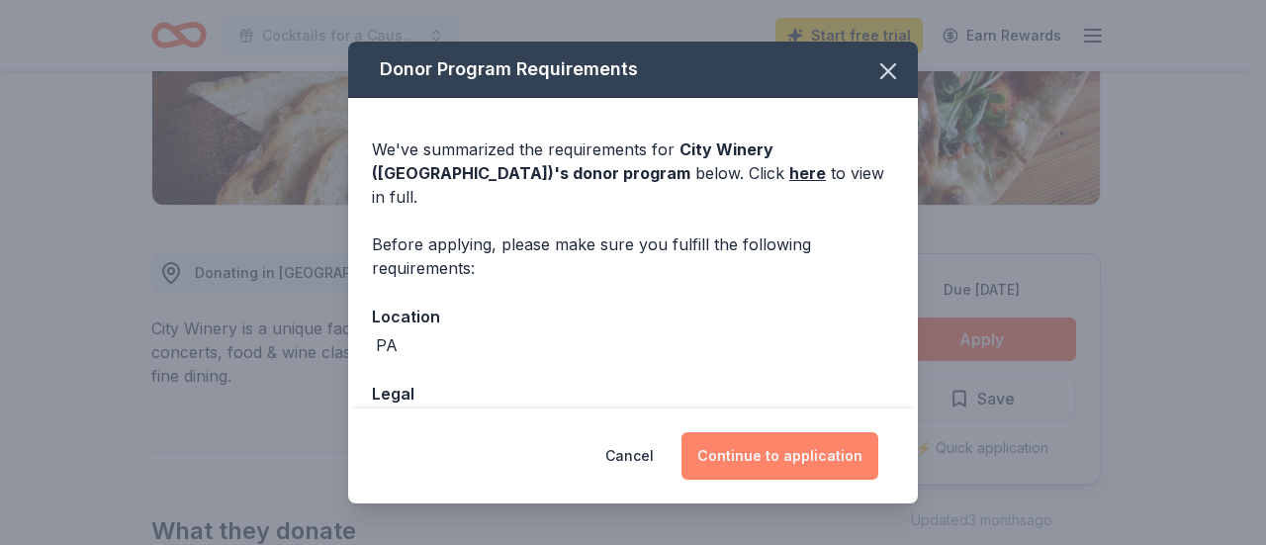
click at [750, 453] on button "Continue to application" at bounding box center [780, 455] width 197 height 47
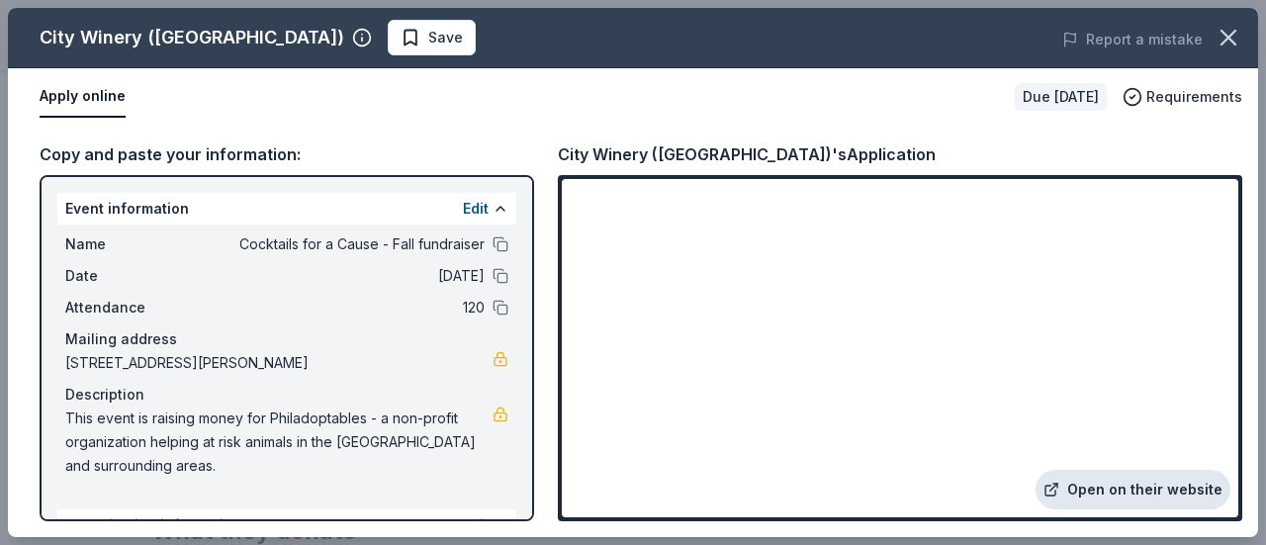
click at [1144, 494] on link "Open on their website" at bounding box center [1133, 490] width 195 height 40
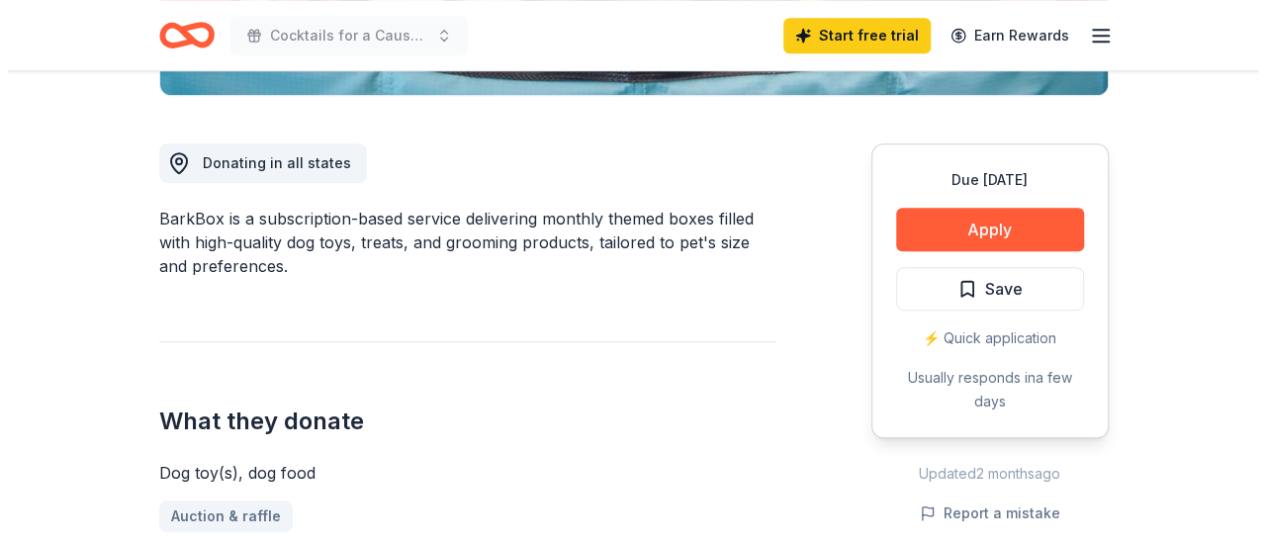
scroll to position [396, 0]
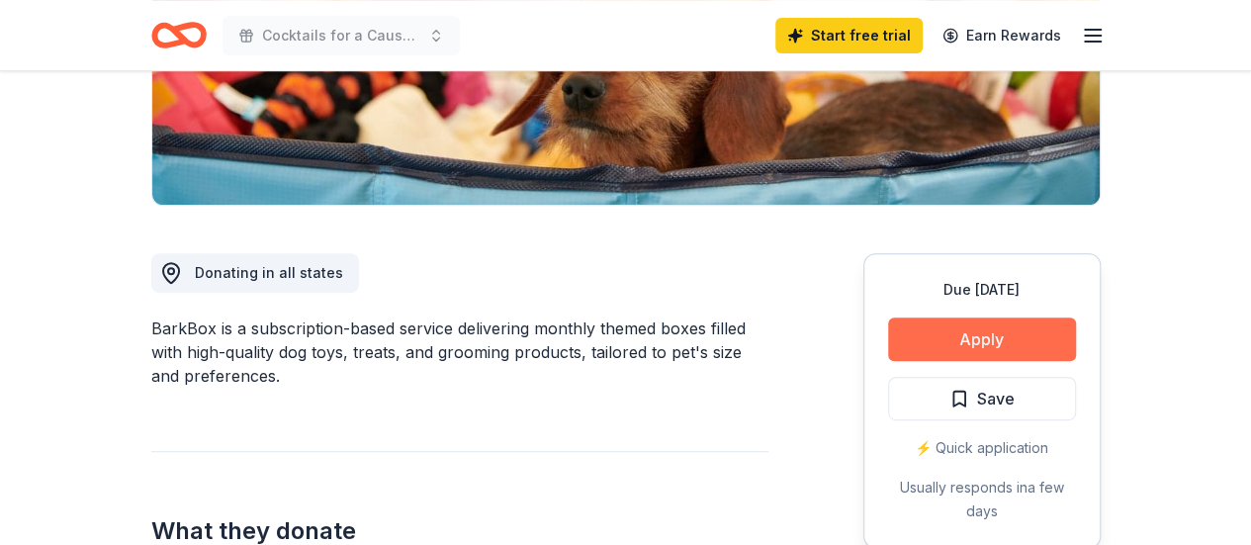
click at [1005, 335] on button "Apply" at bounding box center [982, 340] width 188 height 44
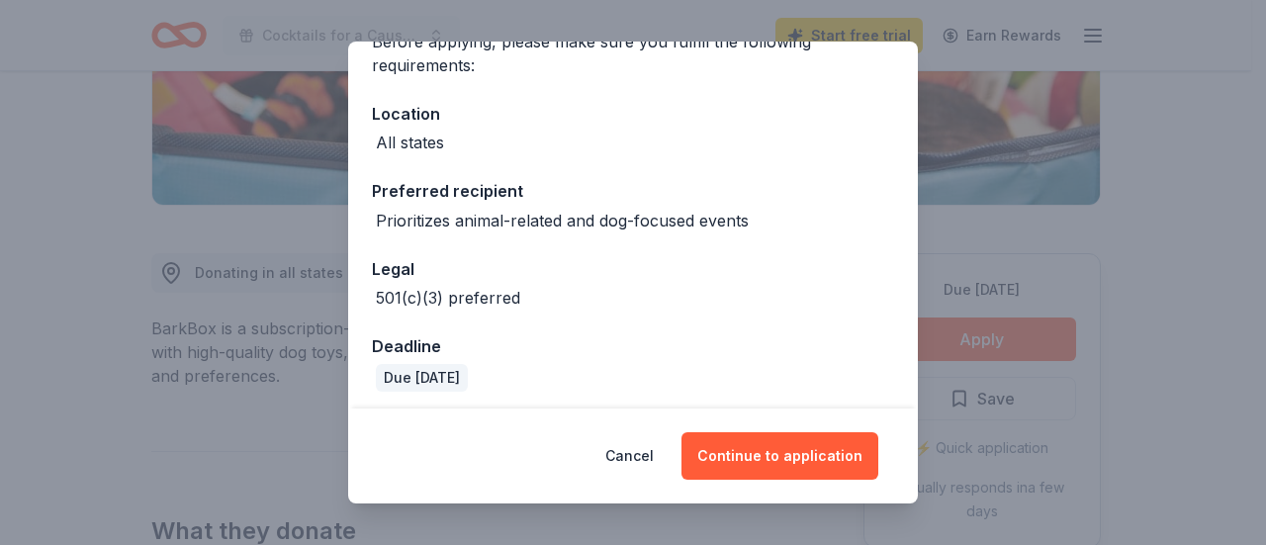
scroll to position [184, 0]
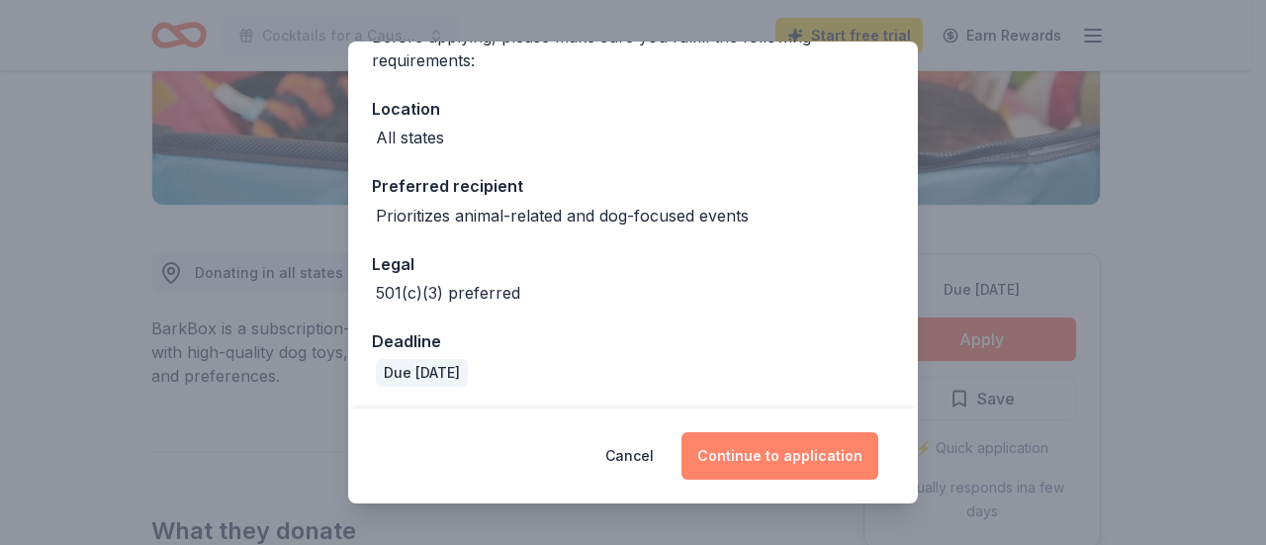
click at [774, 468] on button "Continue to application" at bounding box center [780, 455] width 197 height 47
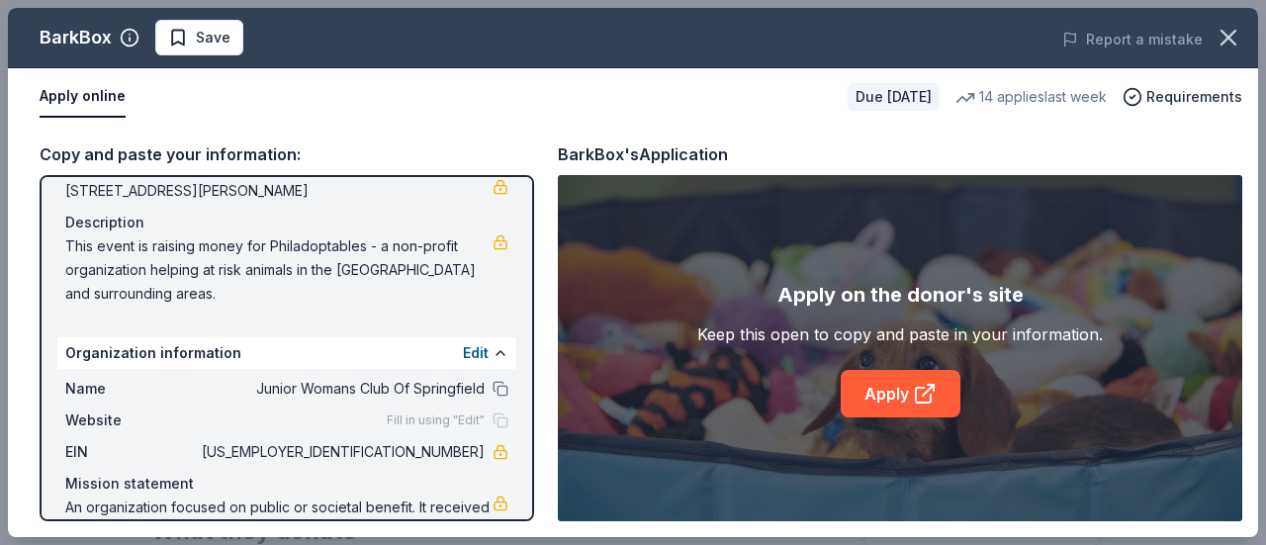
scroll to position [174, 0]
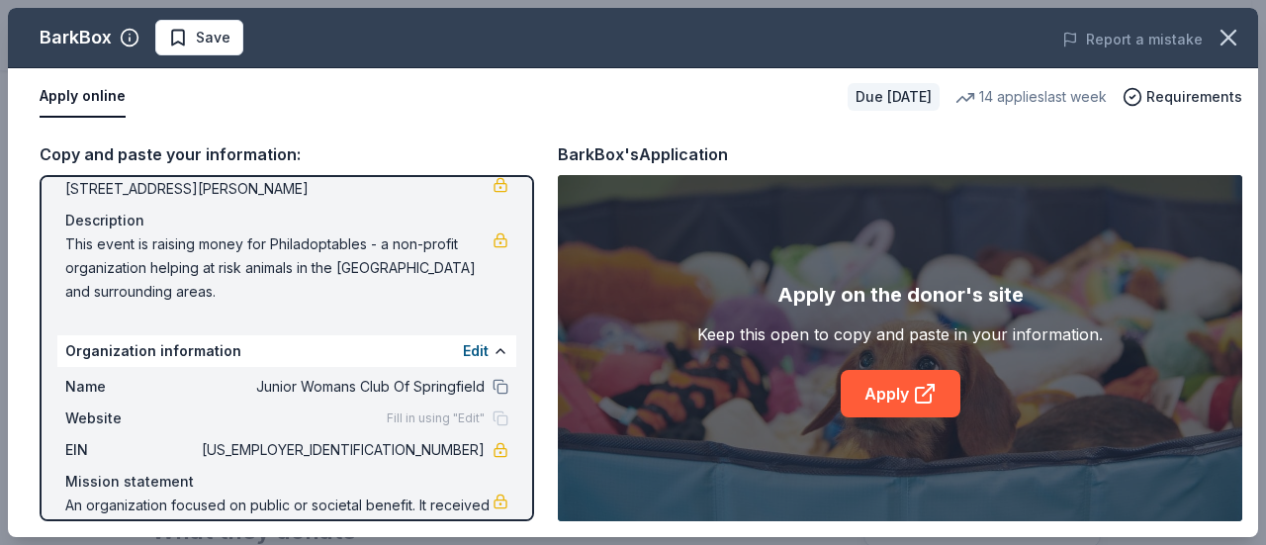
click at [412, 387] on span "Junior Womans Club Of Springfield" at bounding box center [341, 387] width 287 height 24
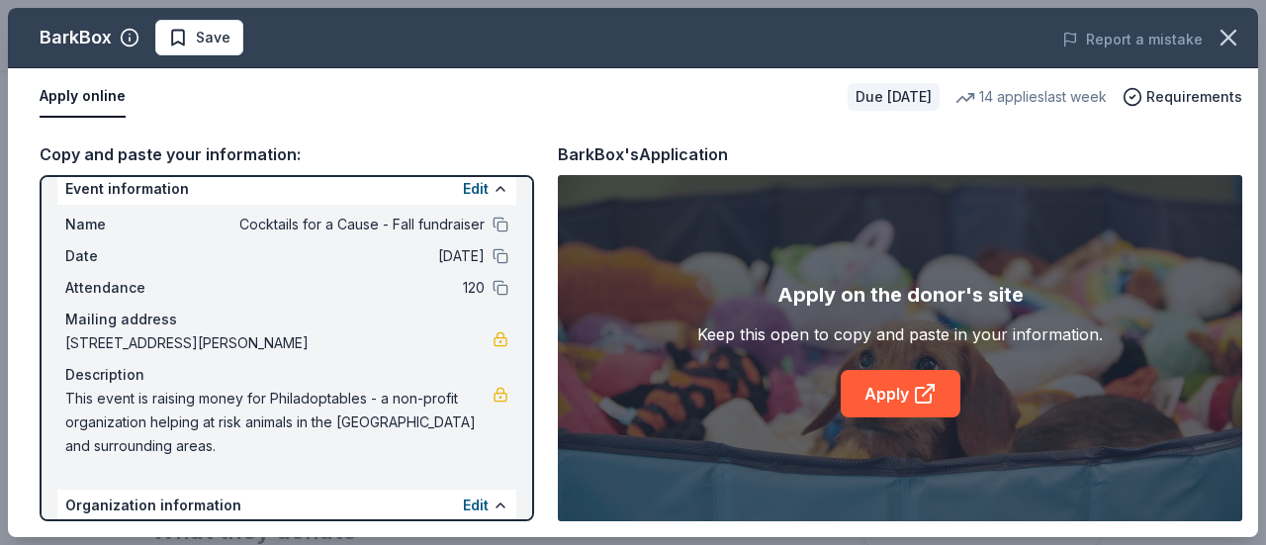
scroll to position [0, 0]
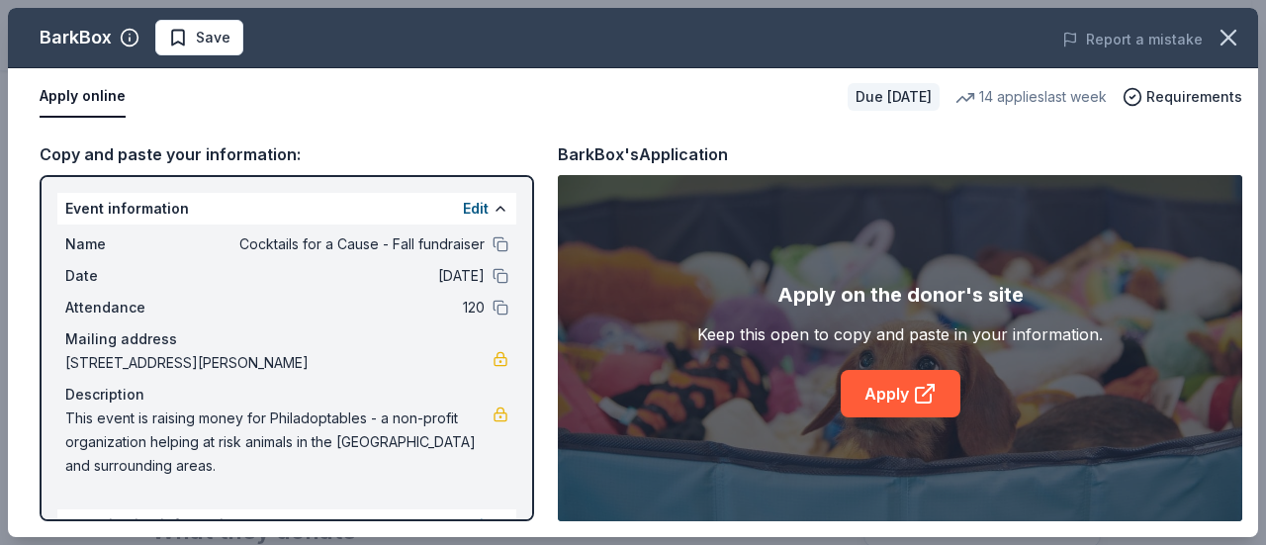
click at [380, 236] on span "Cocktails for a Cause - Fall fundraiser" at bounding box center [341, 244] width 287 height 24
click at [493, 210] on button at bounding box center [501, 209] width 16 height 16
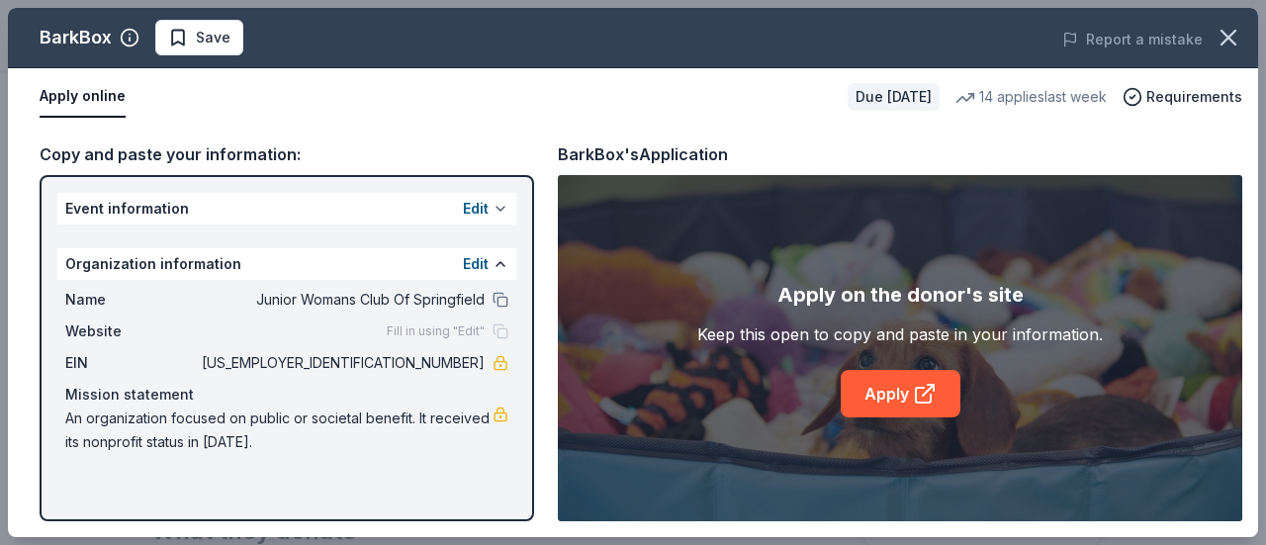
click at [485, 210] on button "Edit" at bounding box center [476, 209] width 26 height 24
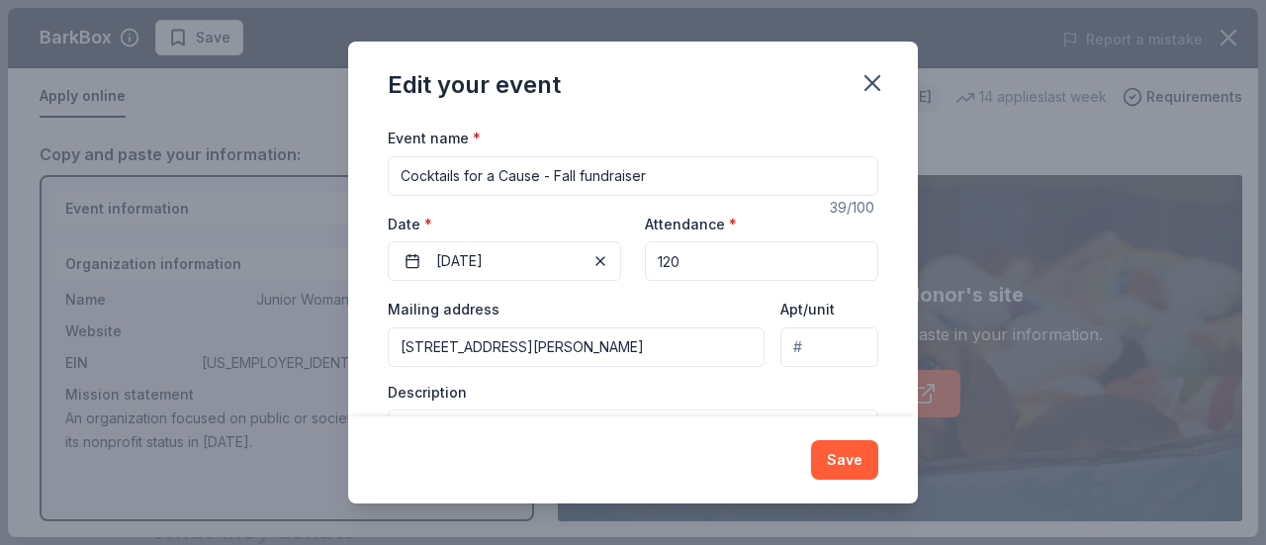
scroll to position [265, 0]
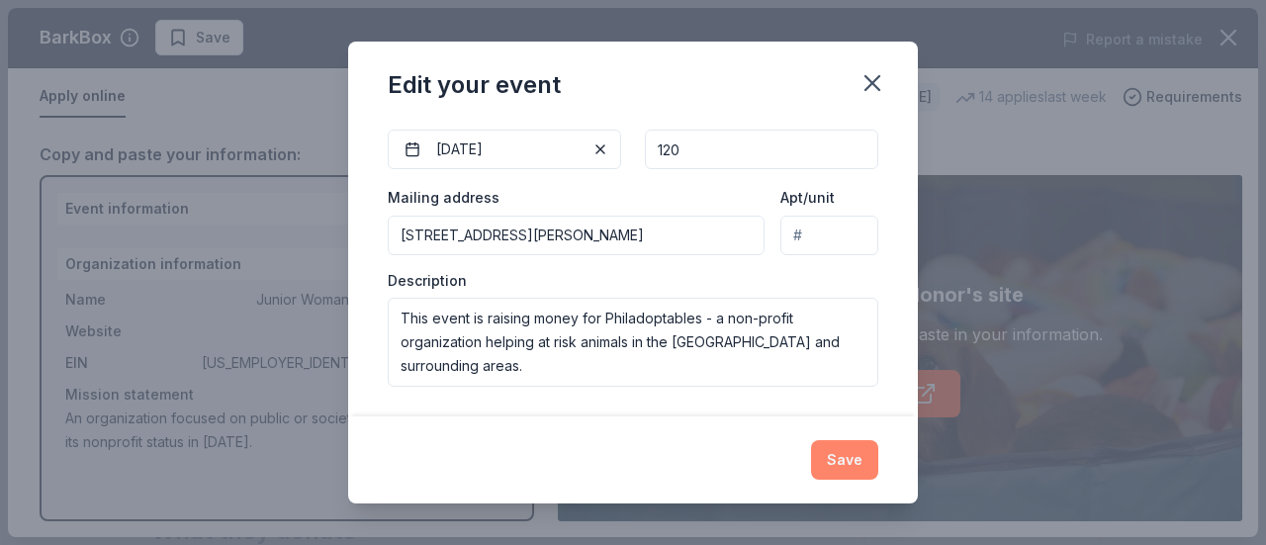
click at [845, 464] on button "Save" at bounding box center [844, 460] width 67 height 40
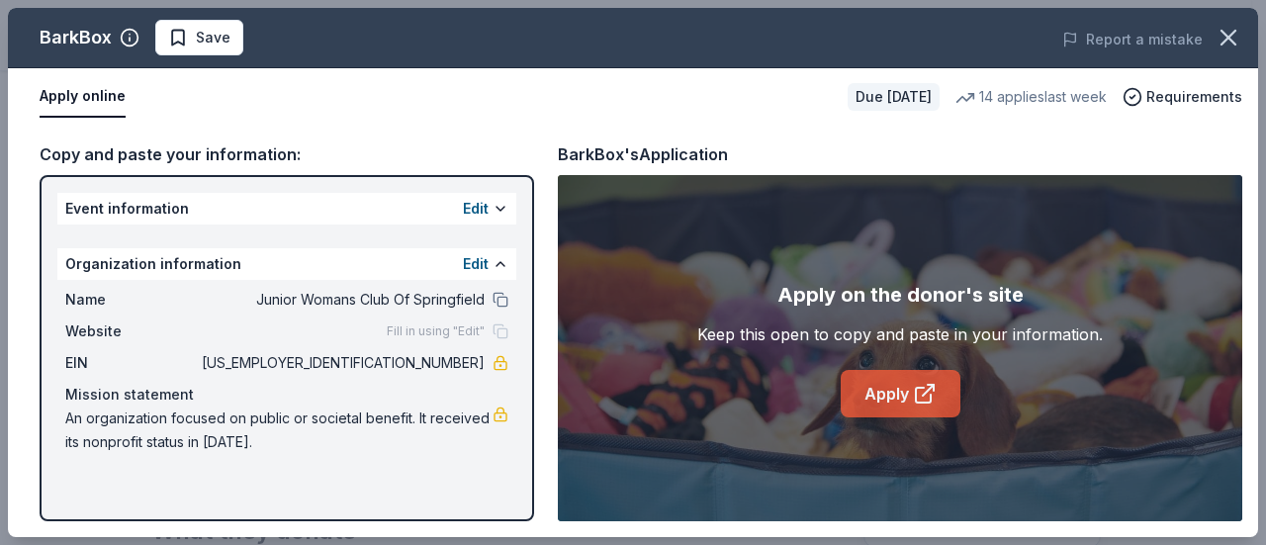
click at [886, 393] on link "Apply" at bounding box center [901, 393] width 120 height 47
drag, startPoint x: 487, startPoint y: 294, endPoint x: 339, endPoint y: 304, distance: 147.7
click at [342, 305] on div "Name Junior Womans Club Of Springfield" at bounding box center [286, 300] width 443 height 24
click at [339, 301] on span "Junior Womans Club Of Springfield" at bounding box center [341, 300] width 287 height 24
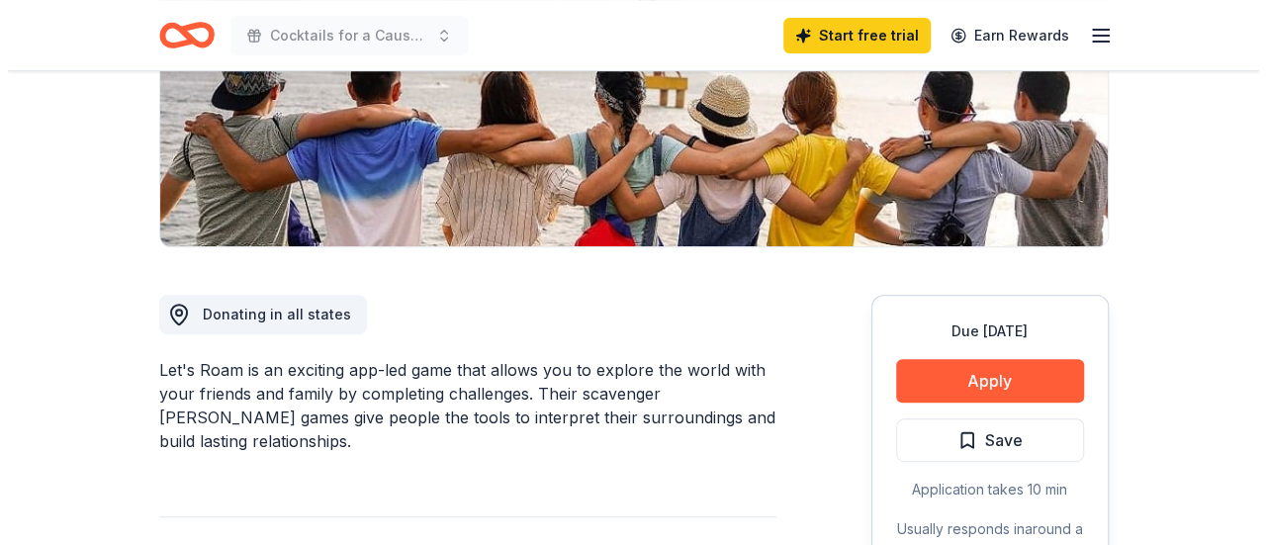
scroll to position [396, 0]
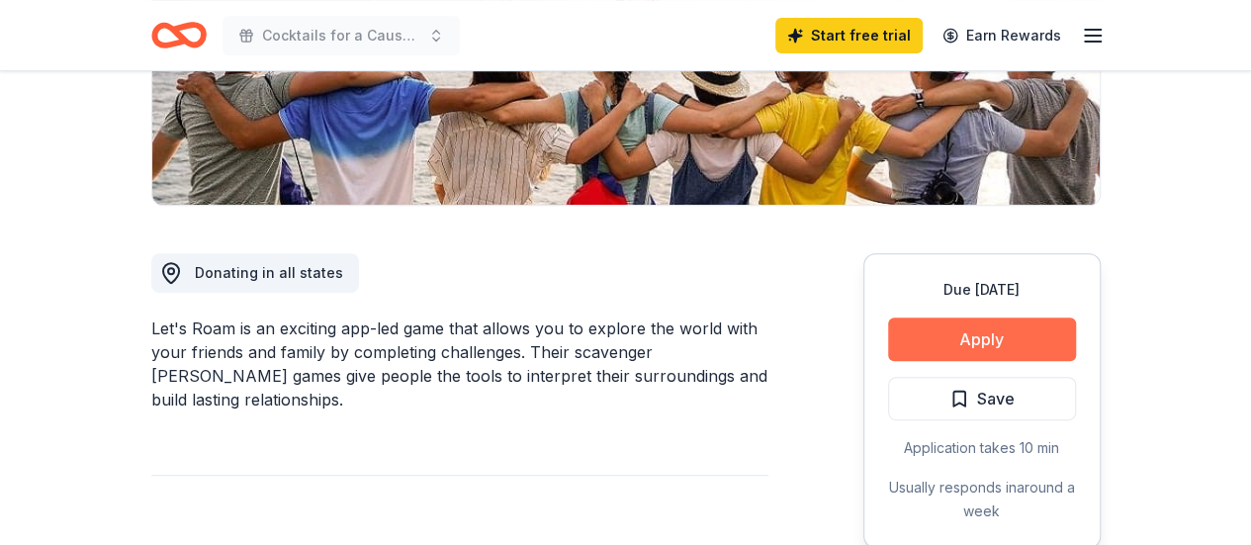
click at [985, 344] on button "Apply" at bounding box center [982, 340] width 188 height 44
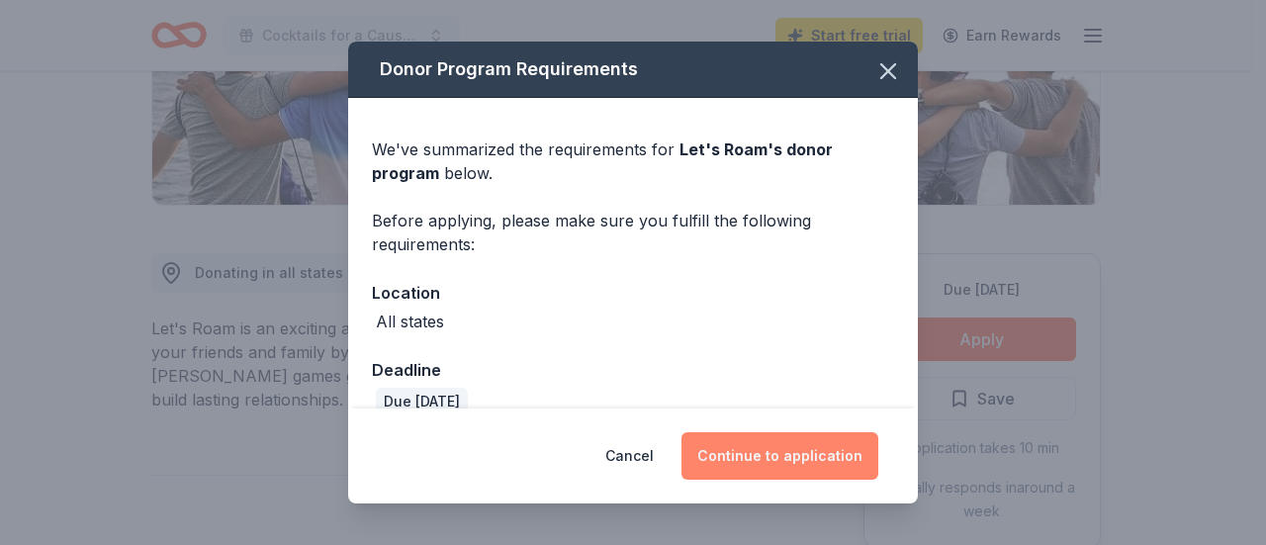
click at [796, 449] on button "Continue to application" at bounding box center [780, 455] width 197 height 47
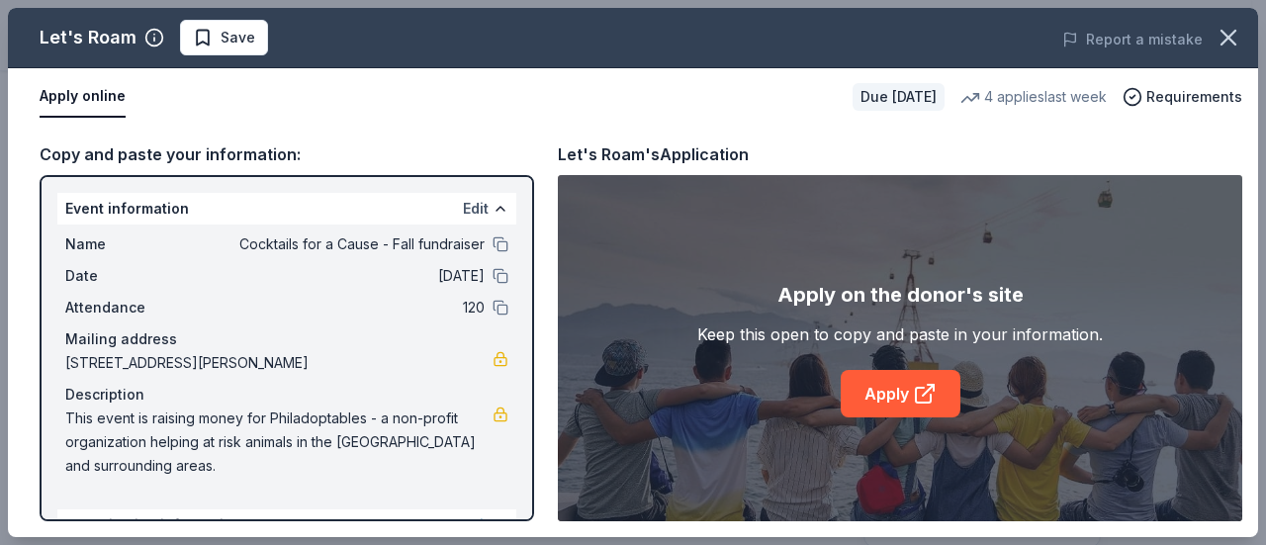
click at [463, 209] on button "Edit" at bounding box center [476, 209] width 26 height 24
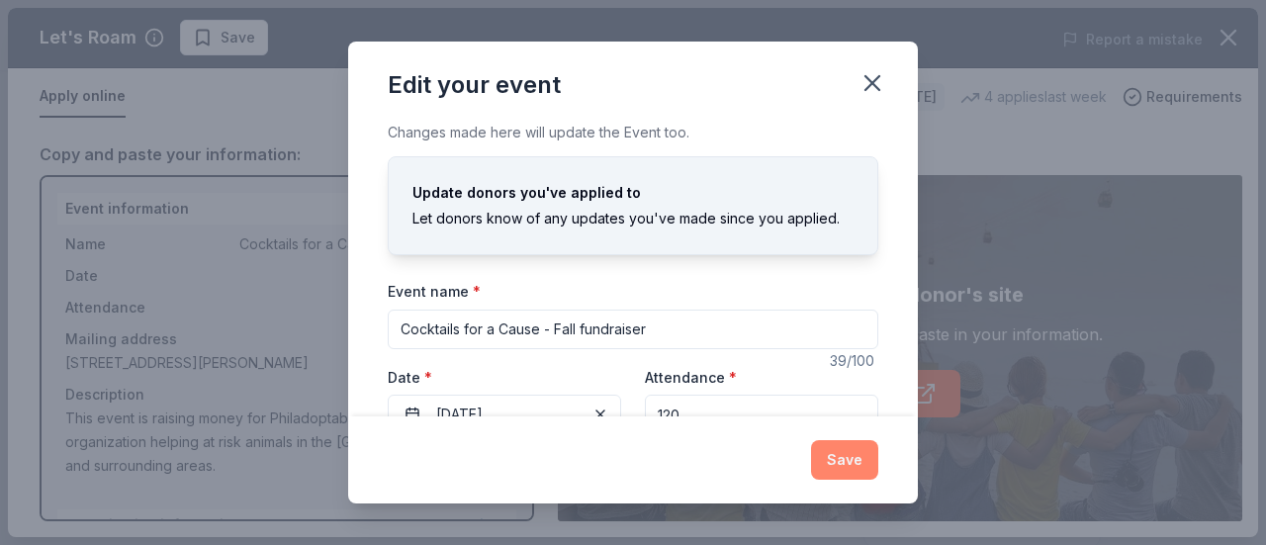
click at [835, 450] on button "Save" at bounding box center [844, 460] width 67 height 40
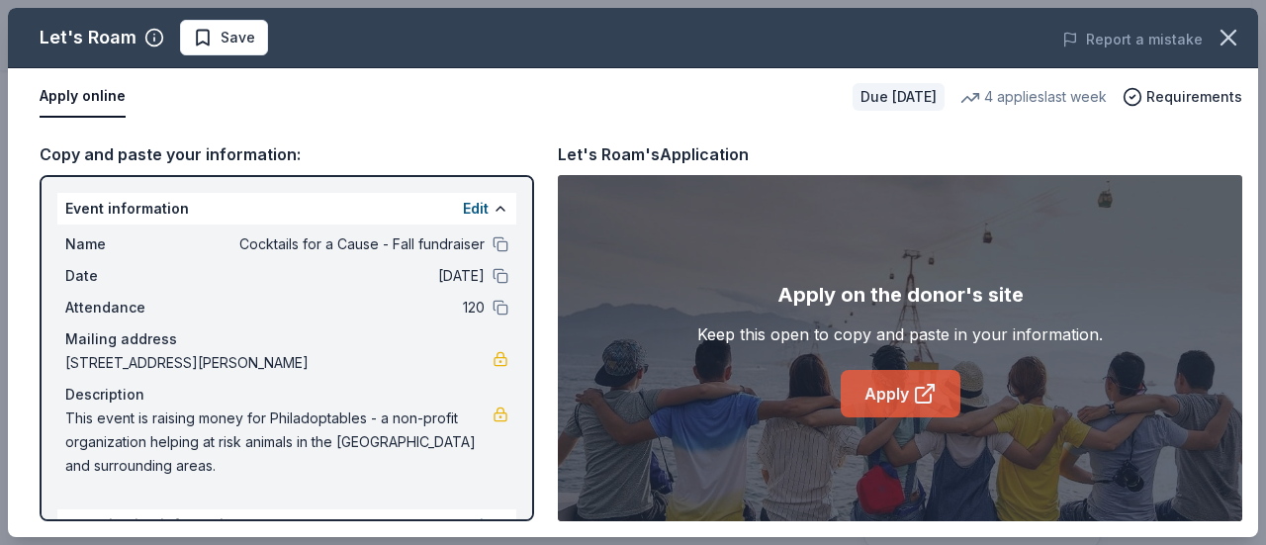
click at [893, 394] on link "Apply" at bounding box center [901, 393] width 120 height 47
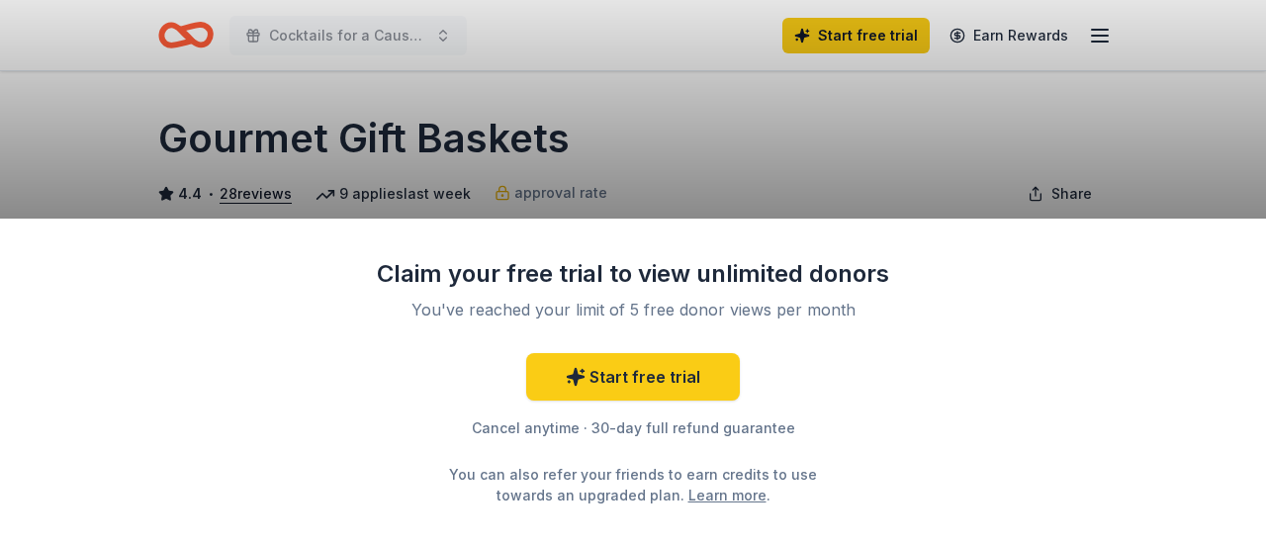
click at [647, 173] on div "Claim your free trial to view unlimited donors You've reached your limit of 5 f…" at bounding box center [633, 272] width 1266 height 545
